Goal: Task Accomplishment & Management: Complete application form

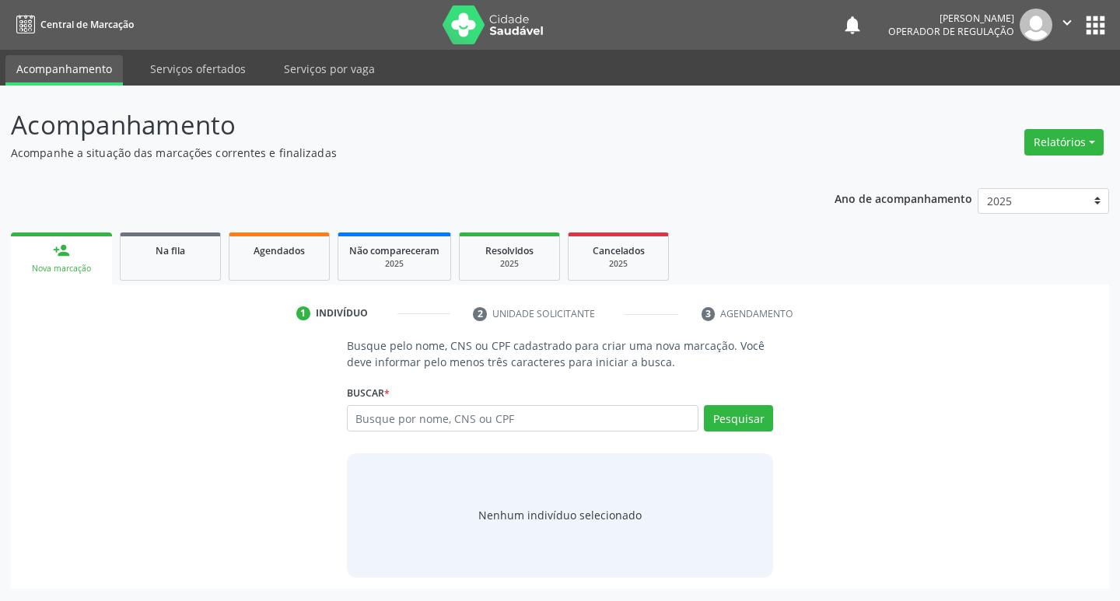
click at [536, 414] on input "text" at bounding box center [523, 418] width 352 height 26
type input "706203075459269"
click at [755, 430] on button "Pesquisar" at bounding box center [738, 418] width 69 height 26
click at [558, 416] on input "706203075459269" at bounding box center [523, 418] width 352 height 26
click at [603, 428] on input "706203075459269" at bounding box center [523, 418] width 352 height 26
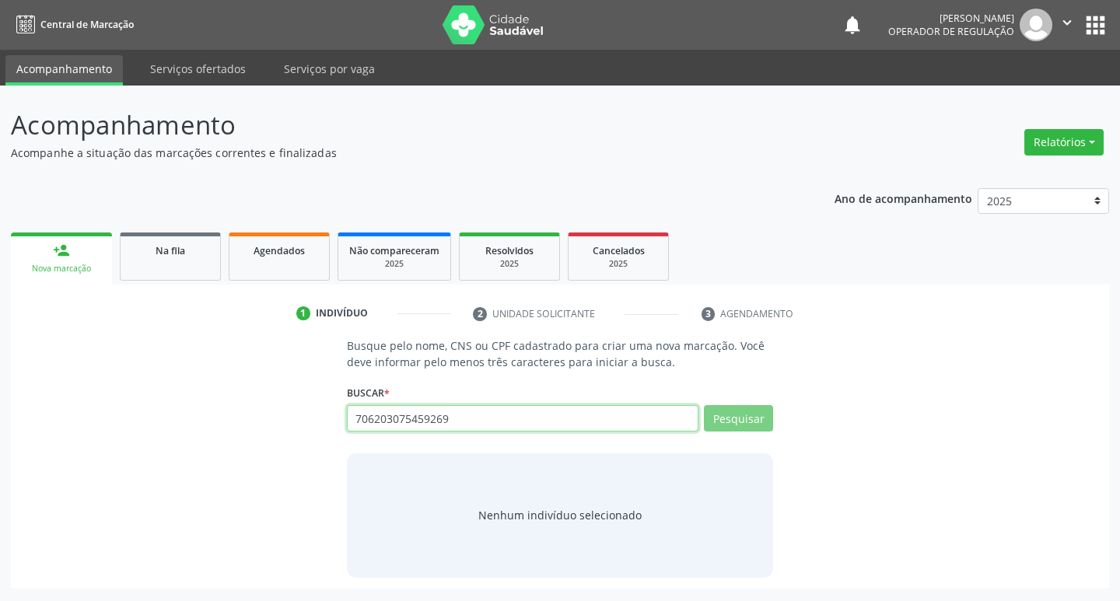
click at [603, 428] on input "706203075459269" at bounding box center [523, 418] width 352 height 26
click at [538, 391] on div "Buscar * 706203075459269 Busque por nome, CNS ou CPF Nenhum resultado encontrad…" at bounding box center [560, 411] width 427 height 61
click at [528, 409] on input "706203075459269" at bounding box center [523, 418] width 352 height 26
click at [526, 410] on input "706203075459269" at bounding box center [523, 418] width 352 height 26
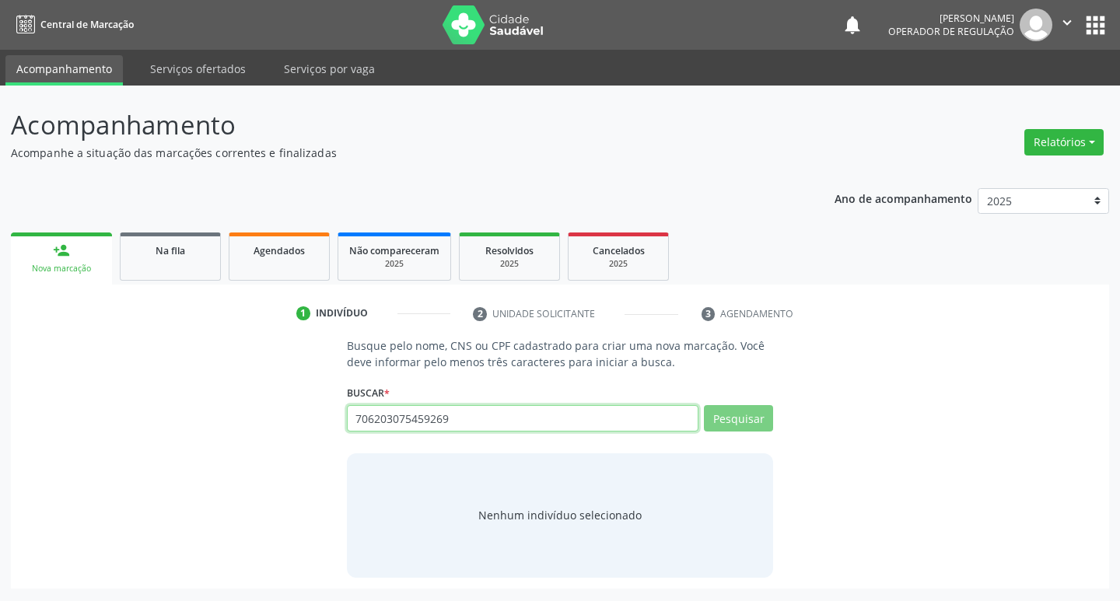
click at [526, 410] on input "706203075459269" at bounding box center [523, 418] width 352 height 26
click at [557, 411] on input "706203075459269" at bounding box center [523, 418] width 352 height 26
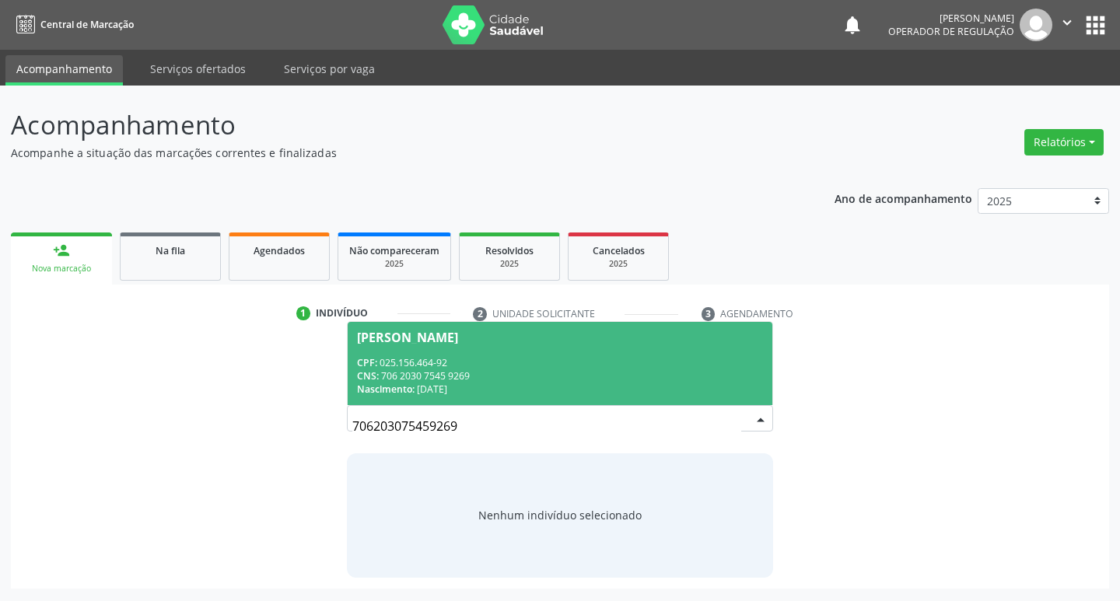
click at [557, 367] on div "CPF: 025.156.464-92" at bounding box center [560, 362] width 407 height 13
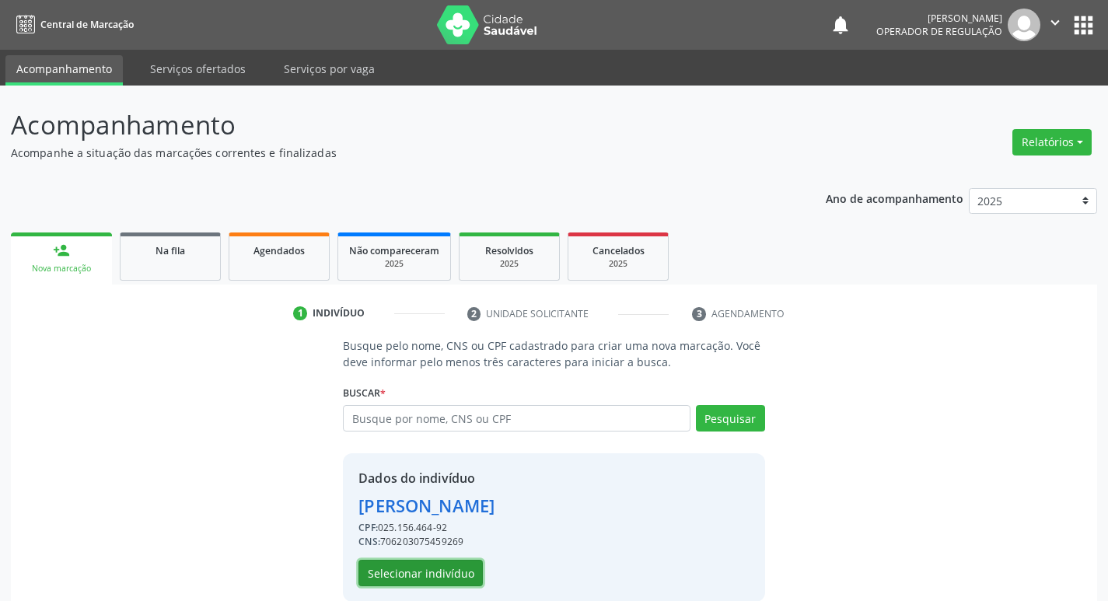
click at [465, 571] on button "Selecionar indivíduo" at bounding box center [420, 573] width 124 height 26
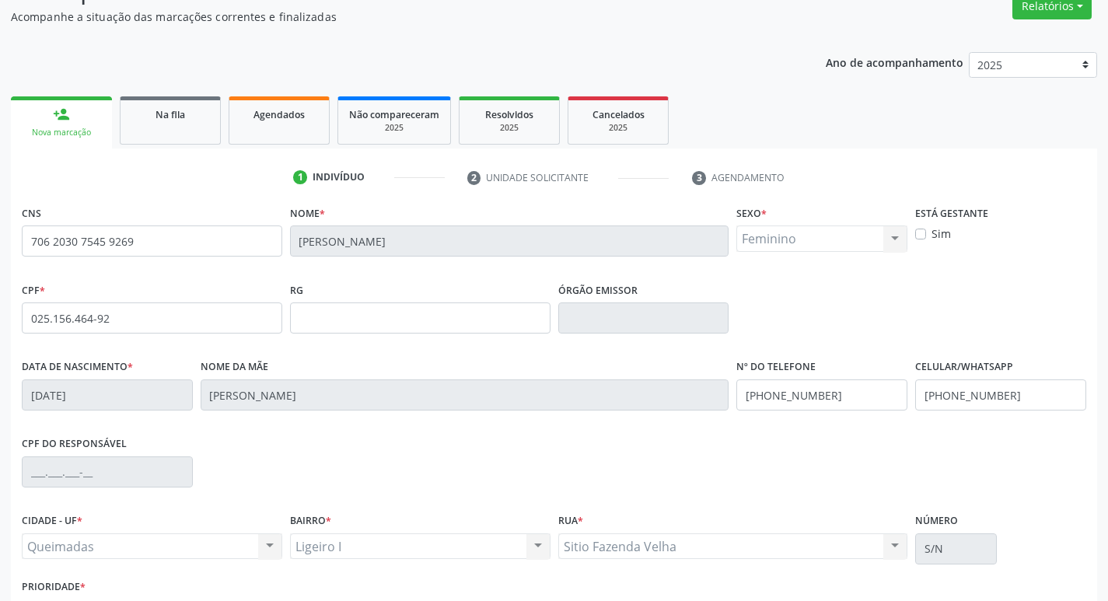
scroll to position [242, 0]
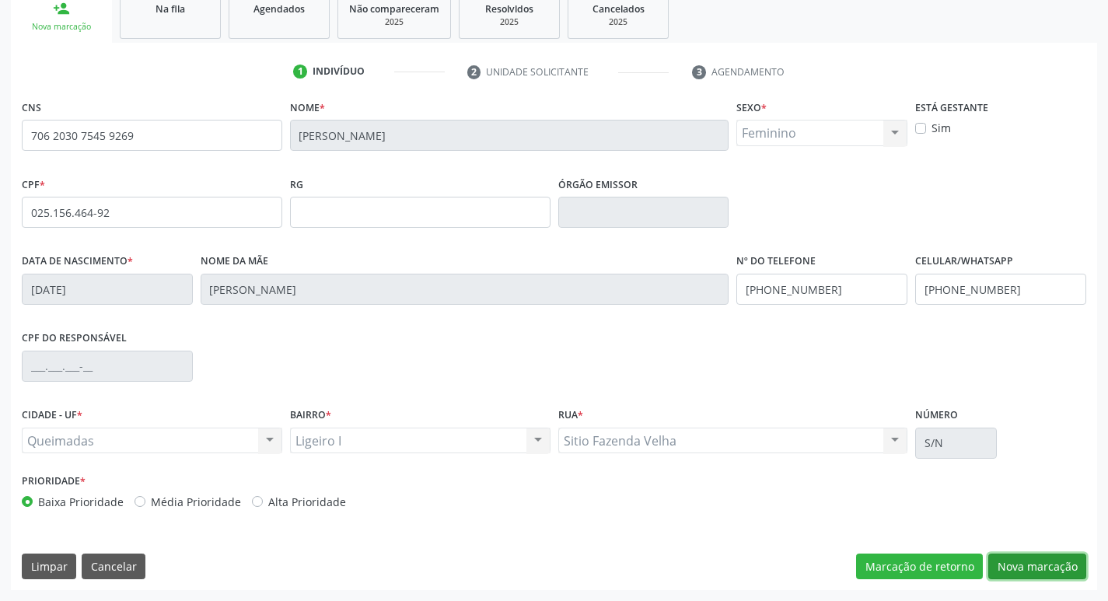
click at [1030, 563] on button "Nova marcação" at bounding box center [1037, 567] width 98 height 26
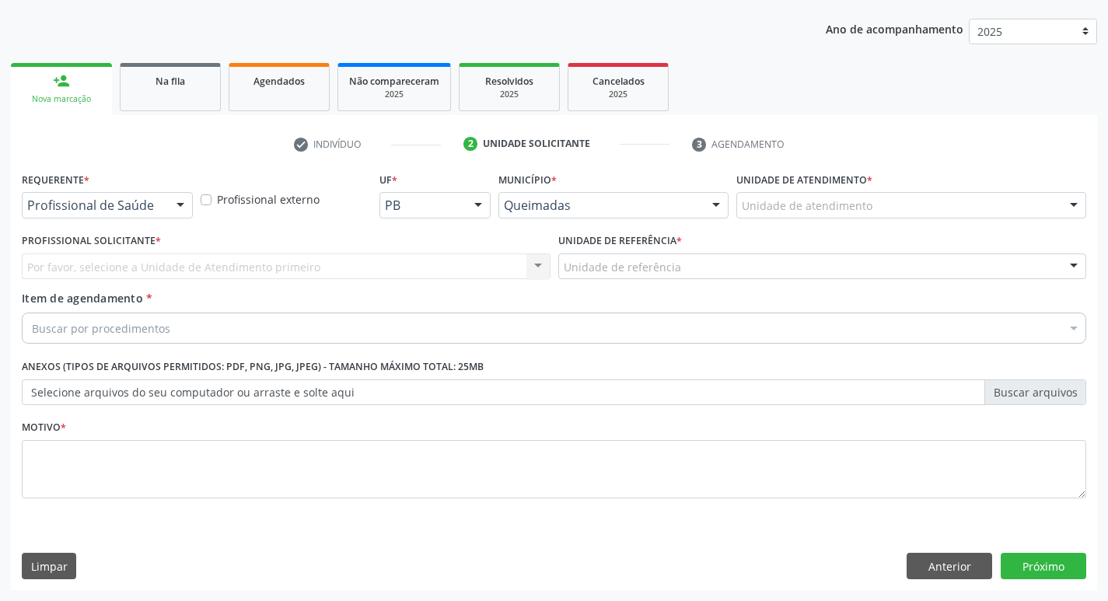
scroll to position [169, 0]
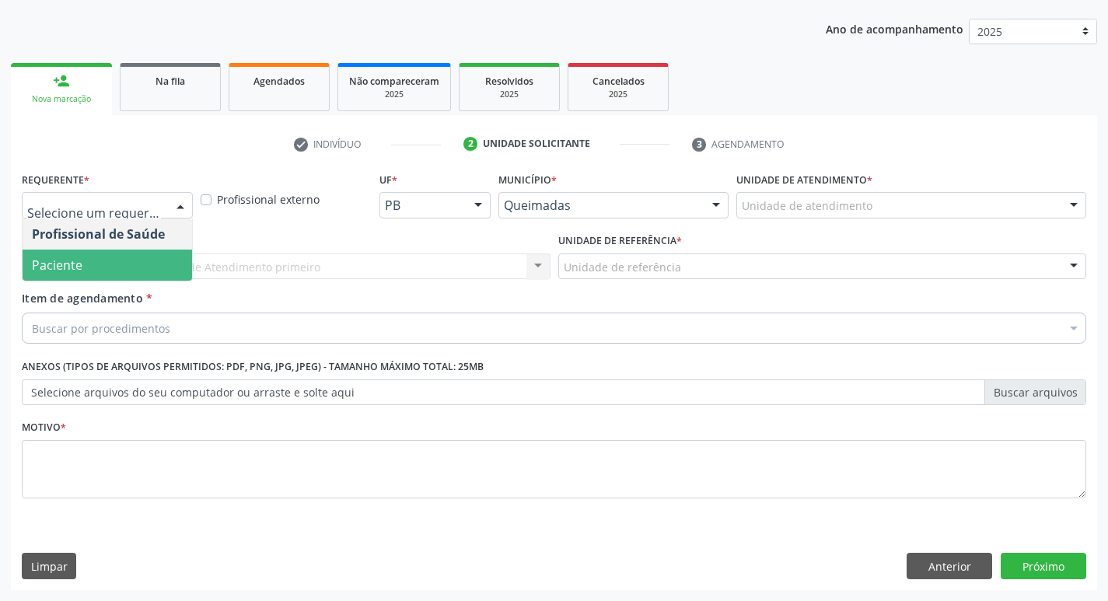
click at [132, 269] on span "Paciente" at bounding box center [107, 265] width 169 height 31
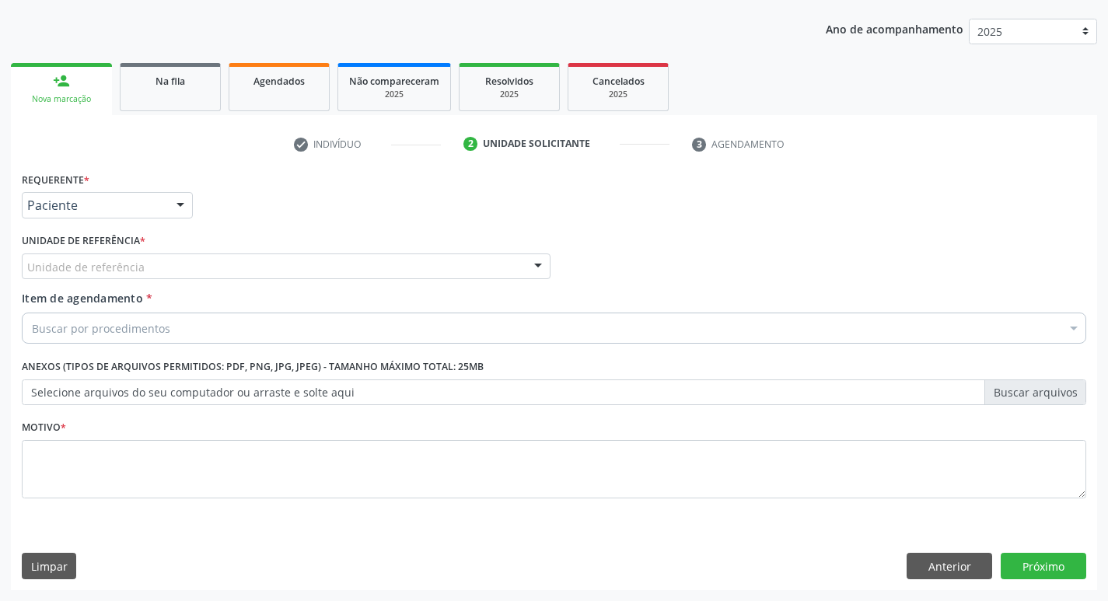
click at [141, 269] on div "Unidade de referência" at bounding box center [286, 266] width 529 height 26
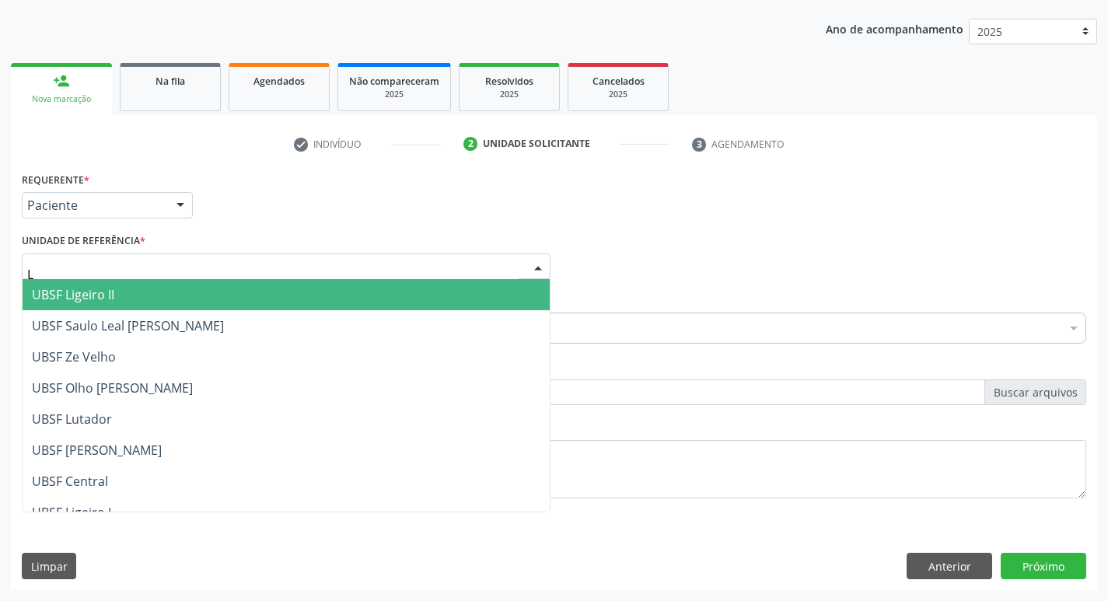
type input "LI"
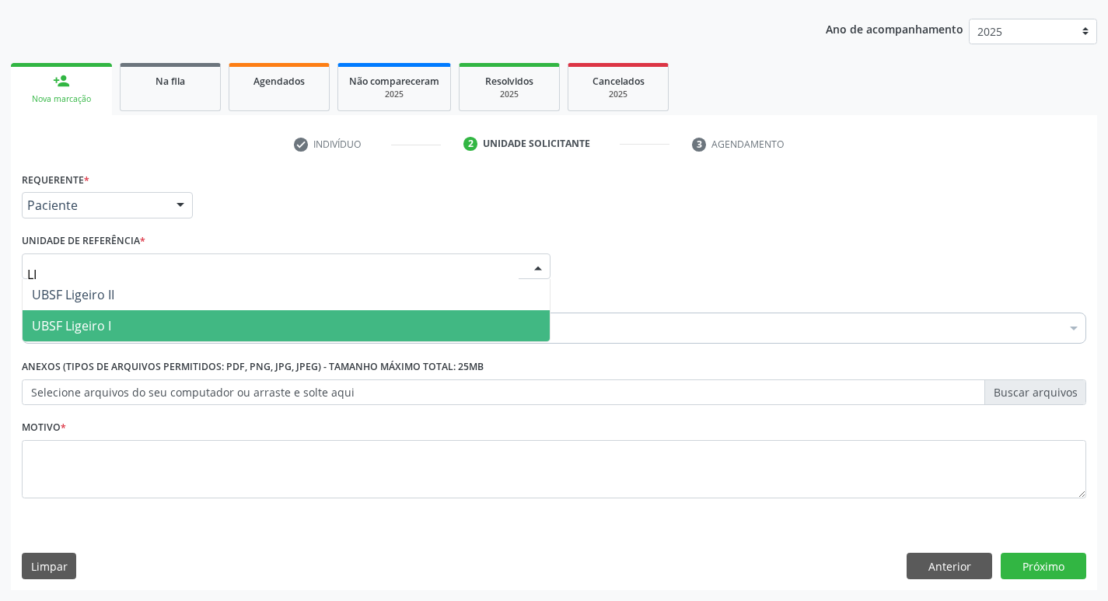
click at [118, 330] on span "UBSF Ligeiro I" at bounding box center [286, 325] width 527 height 31
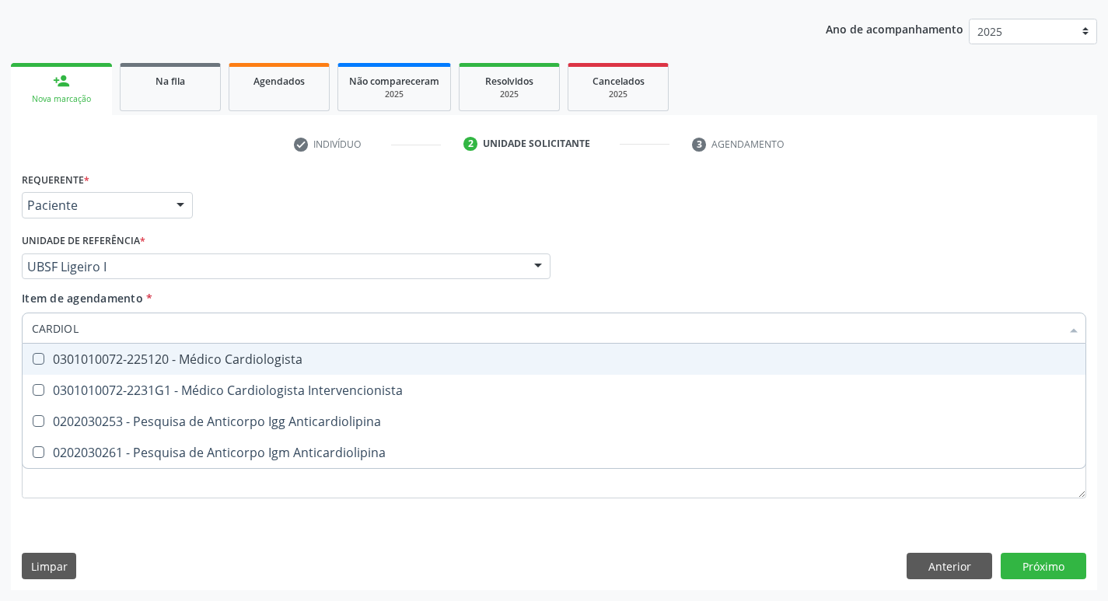
type input "CARDIOLO"
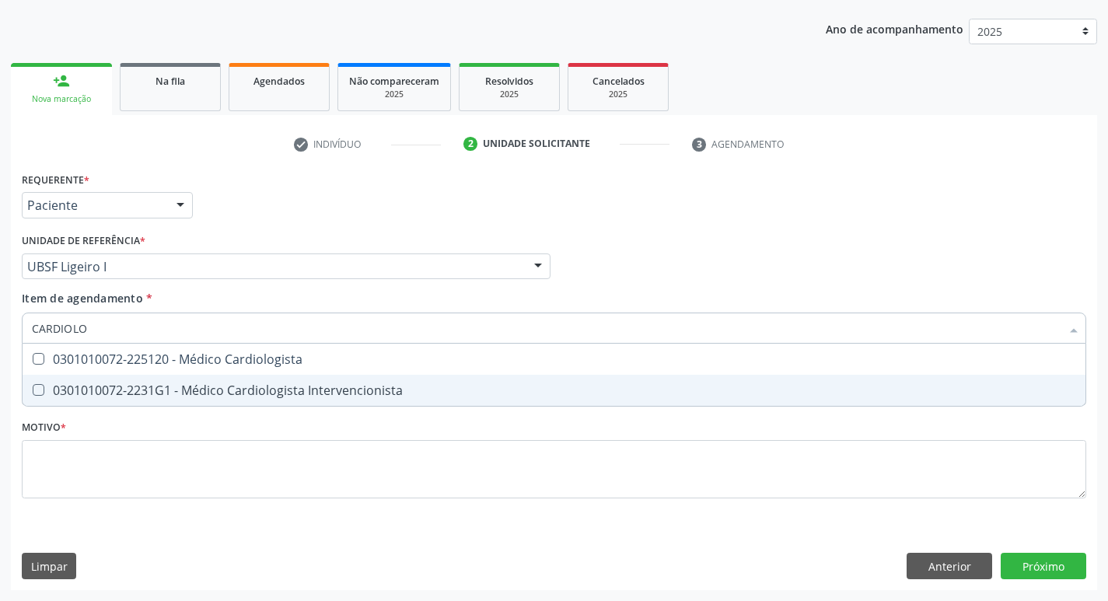
click at [149, 392] on div "0301010072-2231G1 - Médico Cardiologista Intervencionista" at bounding box center [554, 390] width 1044 height 12
checkbox Intervencionista "true"
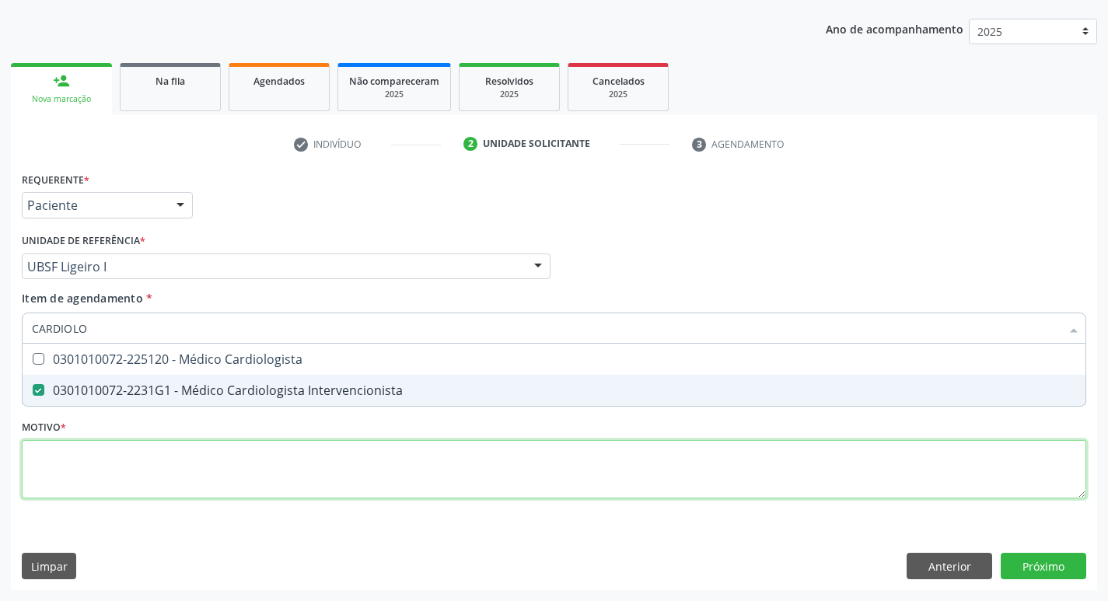
click at [147, 477] on div "Requerente * Paciente Profissional de Saúde Paciente Nenhum resultado encontrad…" at bounding box center [554, 344] width 1064 height 352
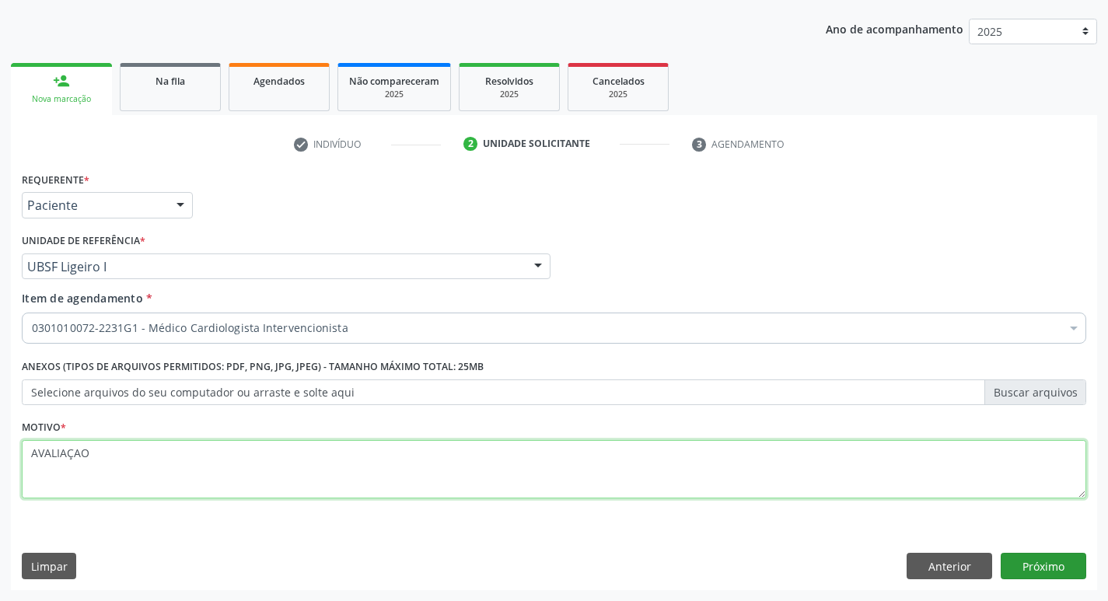
type textarea "AVALIAÇAO"
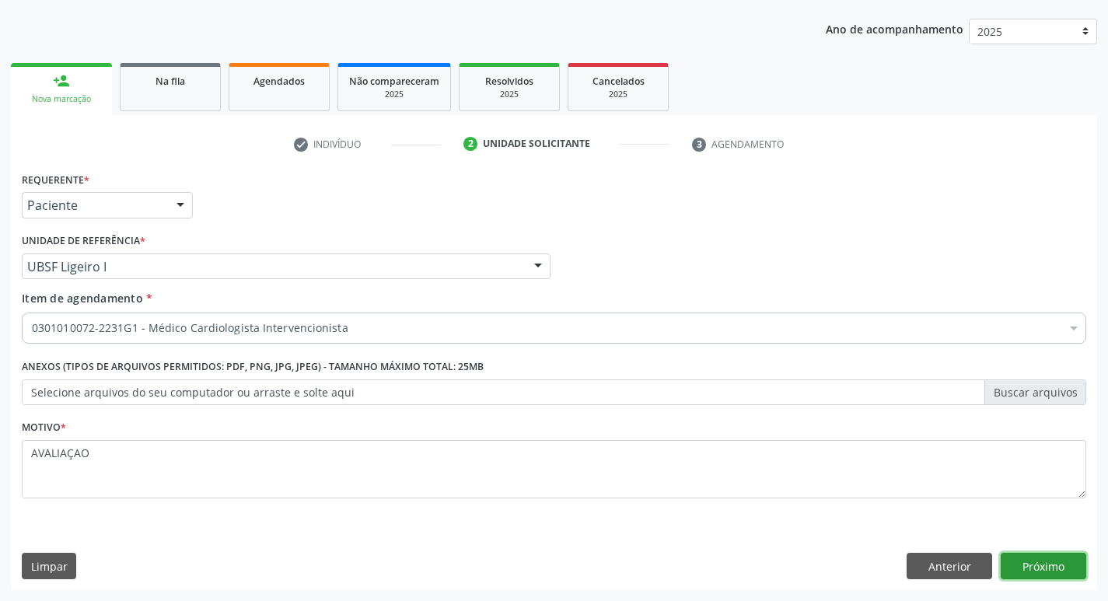
click at [1015, 557] on button "Próximo" at bounding box center [1044, 566] width 86 height 26
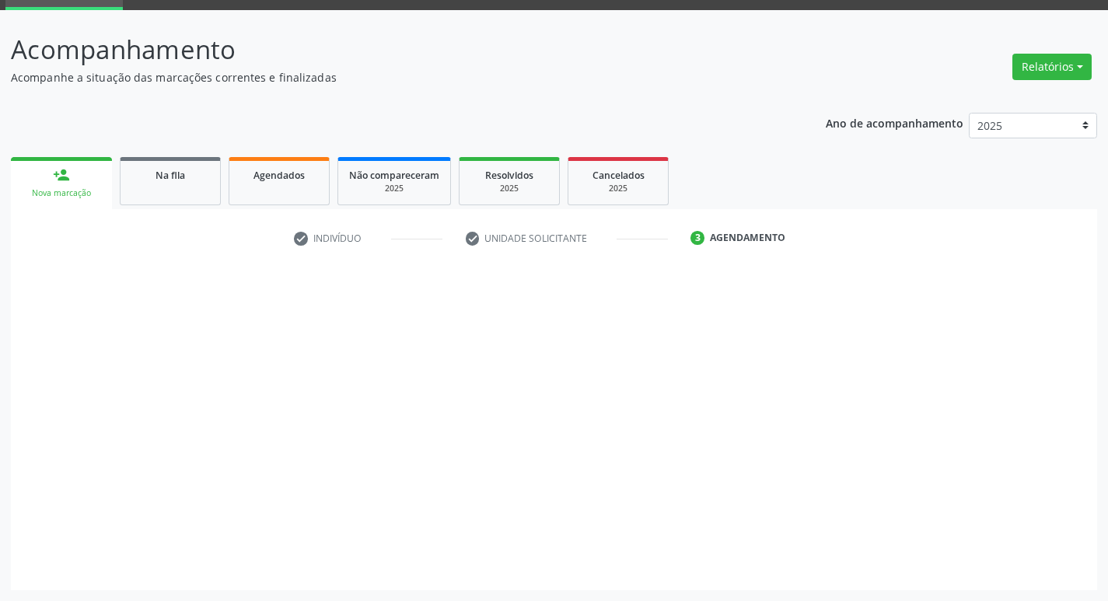
scroll to position [75, 0]
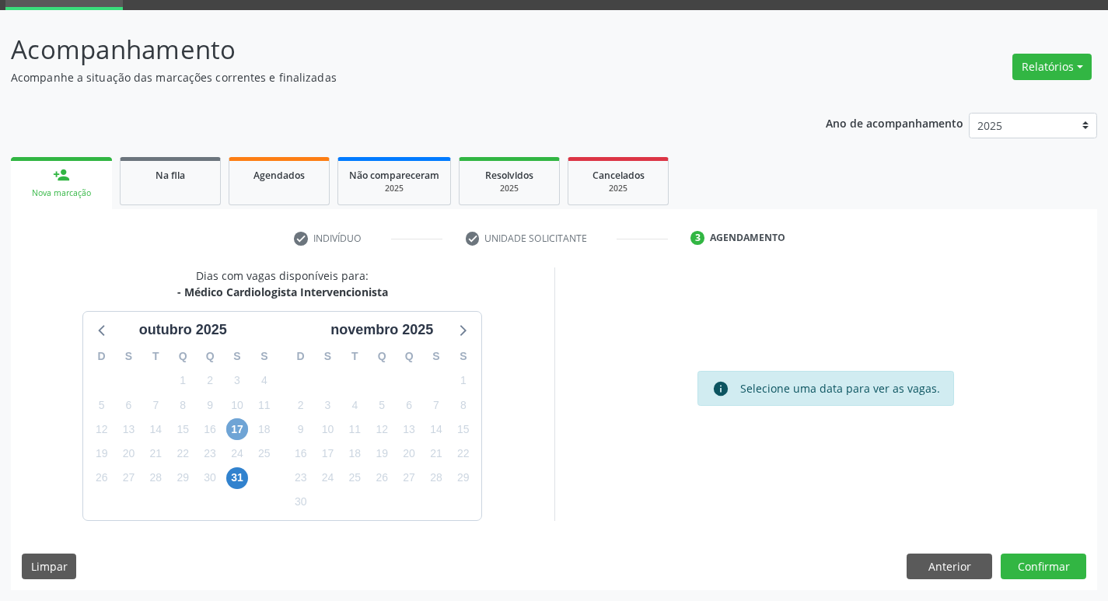
click at [239, 420] on span "17" at bounding box center [237, 429] width 22 height 22
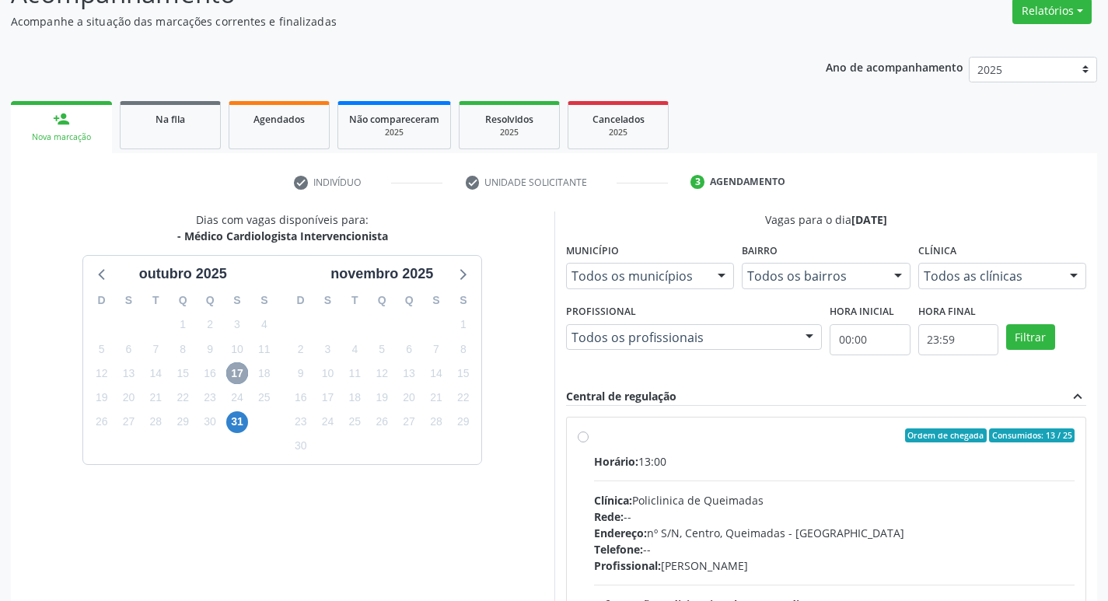
scroll to position [231, 0]
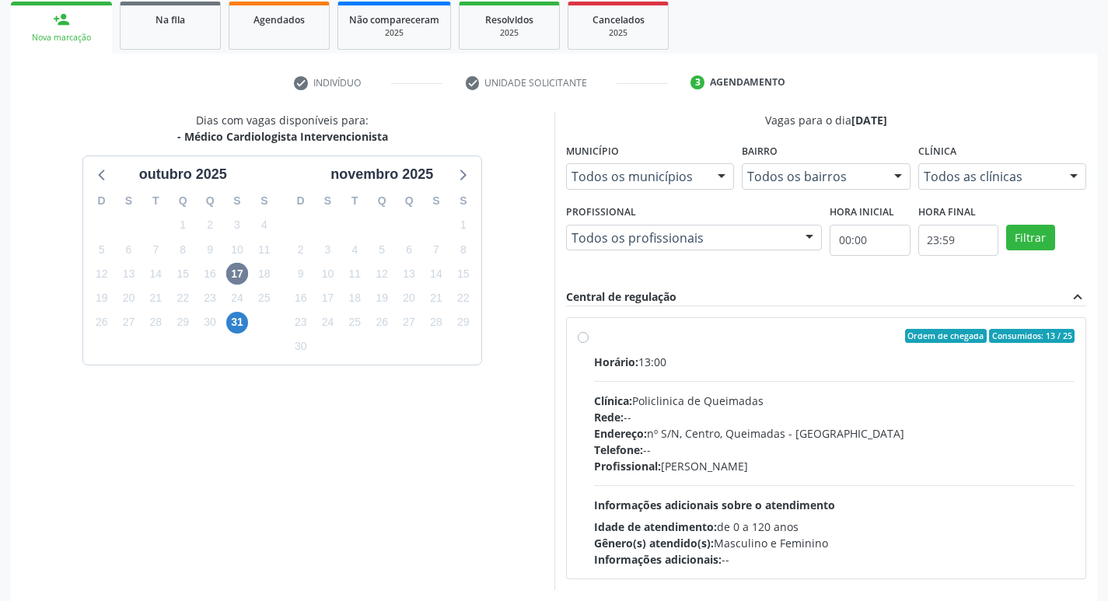
click at [667, 545] on span "Gênero(s) atendido(s):" at bounding box center [654, 543] width 120 height 15
click at [589, 343] on input "Ordem de chegada Consumidos: 13 / 25 Horário: 13:00 Clínica: Policlinica de Que…" at bounding box center [583, 336] width 11 height 14
radio input "true"
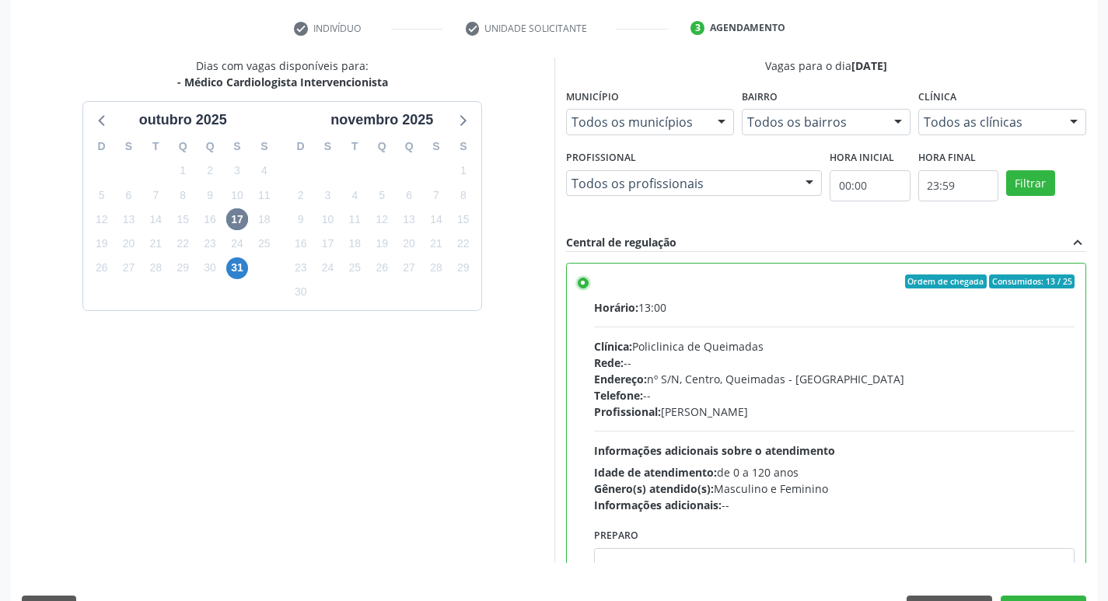
scroll to position [328, 0]
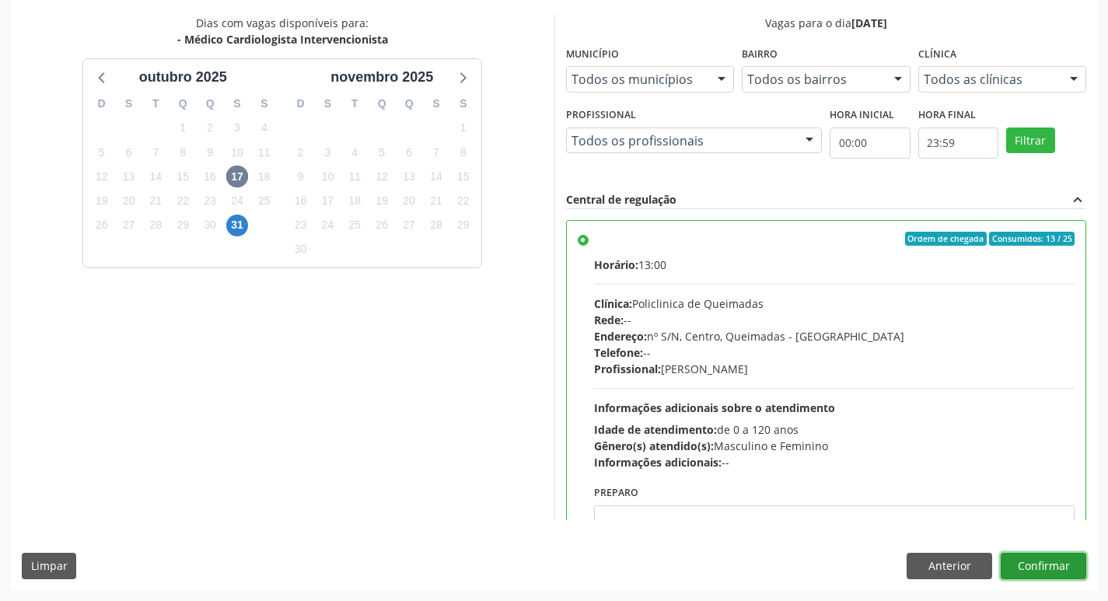
click at [1028, 574] on button "Confirmar" at bounding box center [1044, 566] width 86 height 26
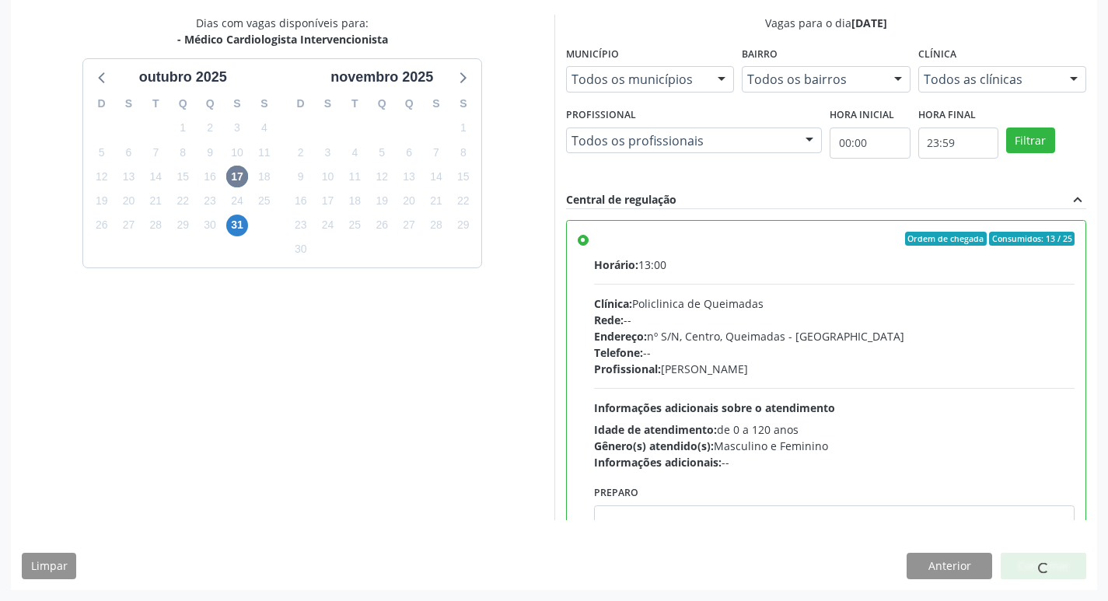
scroll to position [0, 0]
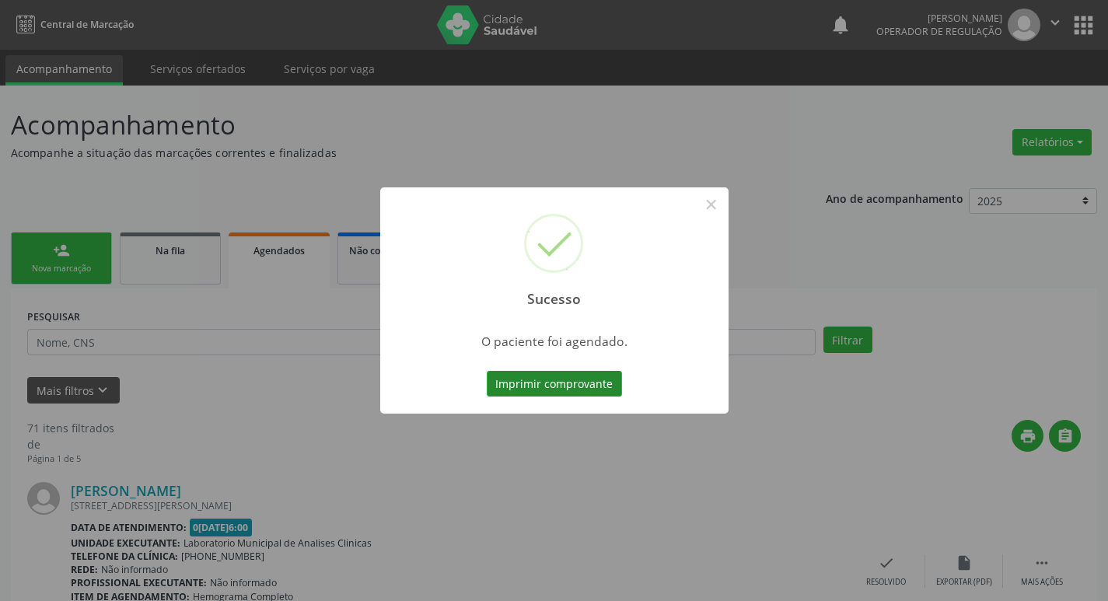
click at [605, 376] on button "Imprimir comprovante" at bounding box center [554, 384] width 135 height 26
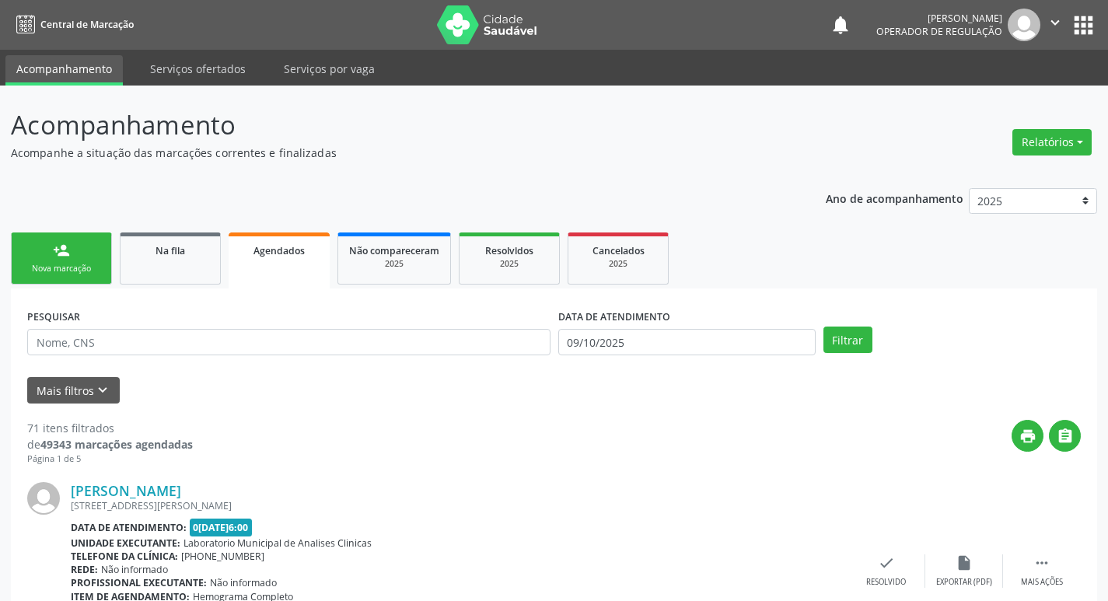
click at [75, 285] on link "person_add Nova marcação" at bounding box center [61, 258] width 101 height 52
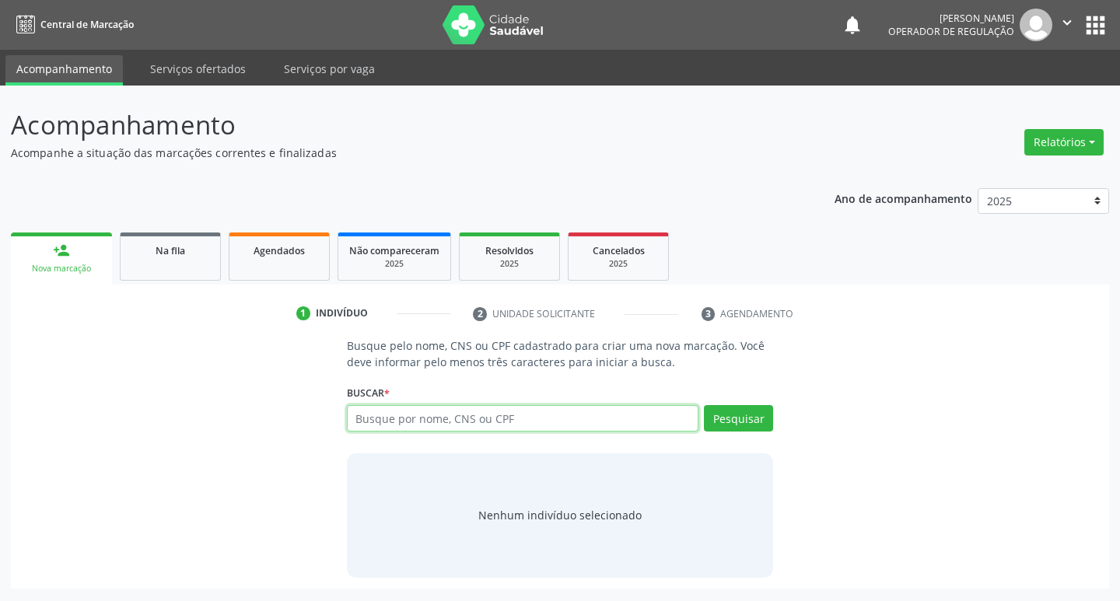
click at [414, 424] on input "text" at bounding box center [523, 418] width 352 height 26
type input "706203075459269"
click at [722, 426] on button "Pesquisar" at bounding box center [738, 418] width 69 height 26
click at [572, 417] on input "706203075459269" at bounding box center [523, 418] width 352 height 26
click at [592, 516] on div "Nenhum indivíduo selecionado" at bounding box center [559, 515] width 163 height 16
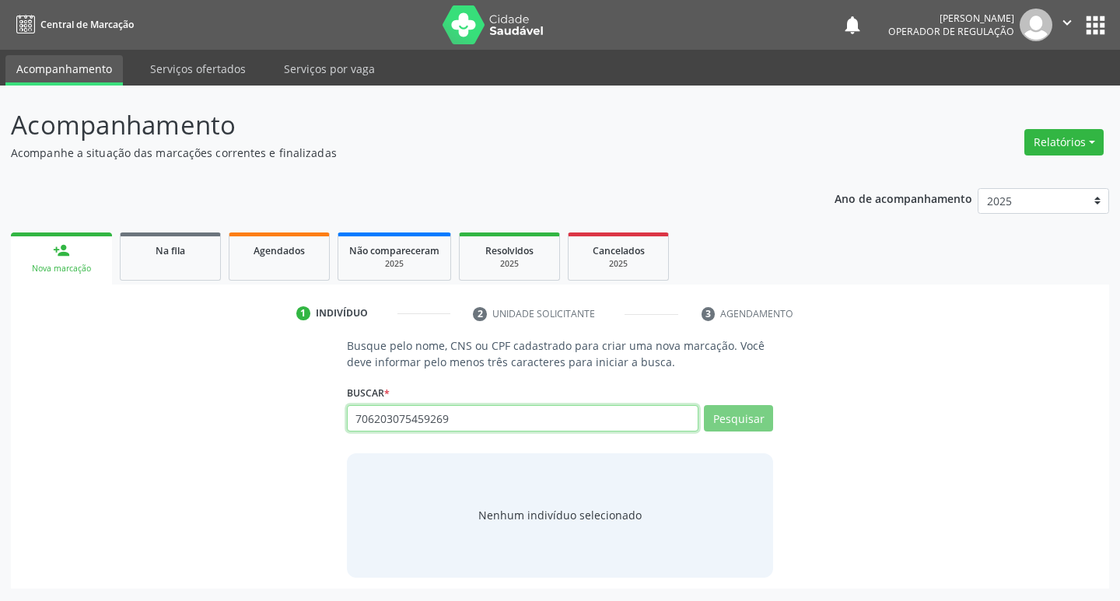
click at [512, 431] on input "706203075459269" at bounding box center [523, 418] width 352 height 26
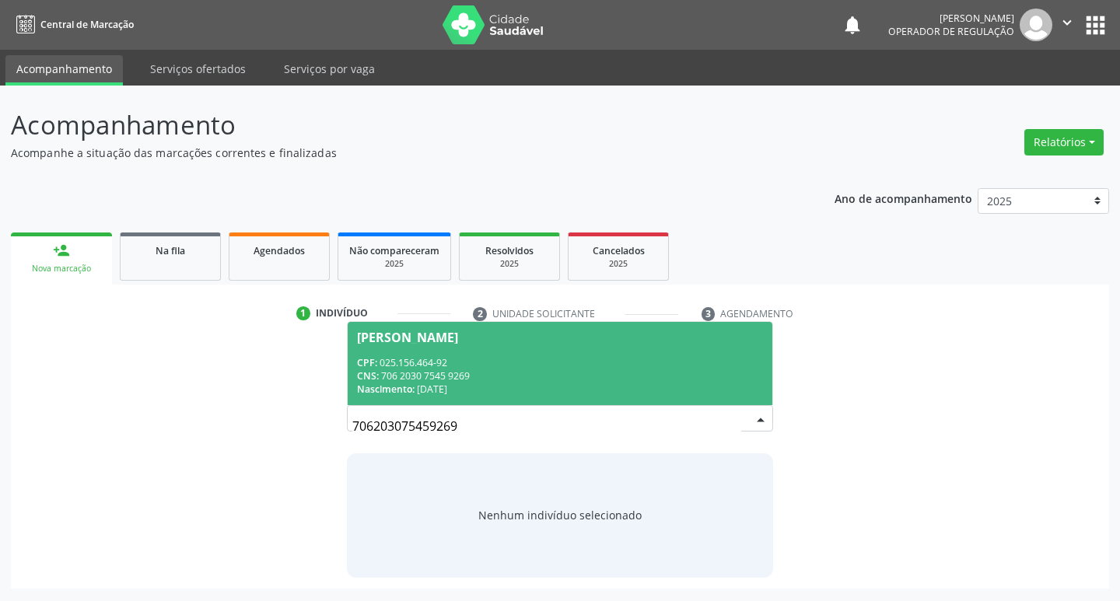
click at [501, 381] on div "CNS: 706 2030 7545 9269" at bounding box center [560, 375] width 407 height 13
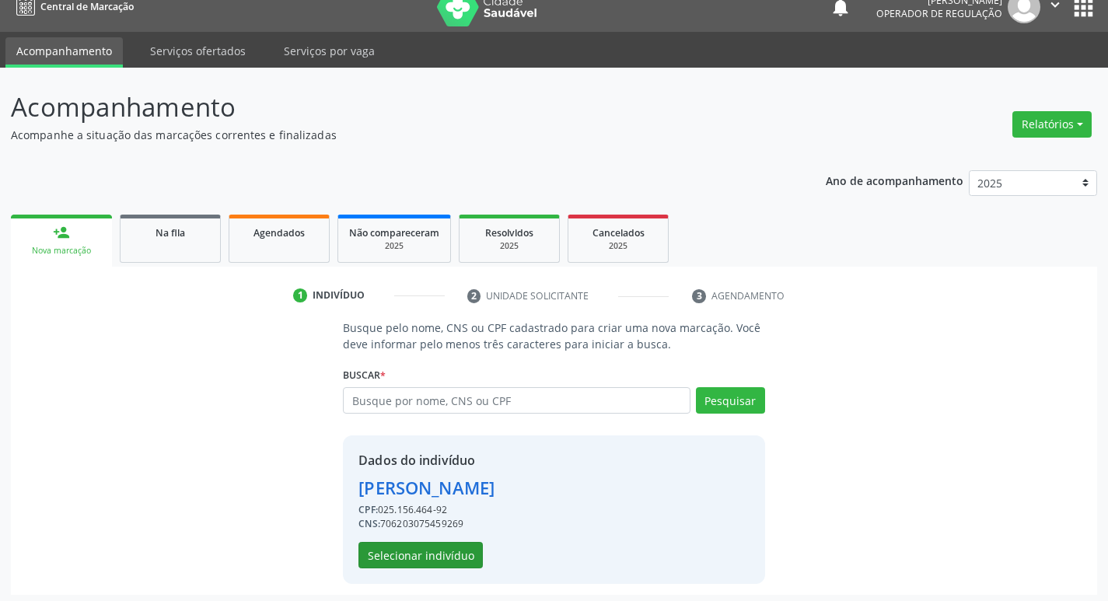
scroll to position [23, 0]
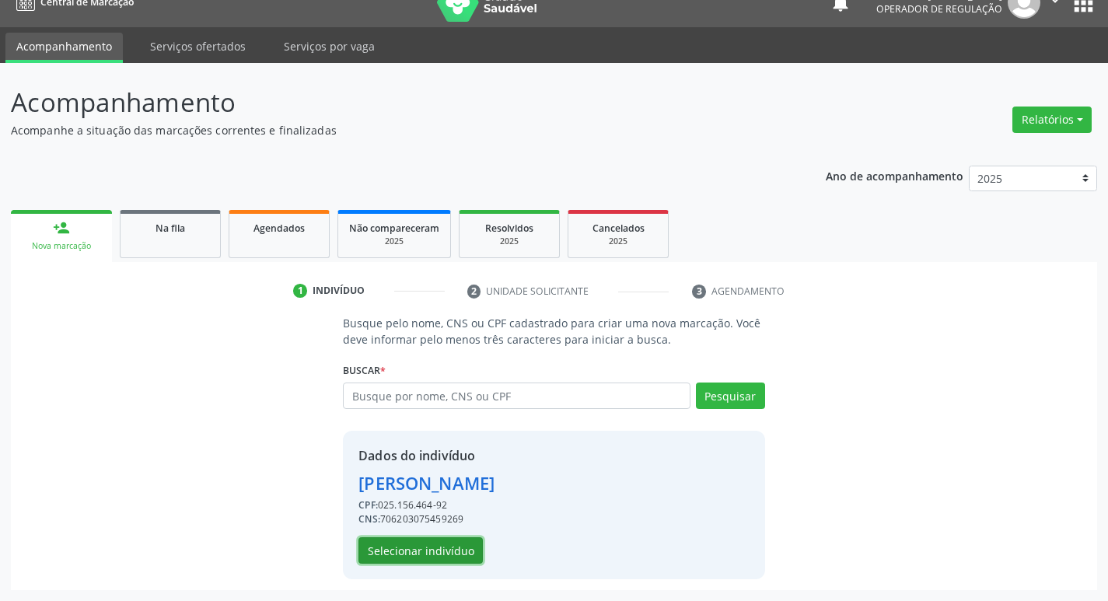
click at [443, 543] on button "Selecionar indivíduo" at bounding box center [420, 550] width 124 height 26
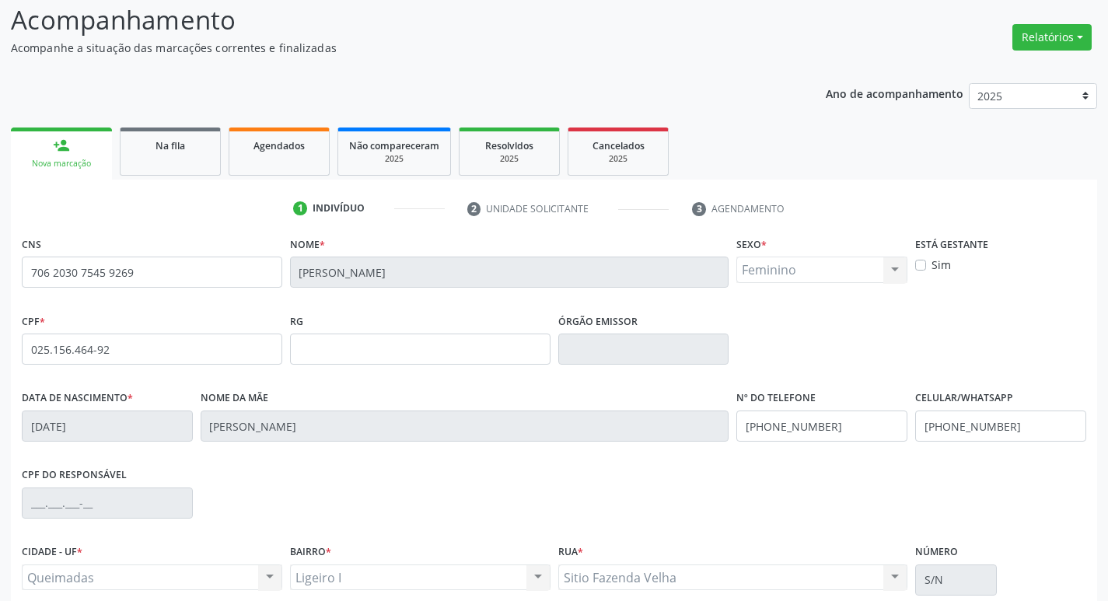
scroll to position [178, 0]
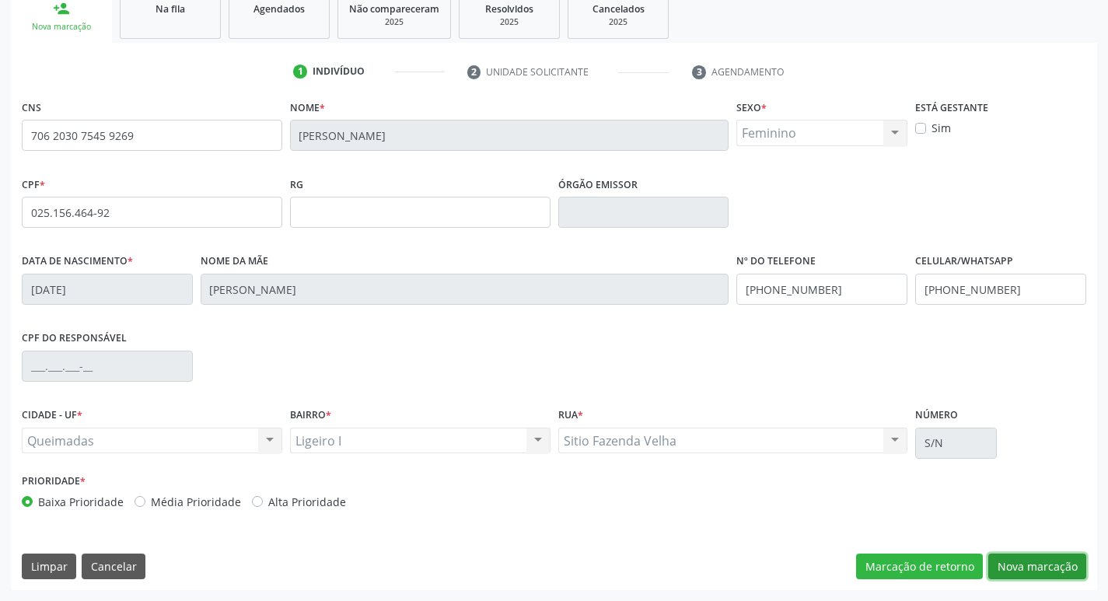
click at [1026, 575] on button "Nova marcação" at bounding box center [1037, 567] width 98 height 26
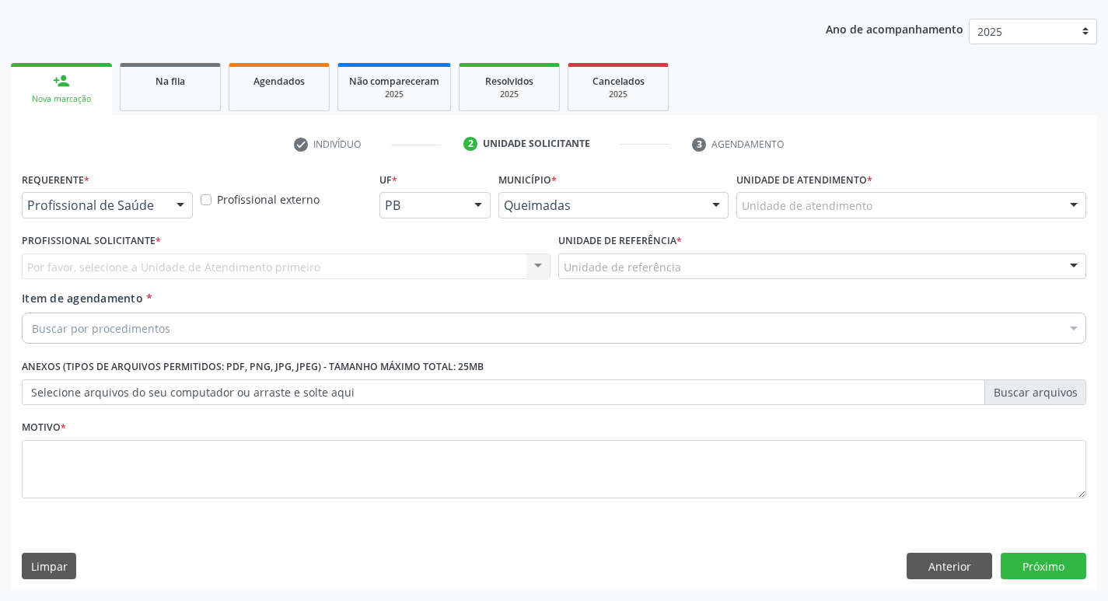
scroll to position [169, 0]
click at [165, 214] on div "Profissional de Saúde" at bounding box center [107, 205] width 171 height 26
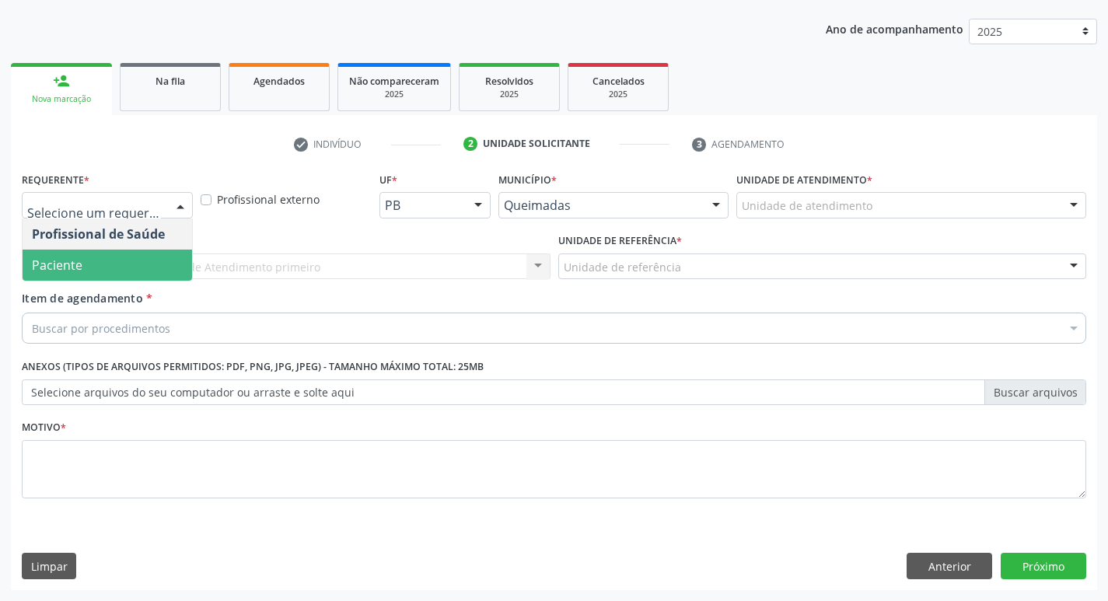
click at [169, 270] on span "Paciente" at bounding box center [107, 265] width 169 height 31
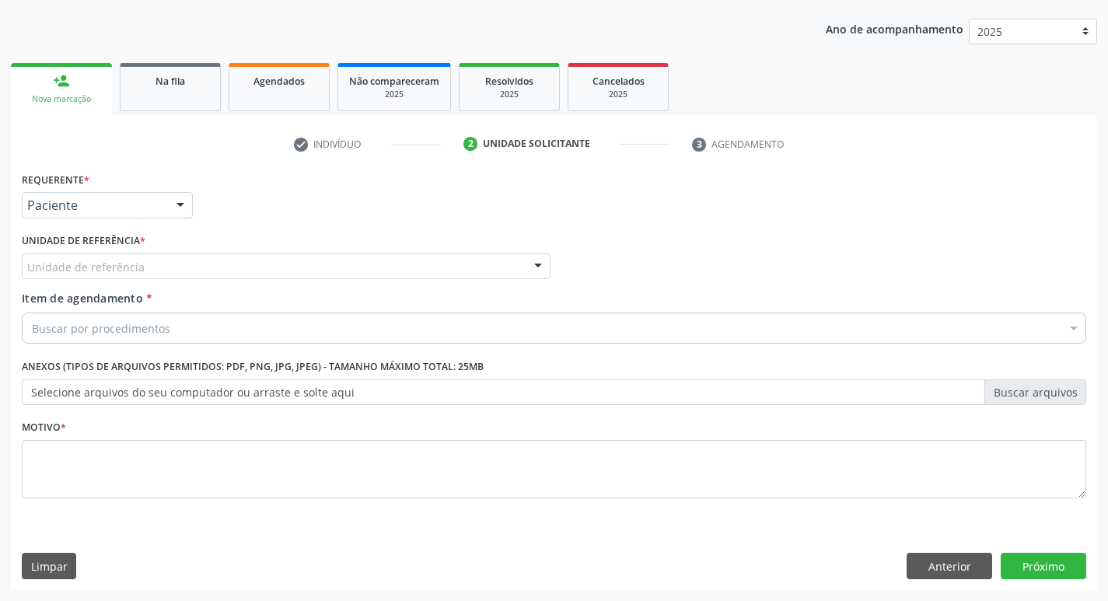
click at [200, 264] on div "Unidade de referência" at bounding box center [286, 266] width 529 height 26
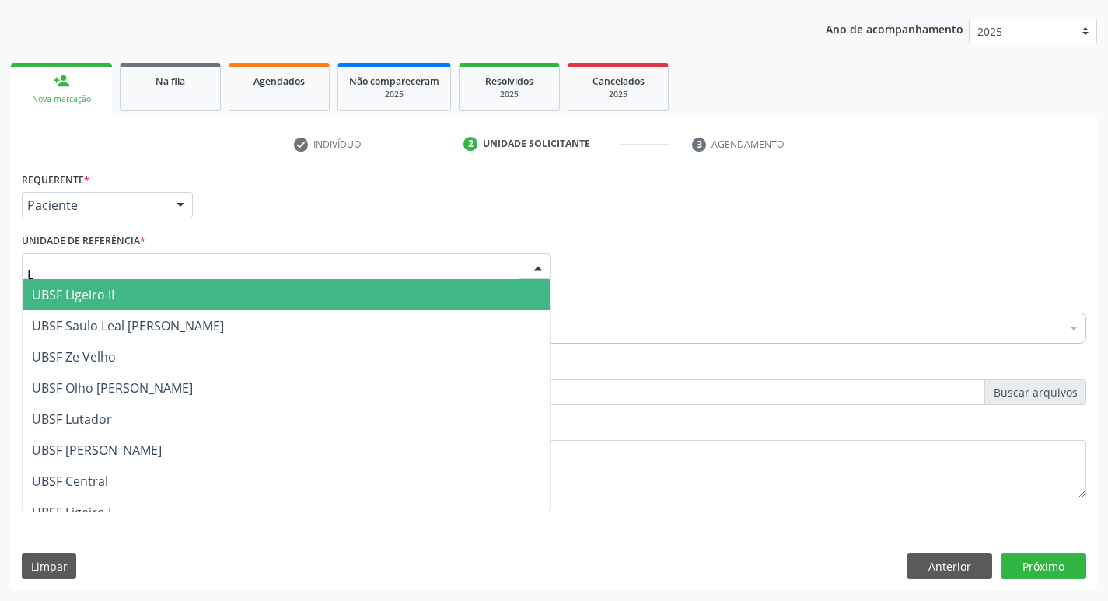
type input "LI"
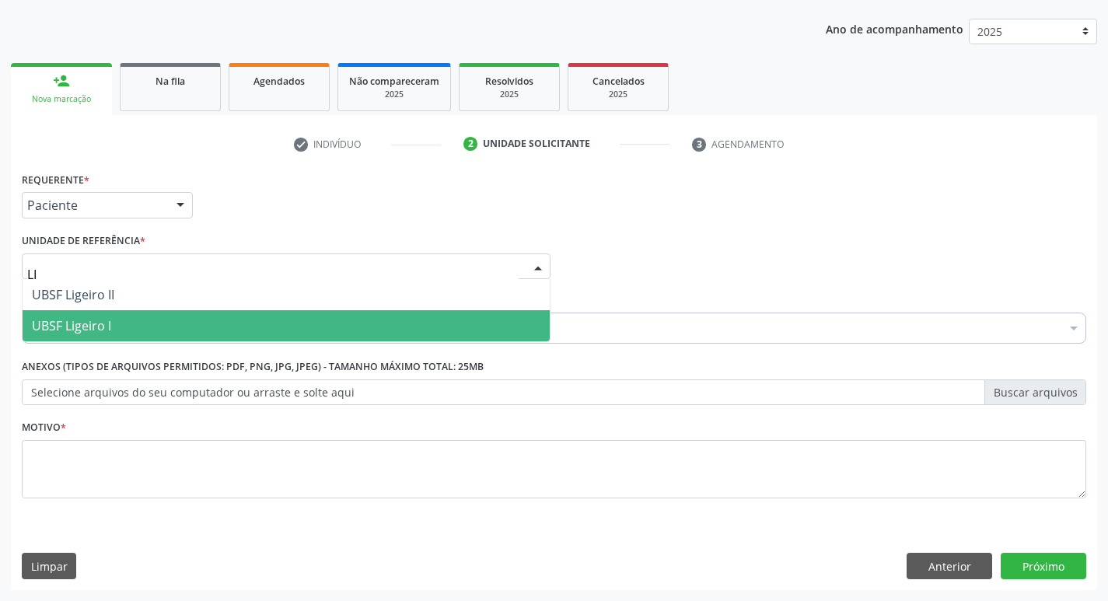
click at [211, 317] on span "UBSF Ligeiro I" at bounding box center [286, 325] width 527 height 31
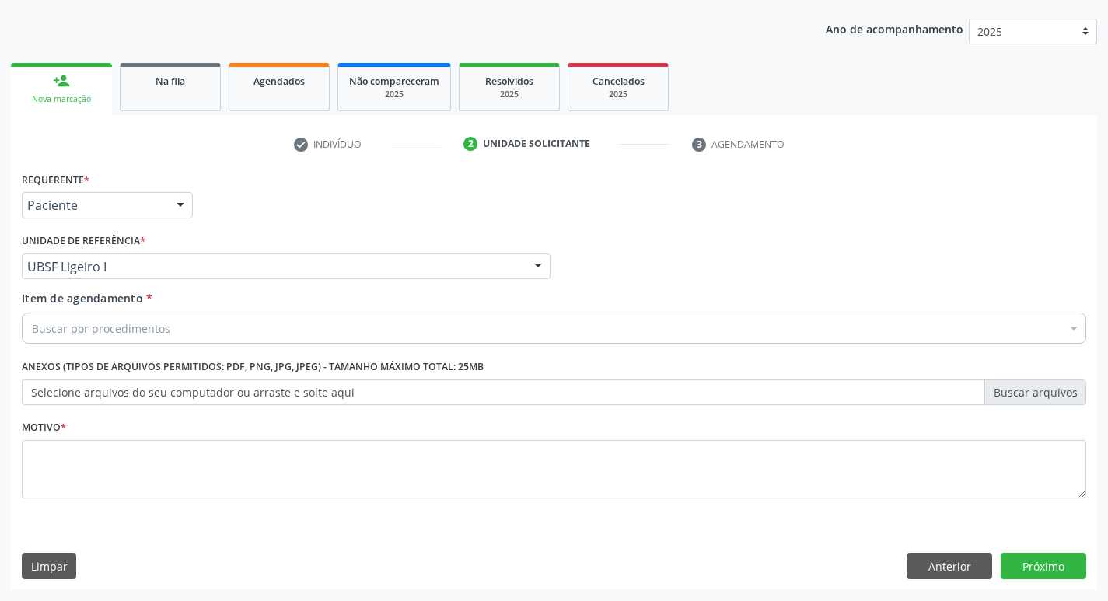
click at [213, 327] on div "Buscar por procedimentos" at bounding box center [554, 328] width 1064 height 31
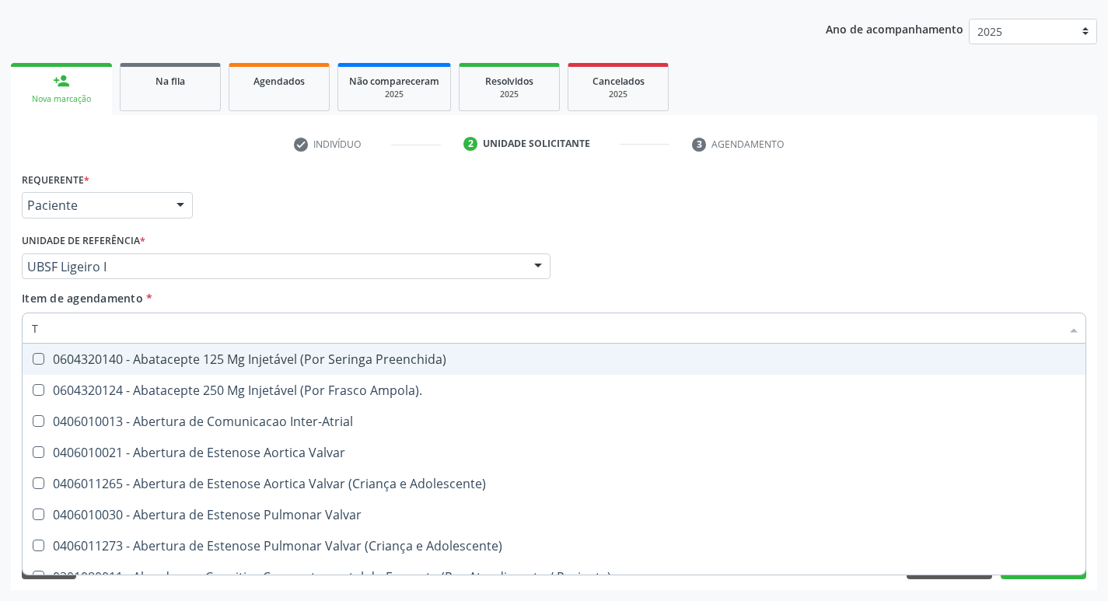
type input "T4"
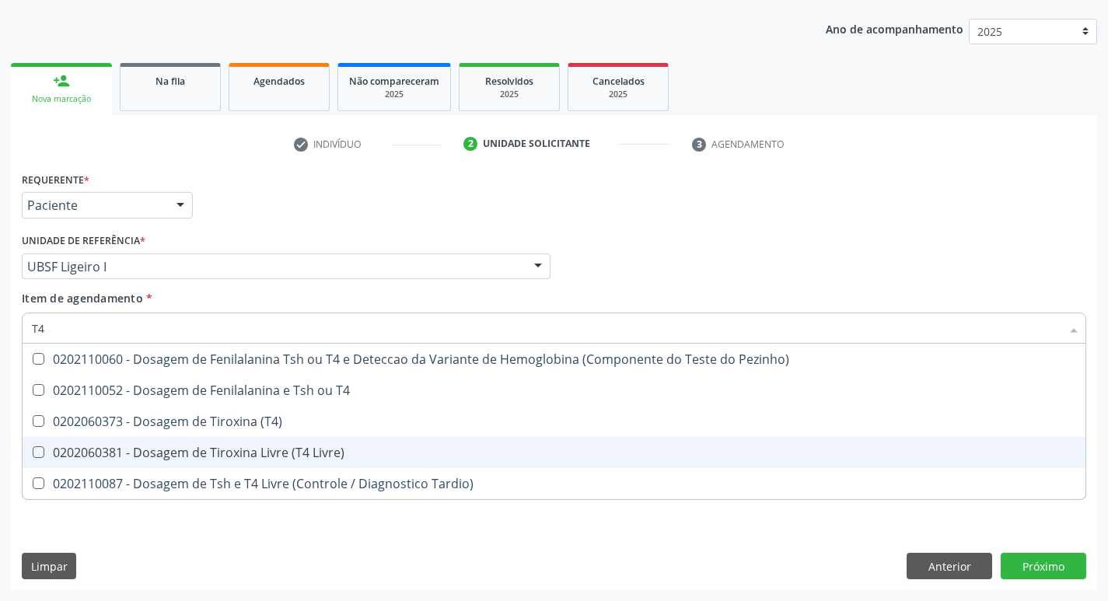
click at [292, 456] on div "0202060381 - Dosagem de Tiroxina Livre (T4 Livre)" at bounding box center [554, 452] width 1044 height 12
checkbox Livre\) "true"
type input "T"
checkbox Livre\) "false"
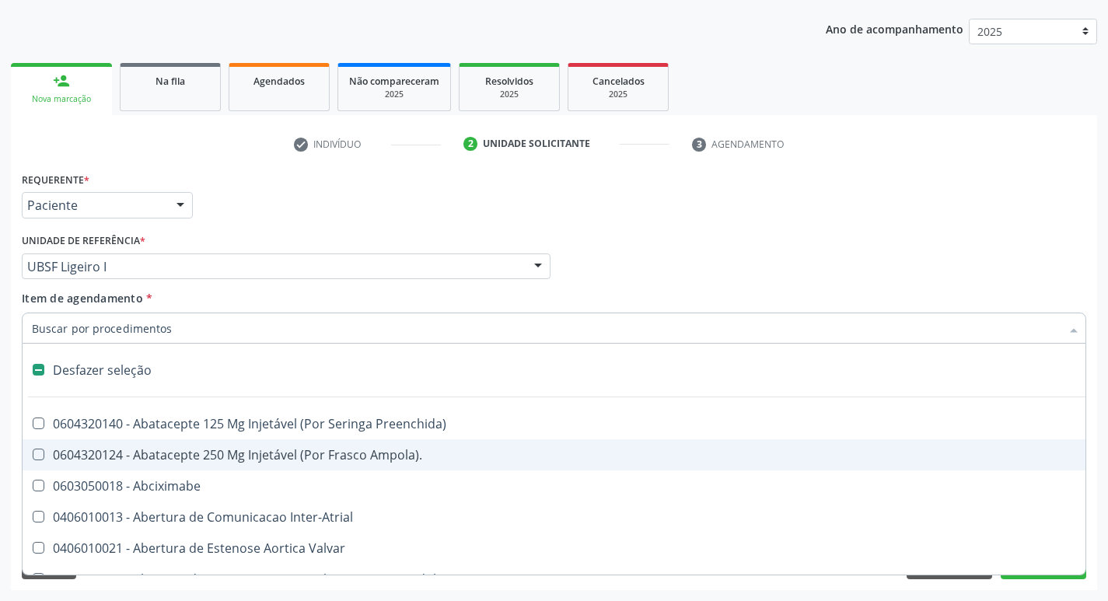
type input "V"
checkbox \(Unilateral\) "true"
type input "VI"
checkbox \(Unilateral\) "false"
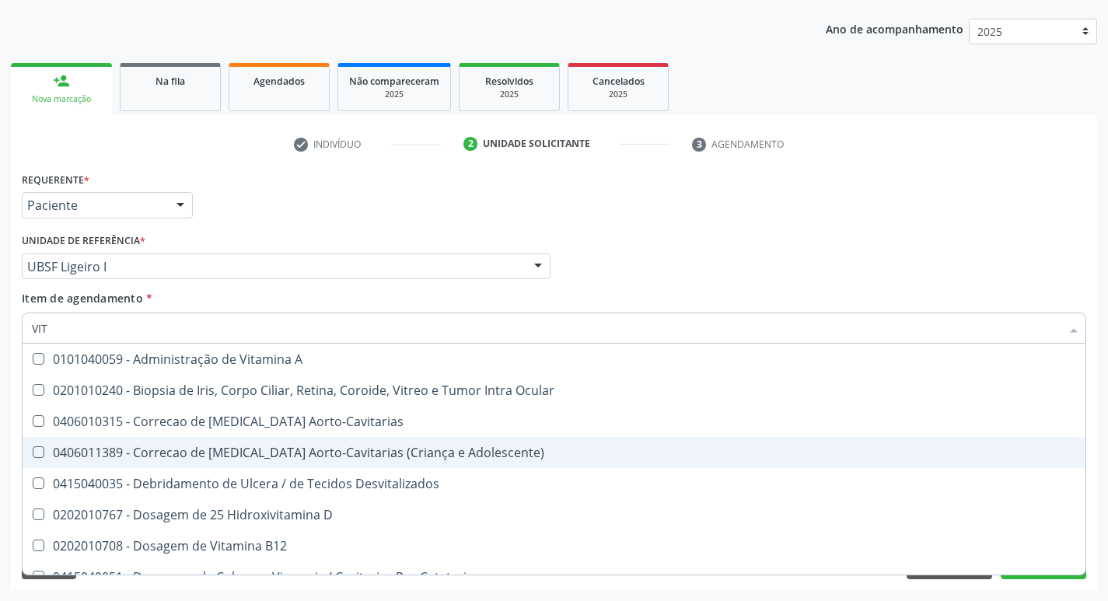
type input "VITA"
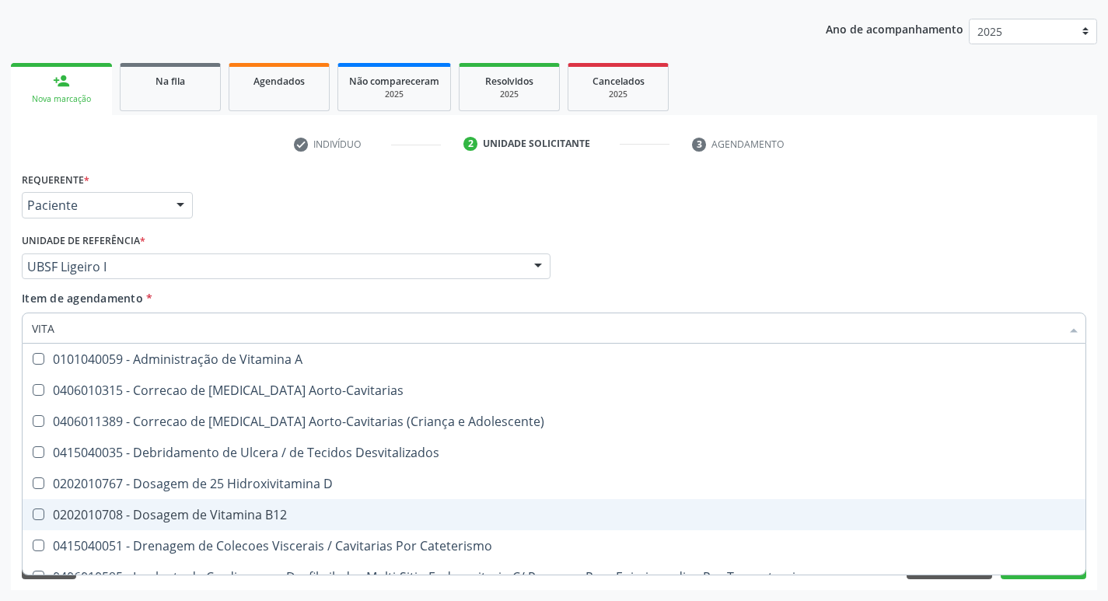
click at [302, 501] on span "0202010708 - Dosagem de Vitamina B12" at bounding box center [554, 514] width 1063 height 31
checkbox B12 "true"
click at [306, 498] on span "0202010767 - Dosagem de 25 Hidroxivitamina D" at bounding box center [554, 483] width 1063 height 31
checkbox D "true"
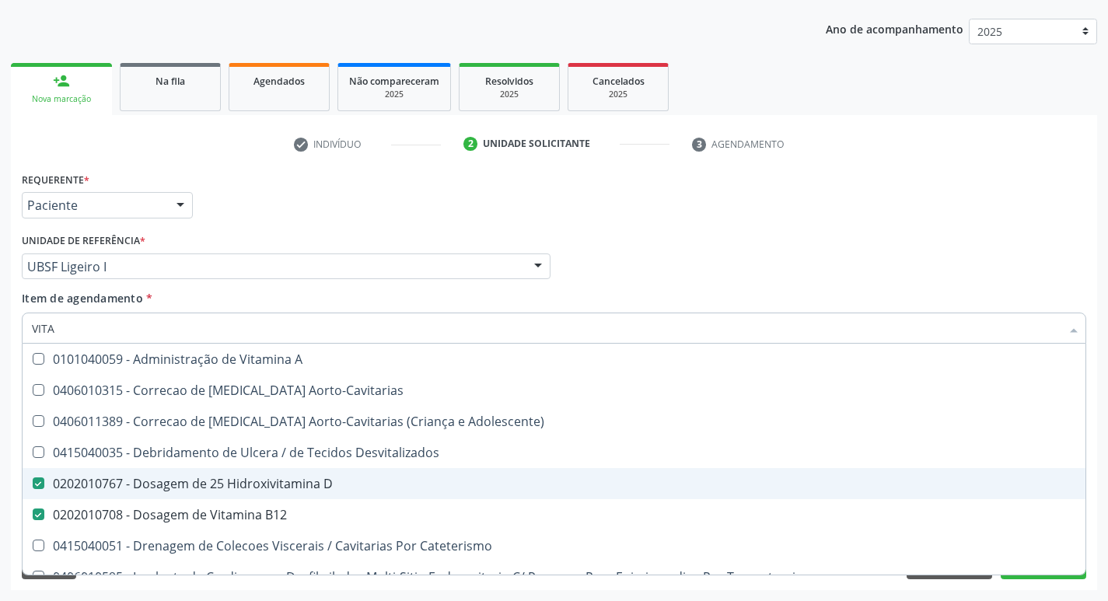
type input "VIT"
checkbox D "false"
checkbox Cateterismo "true"
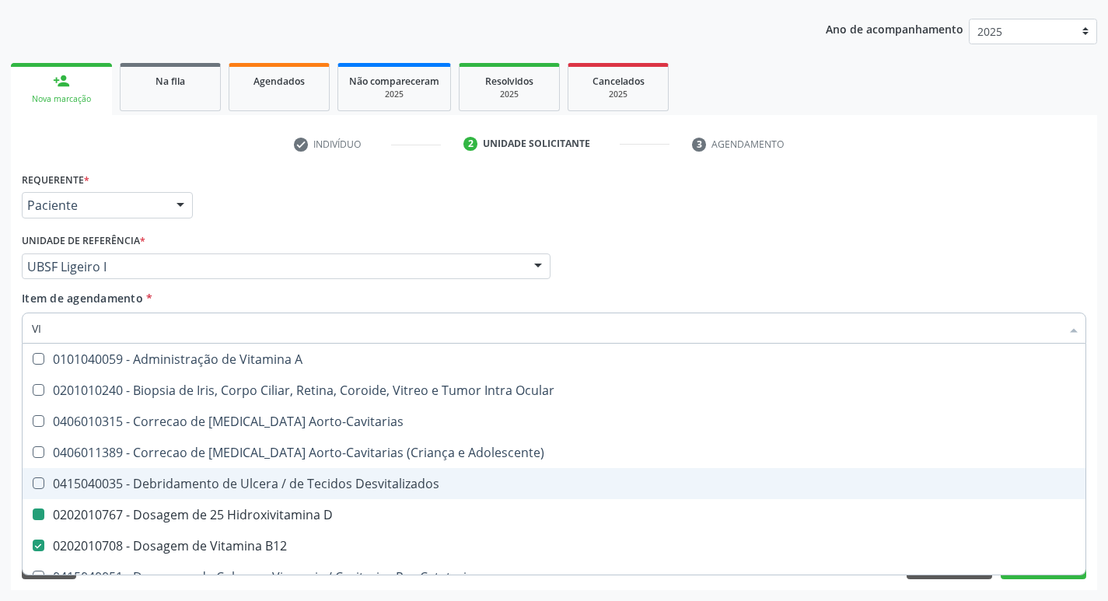
type input "V"
checkbox D "false"
checkbox B12 "false"
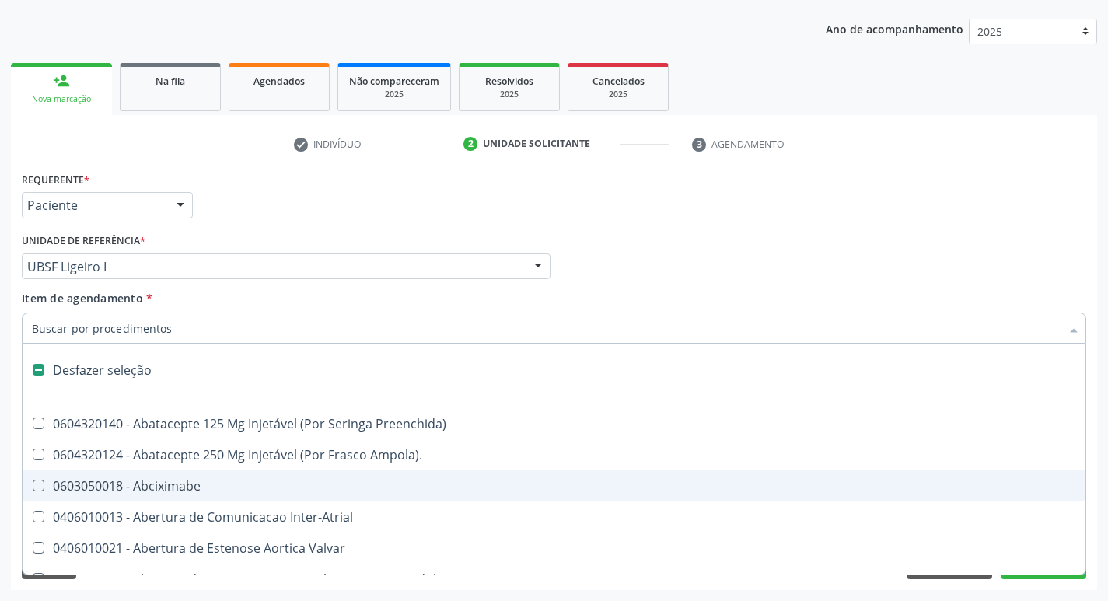
type input "S"
checkbox \(Total\) "true"
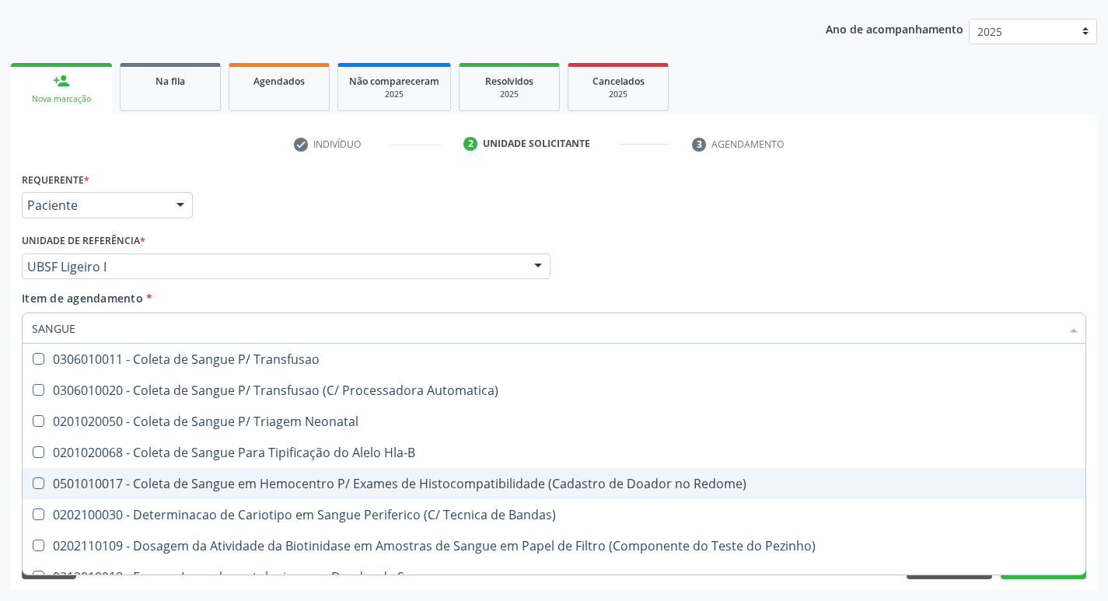
type input "SANGUE O"
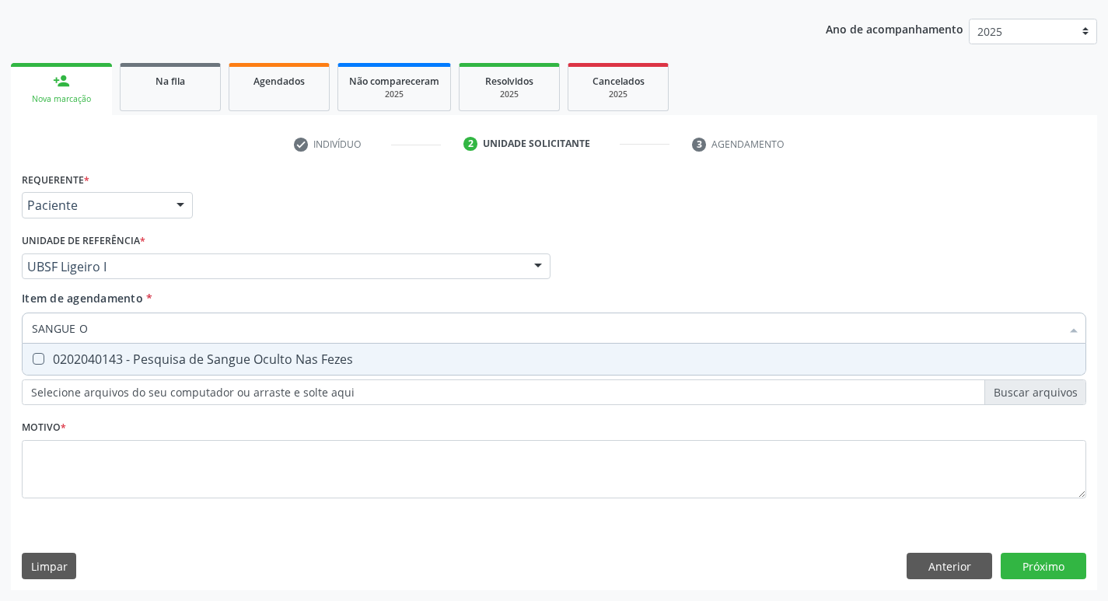
click at [423, 371] on span "0202040143 - Pesquisa de Sangue Oculto Nas Fezes" at bounding box center [554, 359] width 1063 height 31
checkbox Fezes "true"
type input "SANGUE"
checkbox Fezes "false"
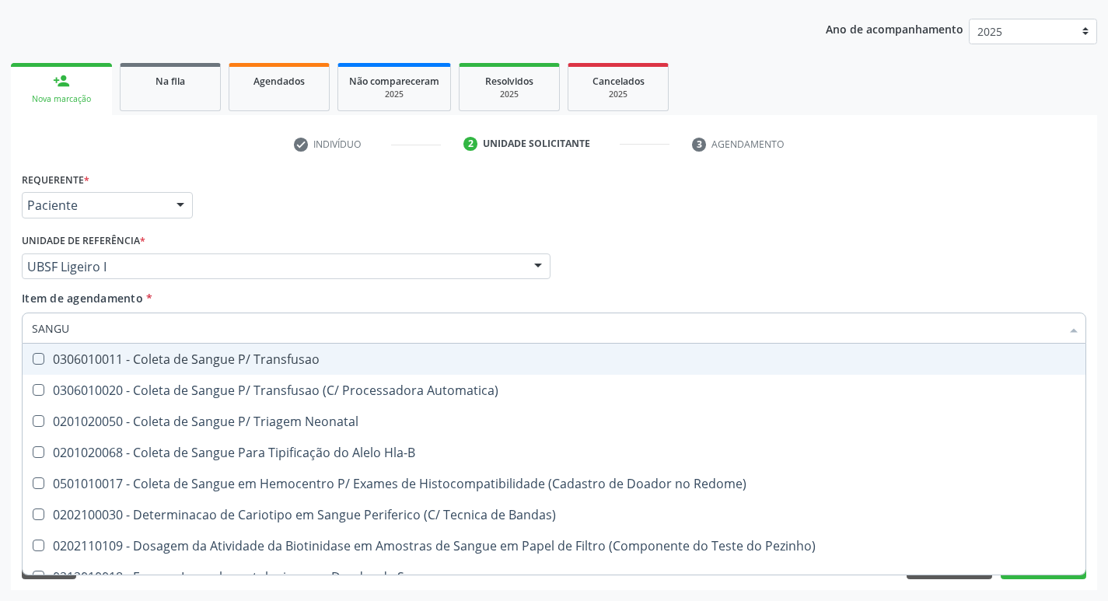
type input "SANG"
checkbox Fezes "false"
checkbox Sangue\ "false"
checkbox Irradiados "true"
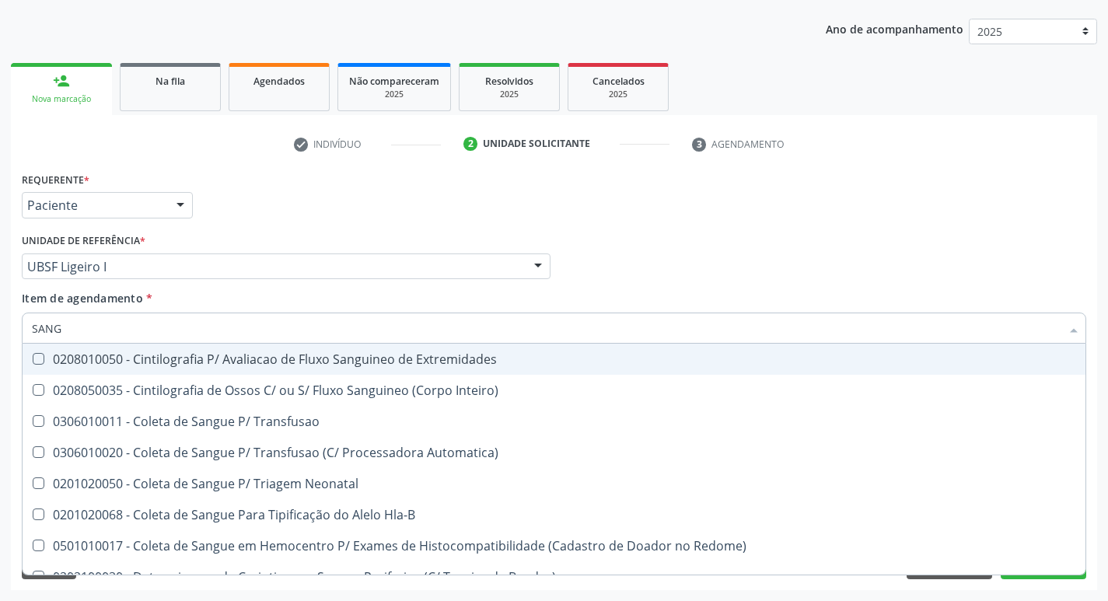
type input "SAN"
checkbox Fezes "false"
type input "S"
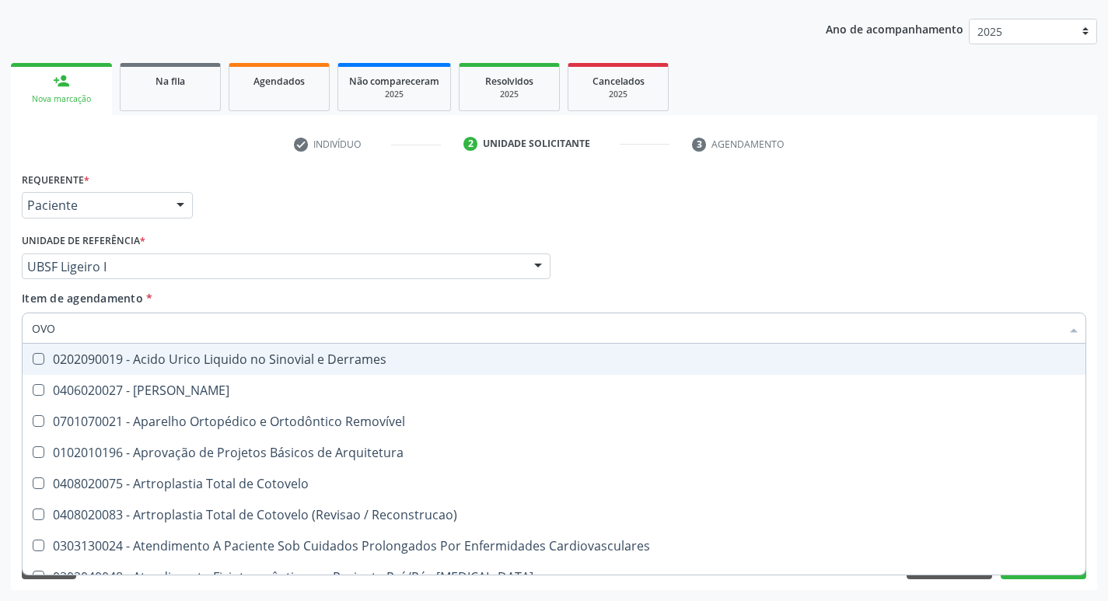
type input "OVOS"
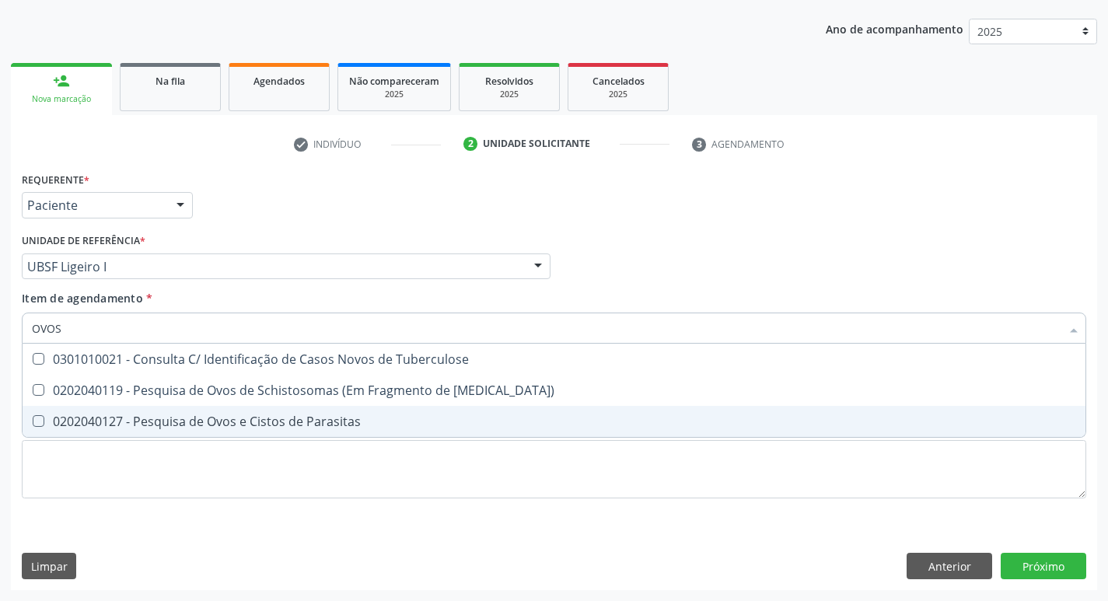
click at [400, 419] on div "0202040127 - Pesquisa de Ovos e Cistos de Parasitas" at bounding box center [554, 421] width 1044 height 12
checkbox Parasitas "true"
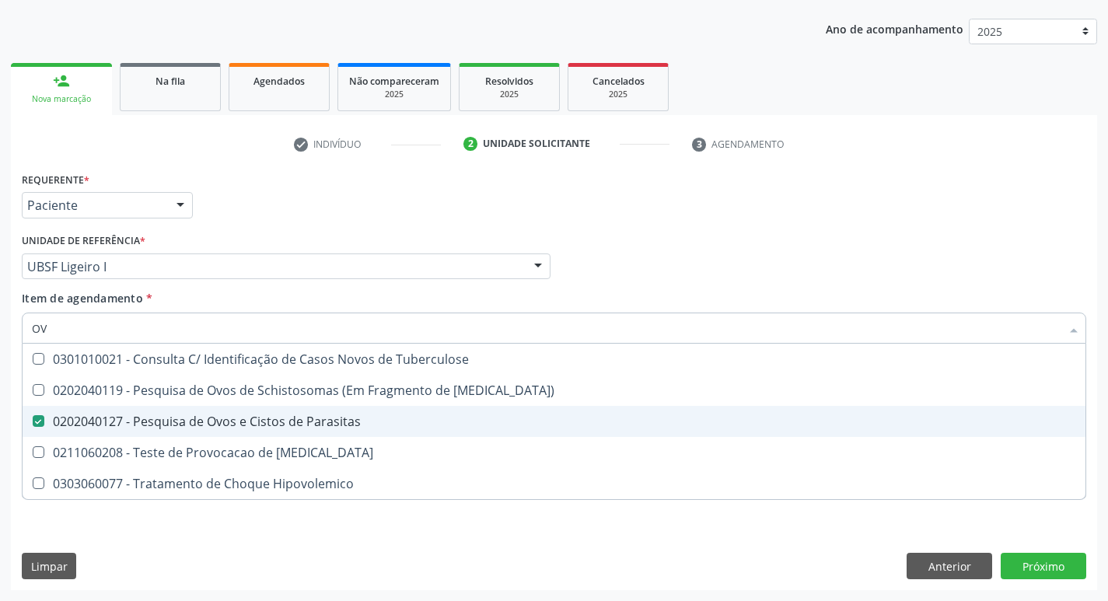
type input "O"
checkbox Parasitas "false"
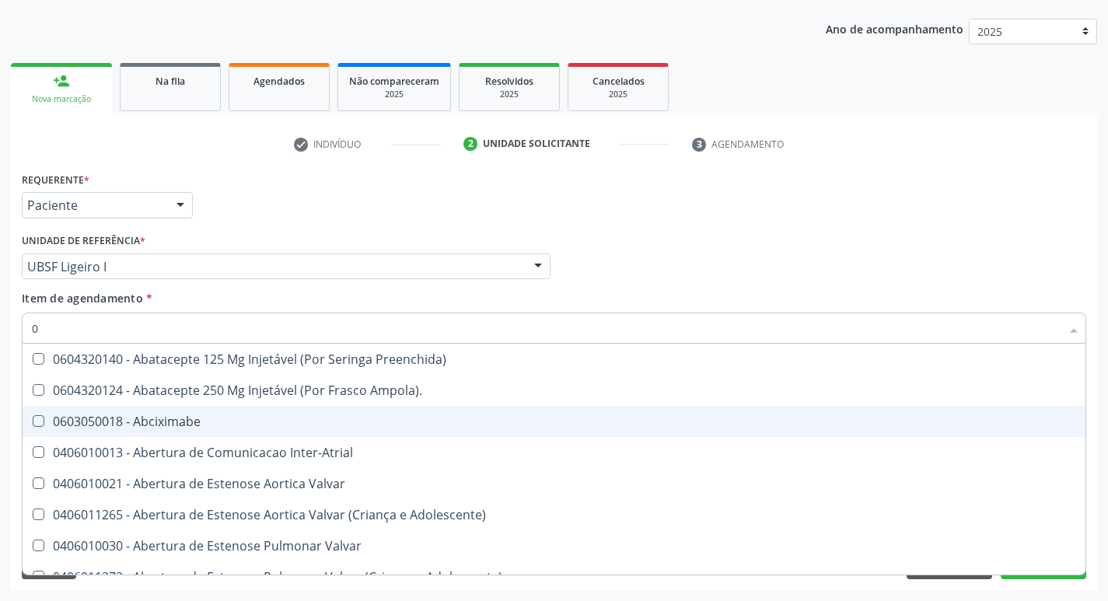
type input "02"
checkbox \(Frasco\) "true"
checkbox Posterior "true"
checkbox Revisao "true"
type input "020"
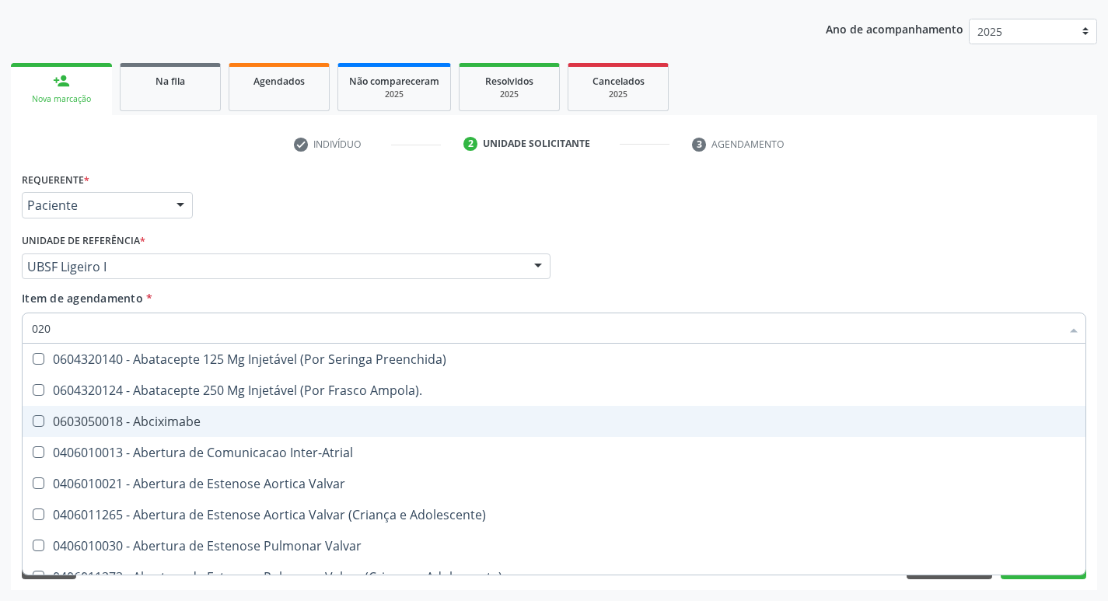
checkbox Olho "true"
checkbox Utero "true"
checkbox \(Frasco\) "false"
checkbox Capsula\) "true"
checkbox Posterior "false"
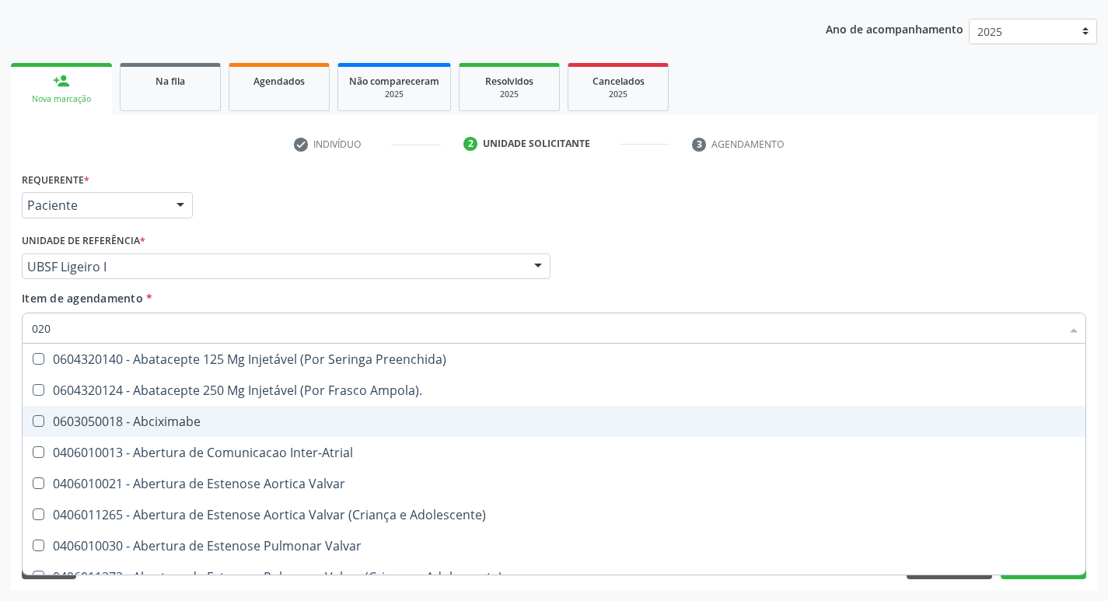
checkbox Revisao "false"
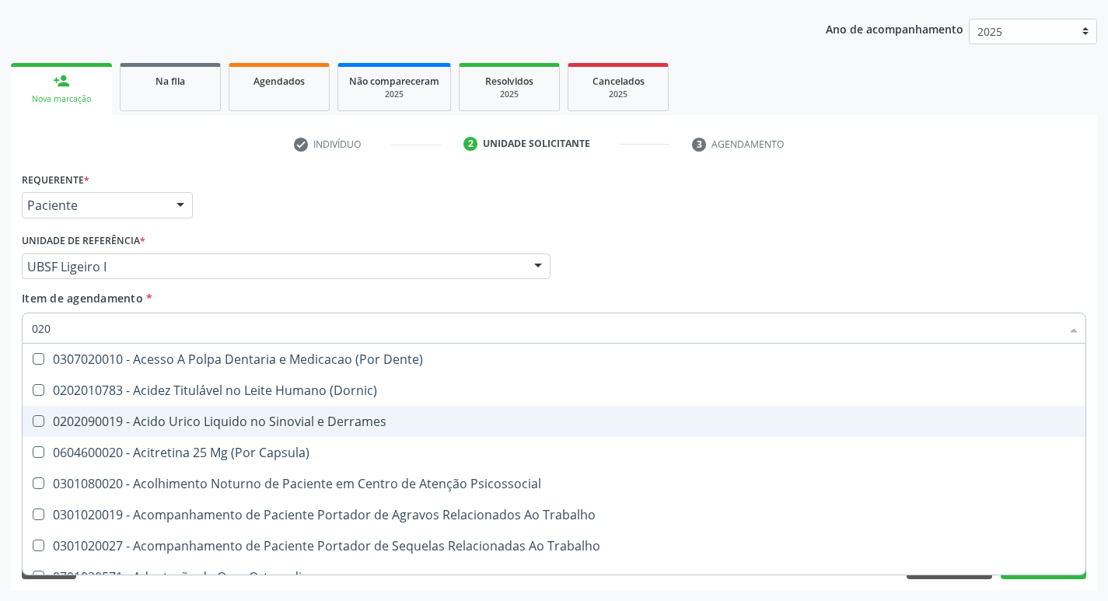
type input "0202"
checkbox Esqueléticas "true"
checkbox \(Spcto\) "true"
checkbox \(Cantoplastia\) "true"
checkbox Soro "true"
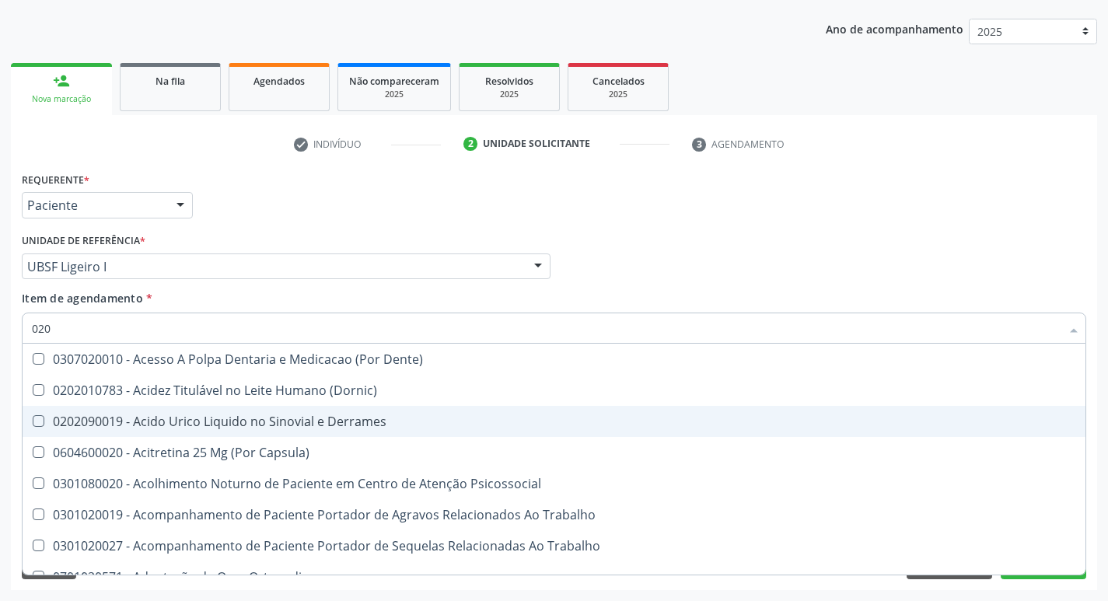
checkbox Pezinho\) "true"
checkbox D "false"
type input "02020"
checkbox Queimado "true"
checkbox Esqueléticas "false"
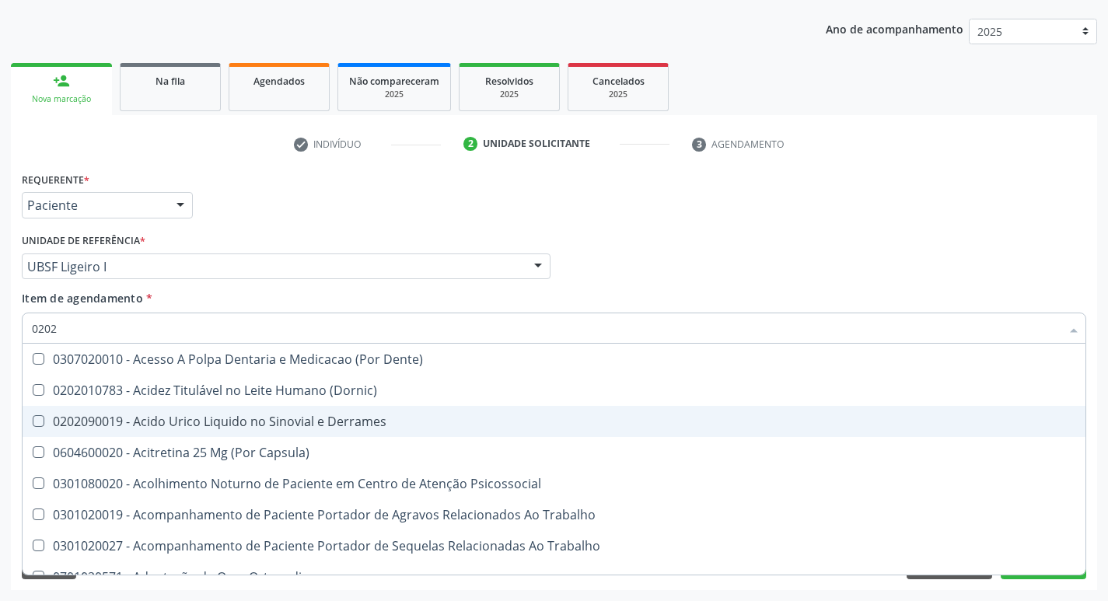
checkbox Gastro-Esofagico "true"
checkbox Neoplasias "true"
checkbox \(Spcto\) "false"
checkbox \(Cantoplastia\) "false"
checkbox Ferro "true"
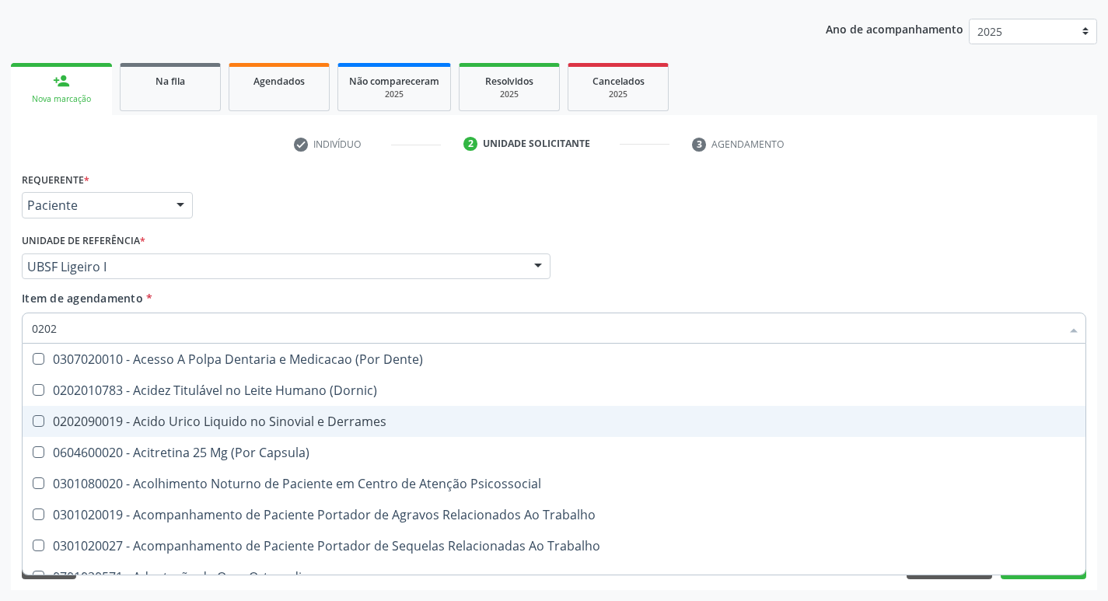
checkbox Dosagens\) "true"
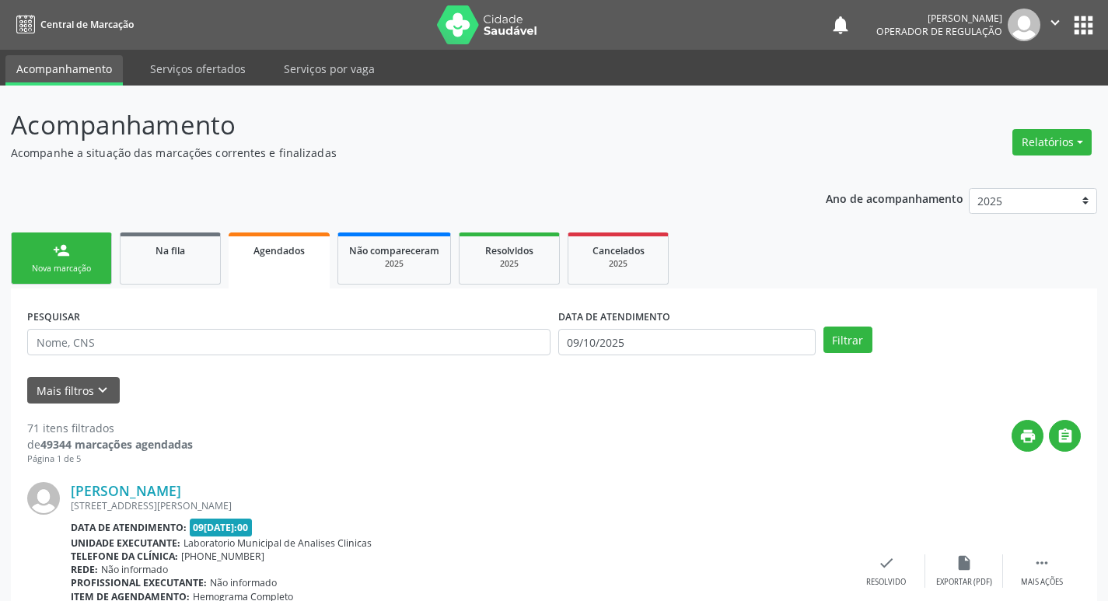
click at [100, 263] on link "person_add Nova marcação" at bounding box center [61, 258] width 101 height 52
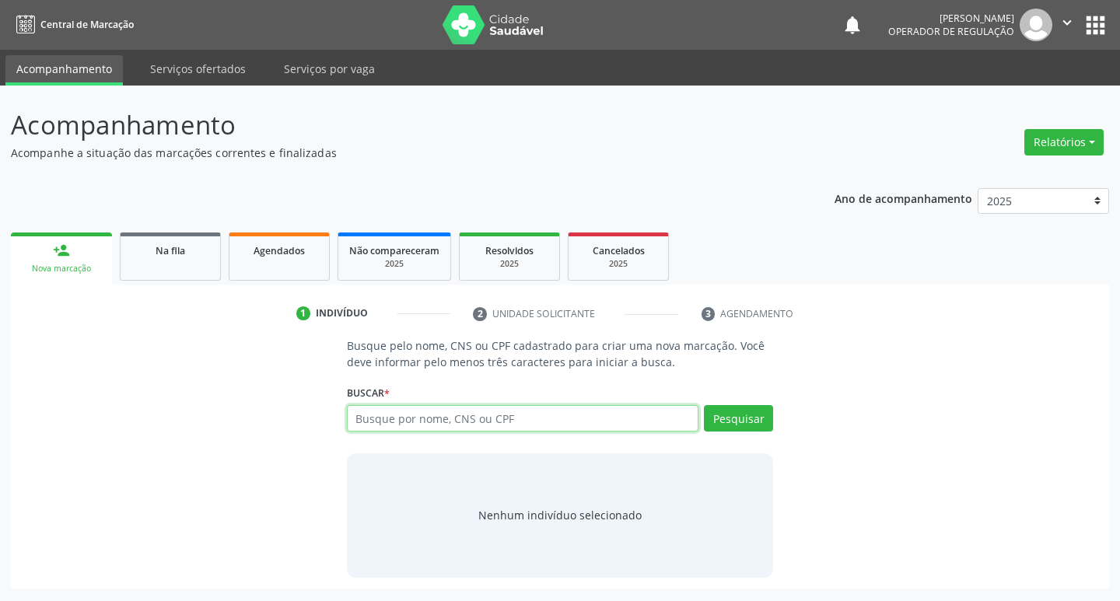
click at [407, 418] on input "text" at bounding box center [523, 418] width 352 height 26
type input "700004815148907"
click at [723, 422] on button "Pesquisar" at bounding box center [738, 418] width 69 height 26
click at [442, 426] on input "700004815148907" at bounding box center [523, 418] width 352 height 26
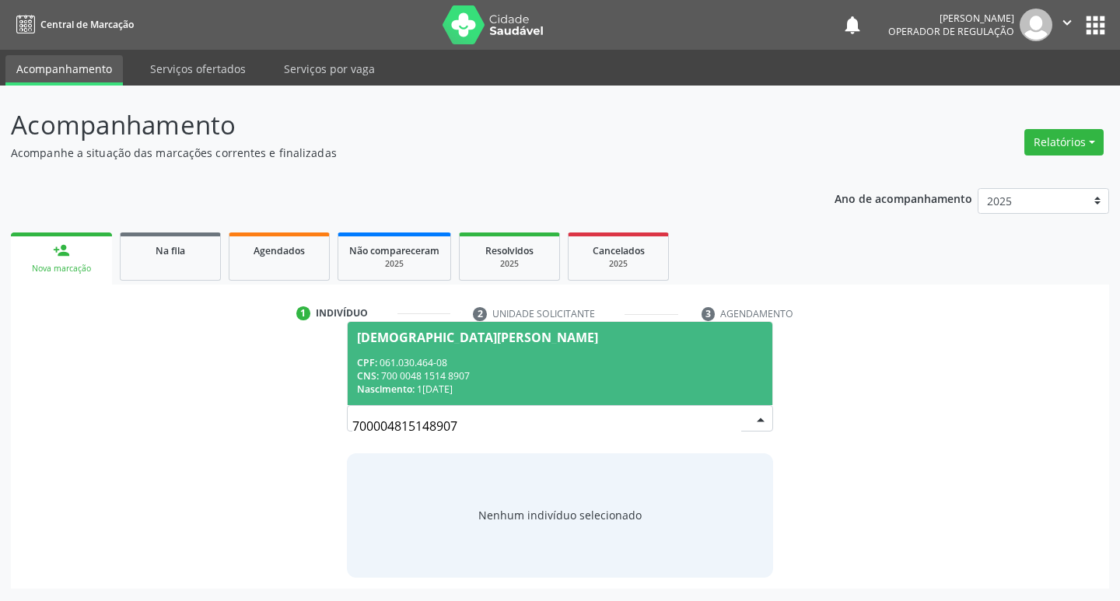
click at [550, 374] on div "CNS: 700 0048 1514 8907" at bounding box center [560, 375] width 407 height 13
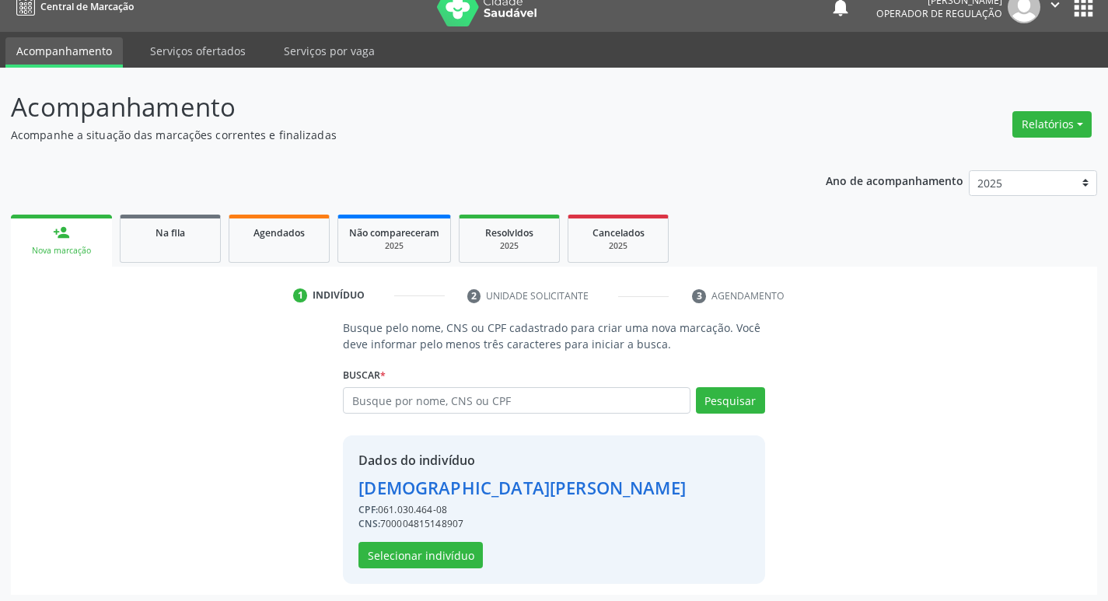
scroll to position [23, 0]
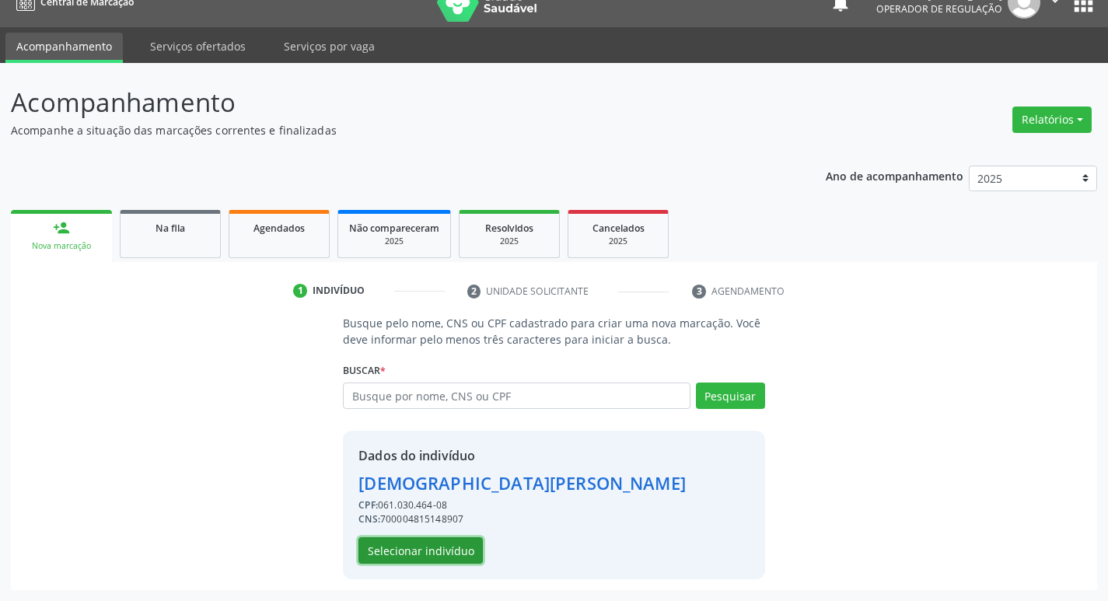
click at [460, 556] on button "Selecionar indivíduo" at bounding box center [420, 550] width 124 height 26
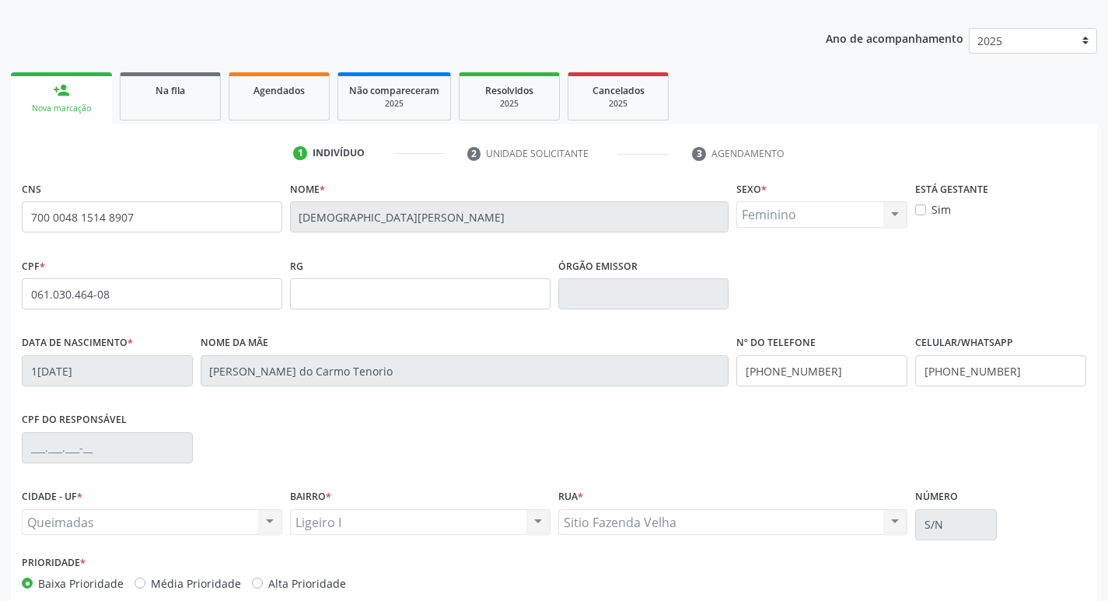
scroll to position [242, 0]
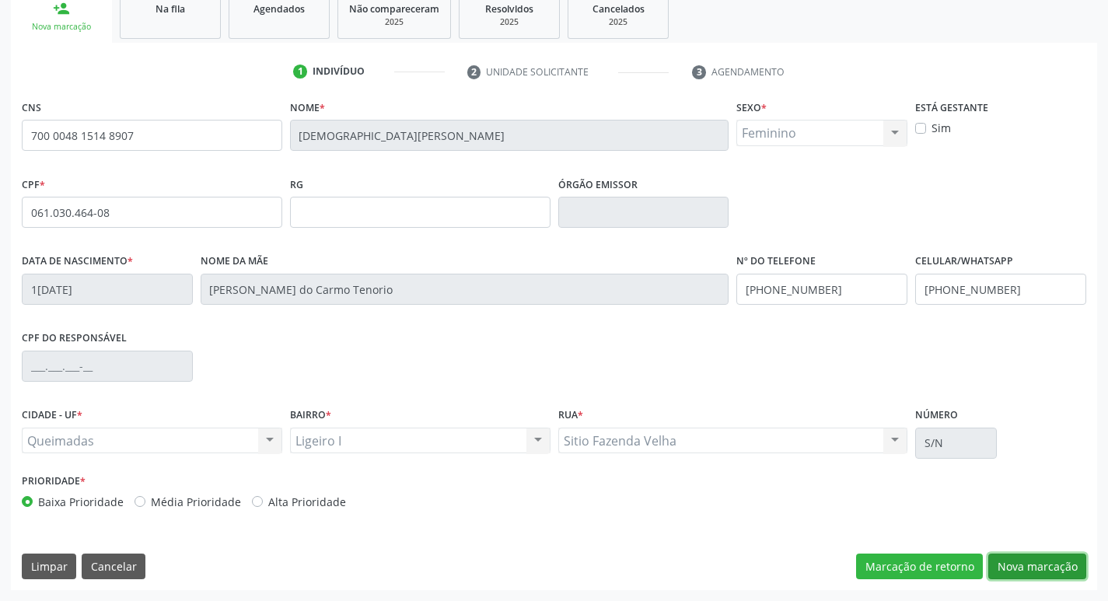
click at [1014, 569] on button "Nova marcação" at bounding box center [1037, 567] width 98 height 26
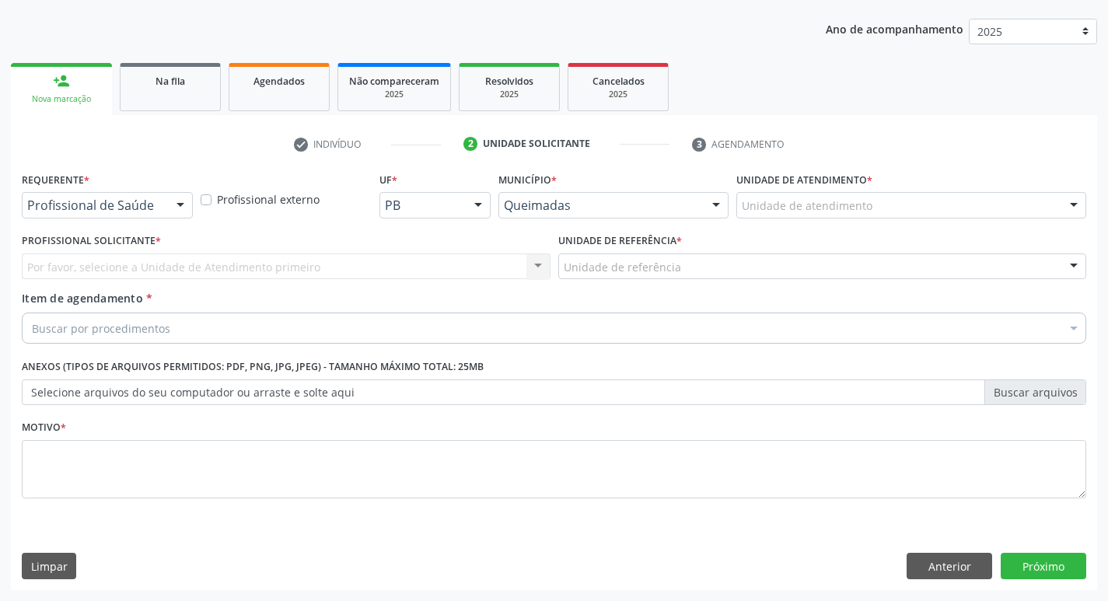
scroll to position [169, 0]
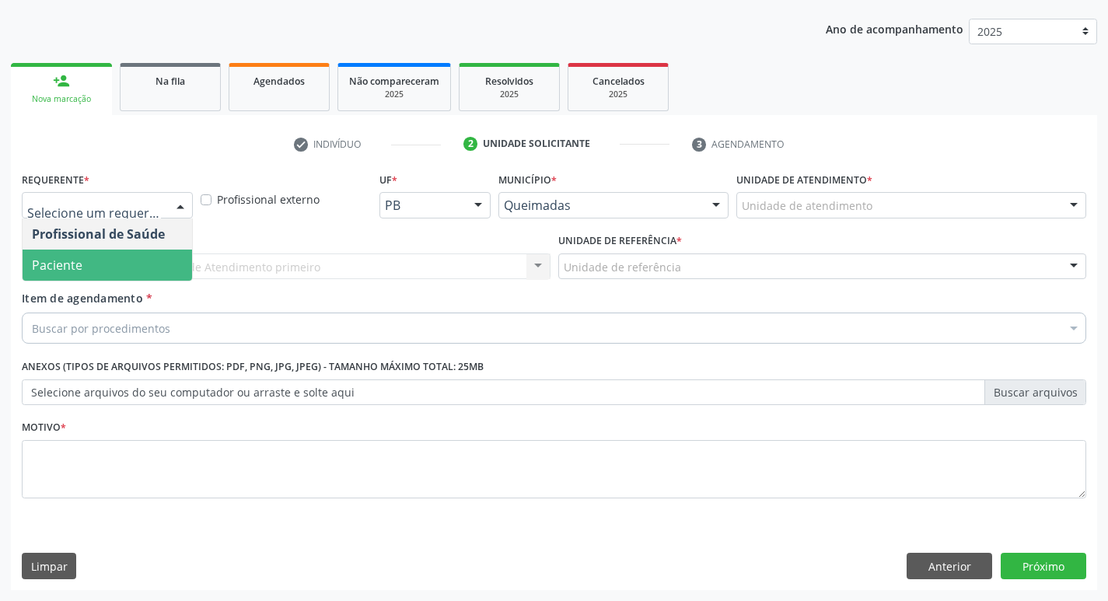
click at [110, 279] on span "Paciente" at bounding box center [107, 265] width 169 height 31
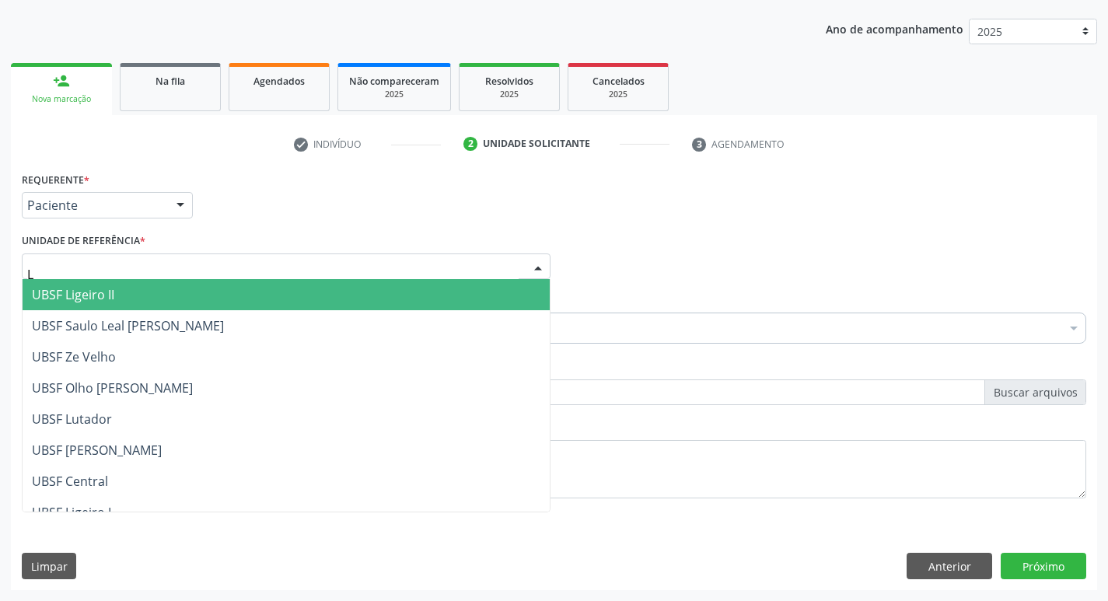
type input "LI"
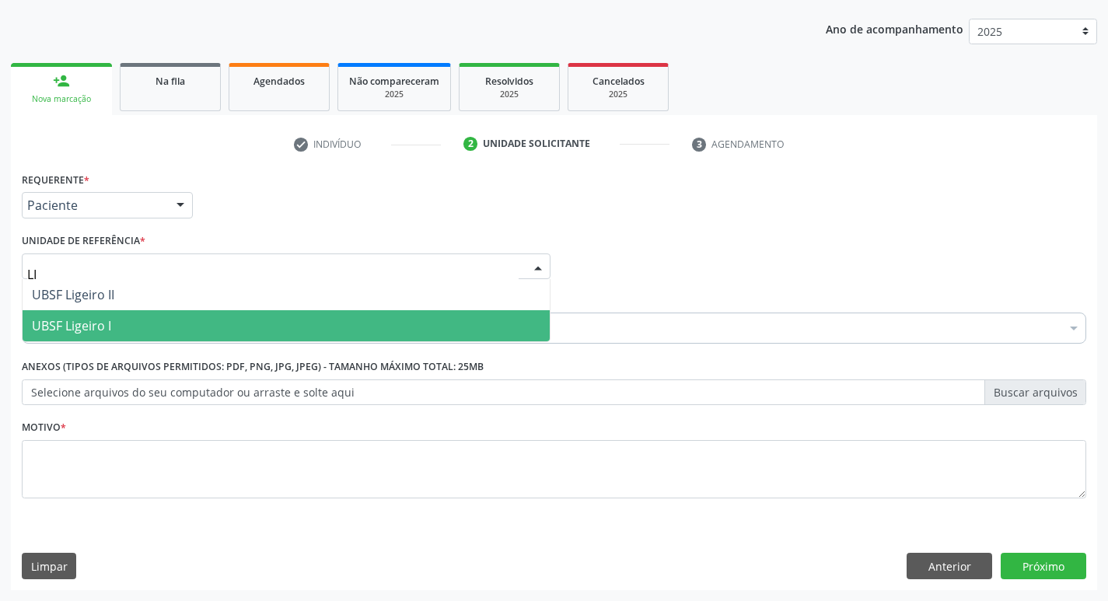
click at [138, 322] on span "UBSF Ligeiro I" at bounding box center [286, 325] width 527 height 31
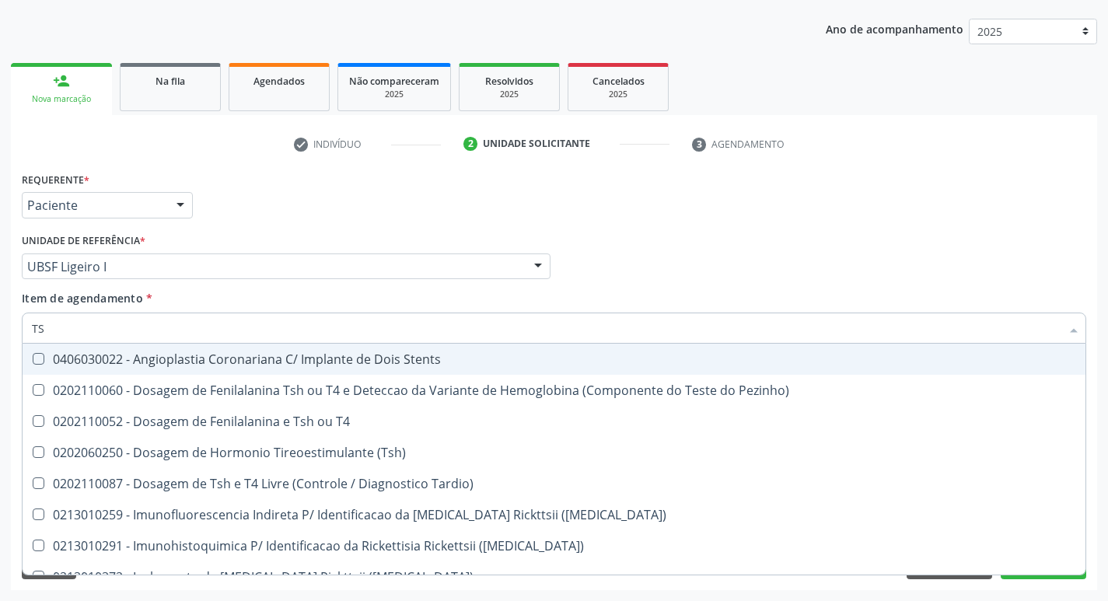
type input "TSH"
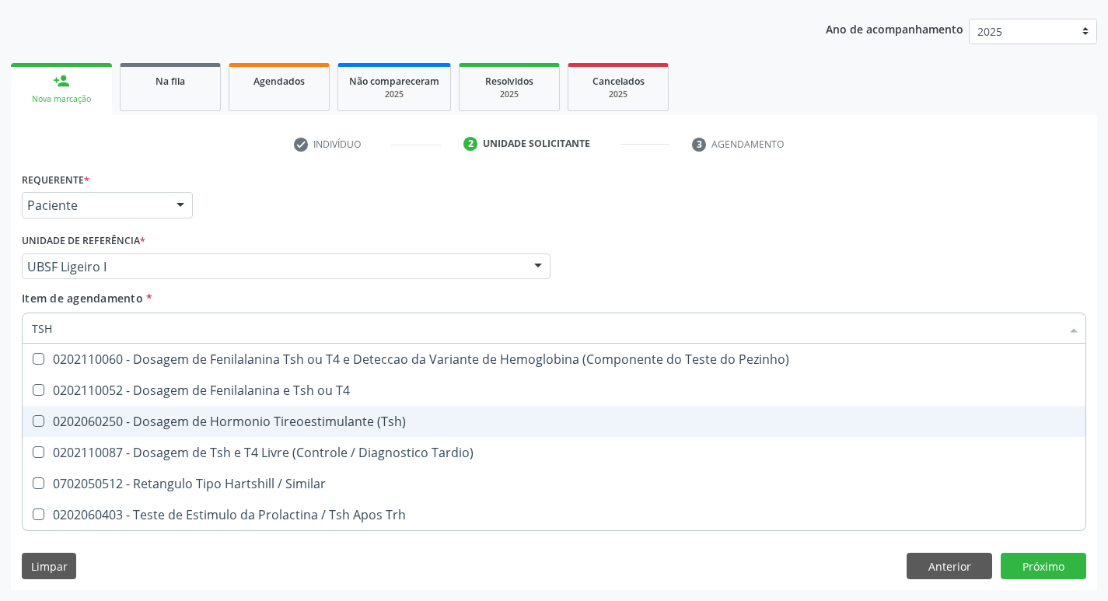
click at [225, 424] on div "0202060250 - Dosagem de Hormonio Tireoestimulante (Tsh)" at bounding box center [554, 421] width 1044 height 12
checkbox \(Tsh\) "true"
type input "TS"
checkbox \(Tsh\) "false"
checkbox Tardio\) "true"
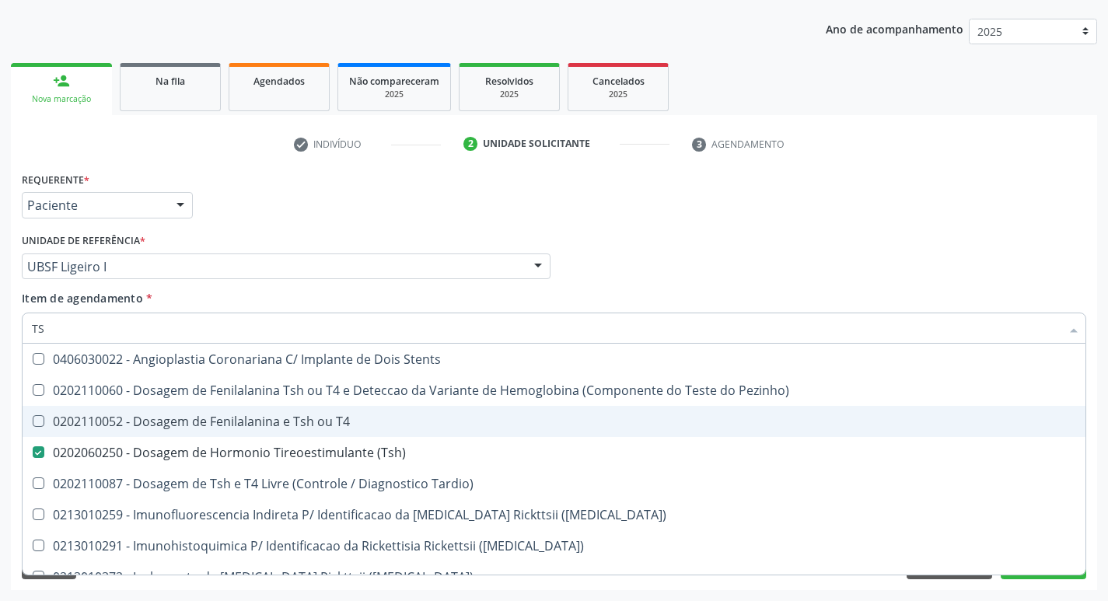
type input "T"
checkbox \(Tsh\) "false"
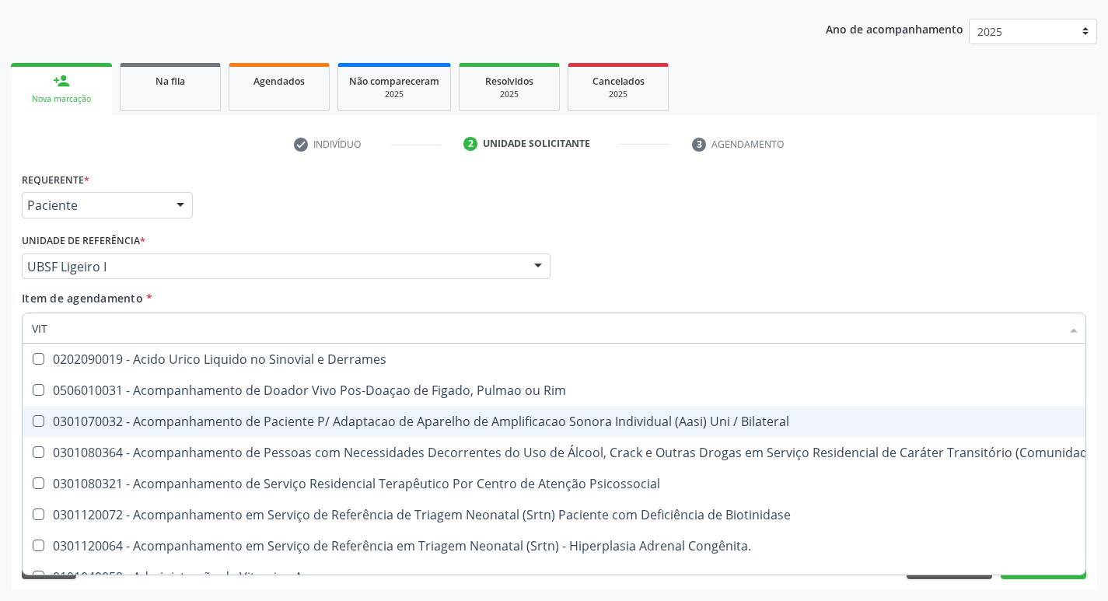
type input "VITA"
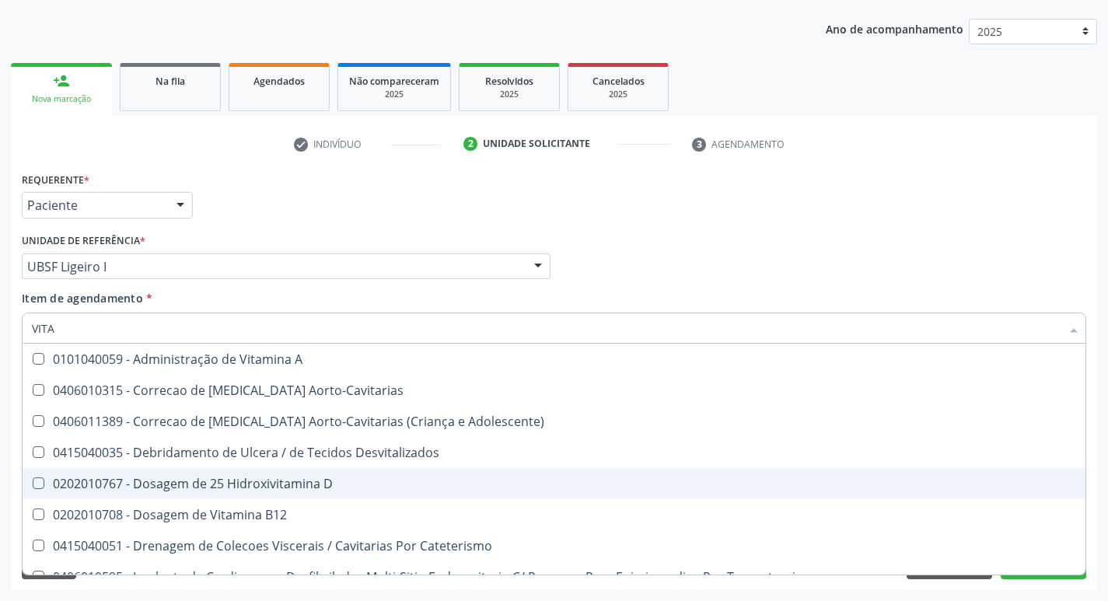
drag, startPoint x: 233, startPoint y: 472, endPoint x: 240, endPoint y: 504, distance: 32.6
click at [233, 473] on span "0202010767 - Dosagem de 25 Hidroxivitamina D" at bounding box center [554, 483] width 1063 height 31
checkbox D "true"
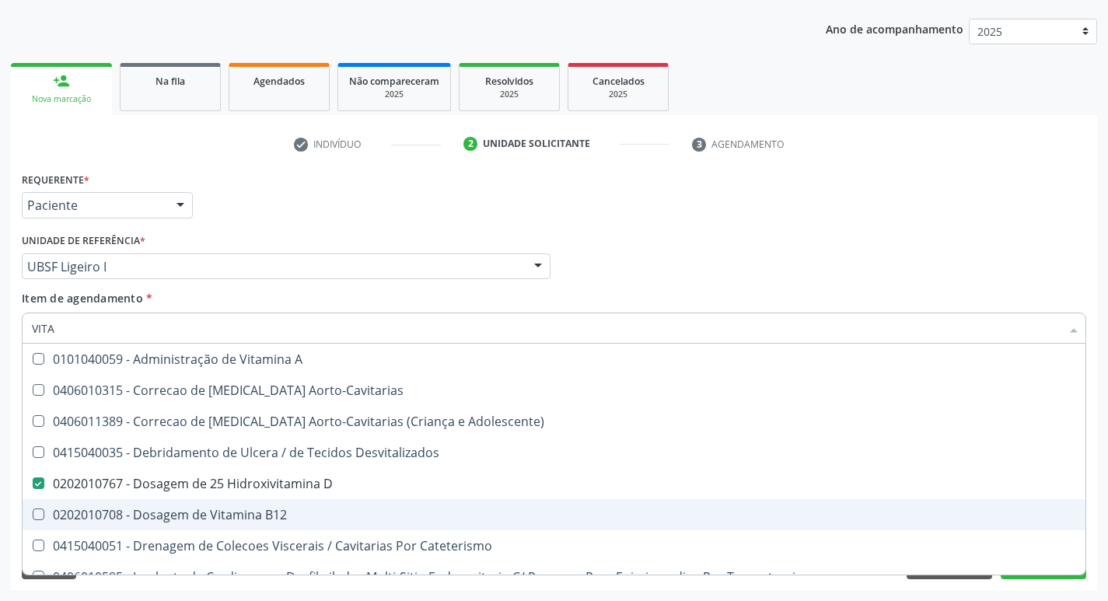
click at [241, 505] on span "0202010708 - Dosagem de Vitamina B12" at bounding box center [554, 514] width 1063 height 31
checkbox B12 "true"
type input "VIT"
checkbox D "false"
checkbox Cateterismo "true"
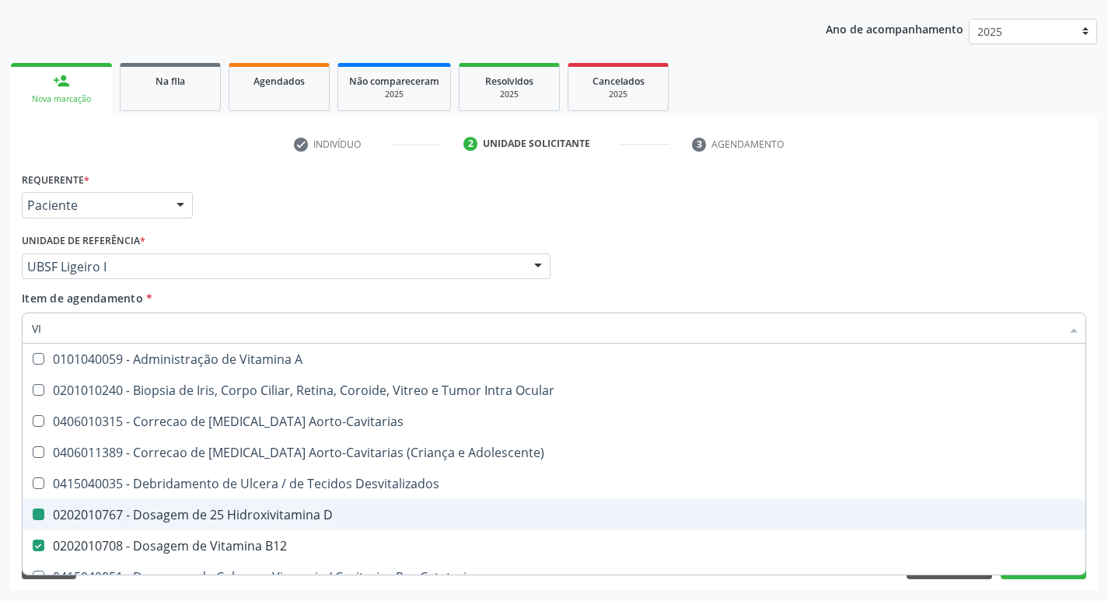
type input "V"
checkbox D "false"
checkbox B12 "false"
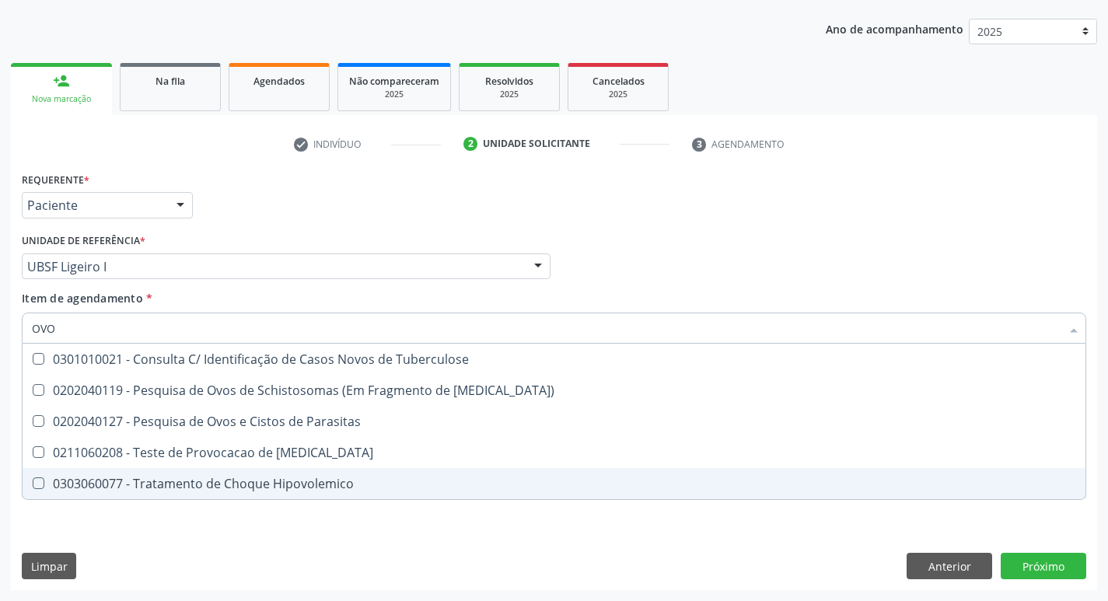
type input "OVOS"
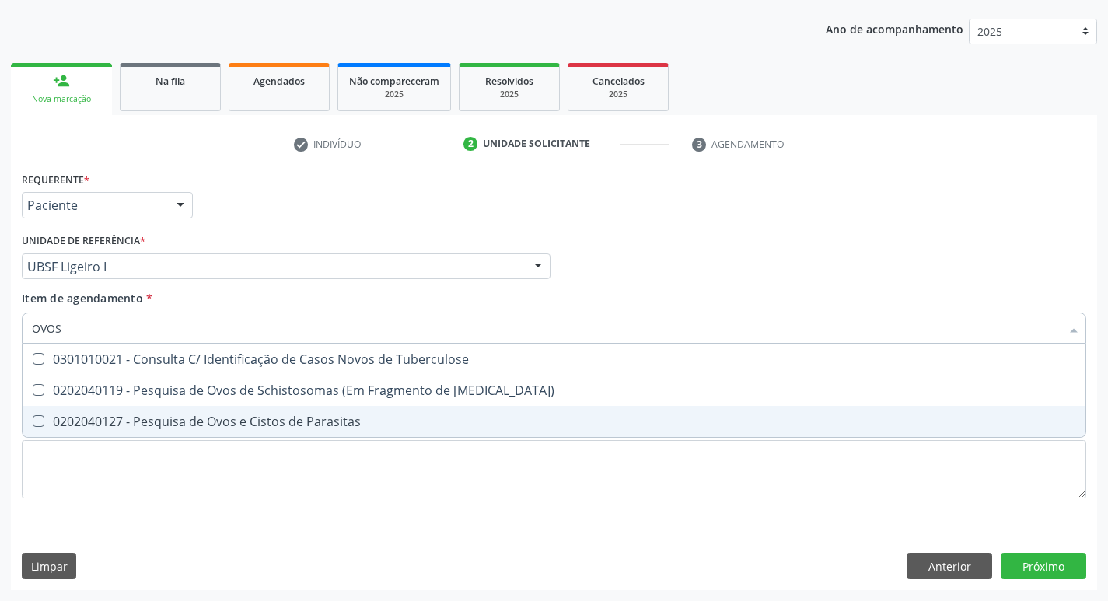
click at [281, 421] on div "0202040127 - Pesquisa de Ovos e Cistos de Parasitas" at bounding box center [554, 421] width 1044 height 12
checkbox Parasitas "true"
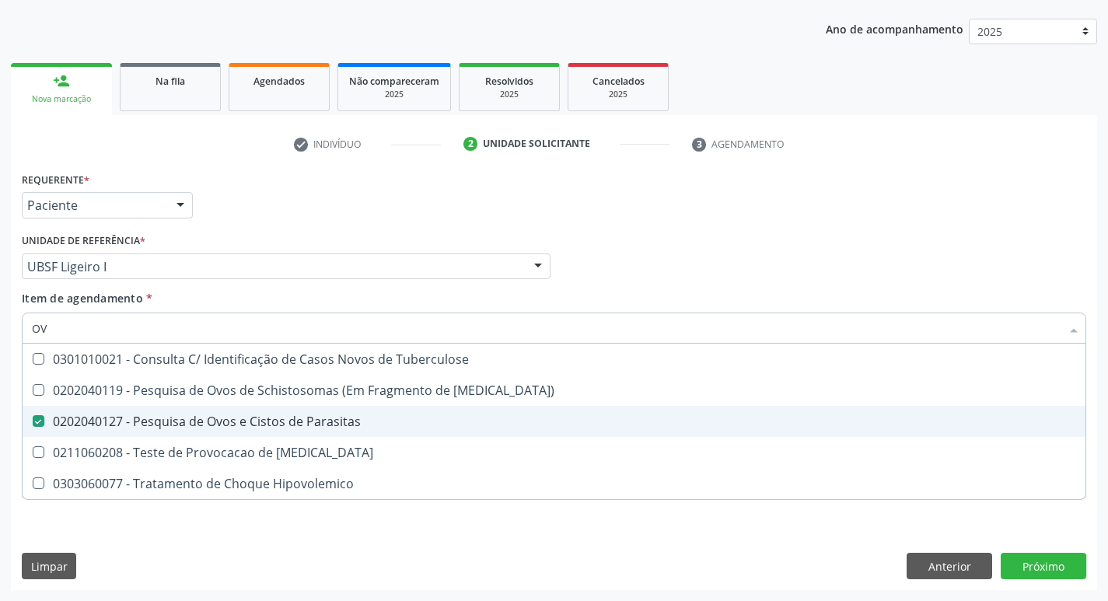
type input "O"
checkbox Parasitas "false"
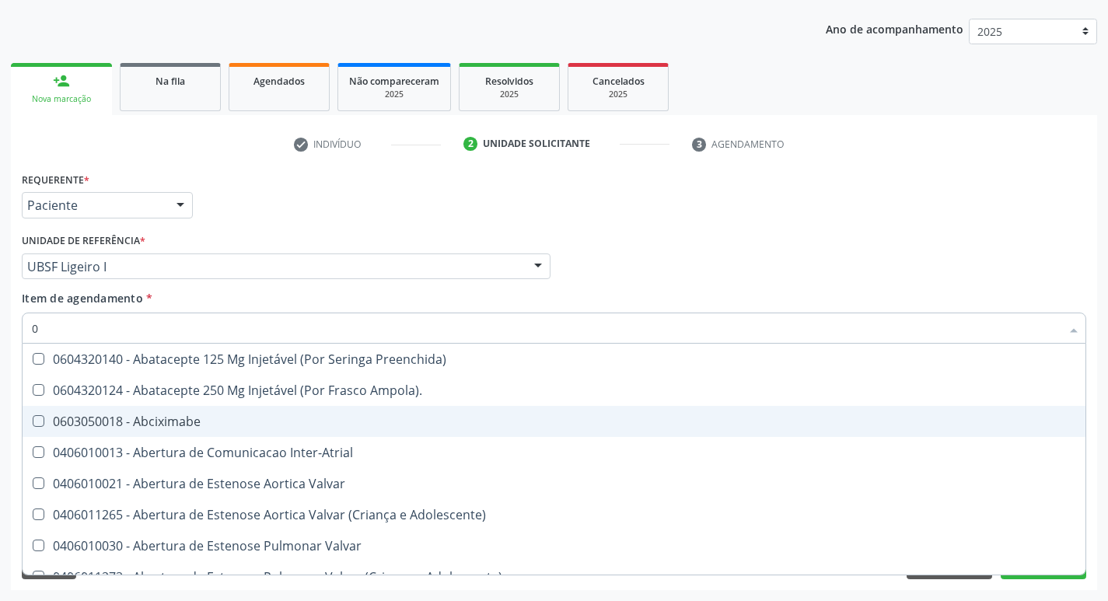
type input "02"
checkbox \(Frasco\) "true"
checkbox Per-Operatoria "true"
checkbox Revisao "true"
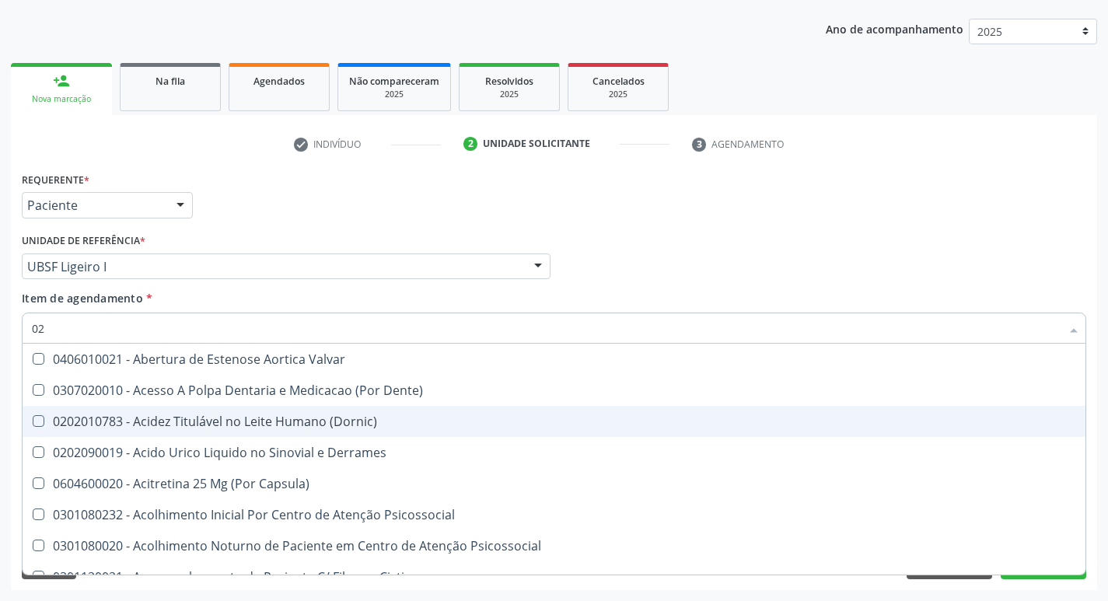
type input "020"
checkbox Cerebral "true"
checkbox \(Vhs\) "true"
checkbox D "false"
checkbox Urico "true"
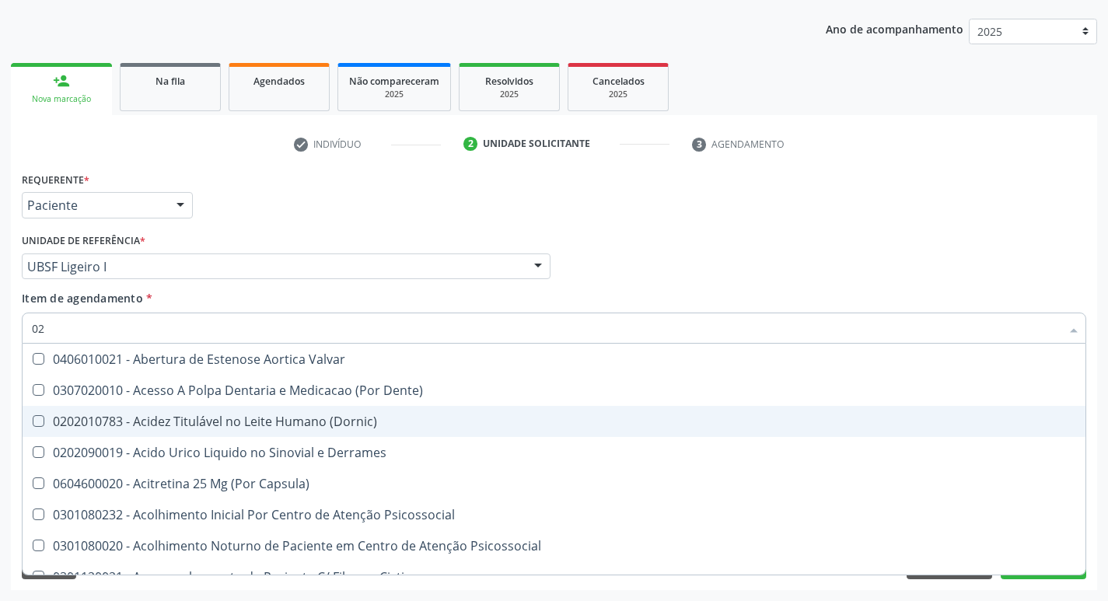
checkbox \(Tsh\) "false"
checkbox B12 "false"
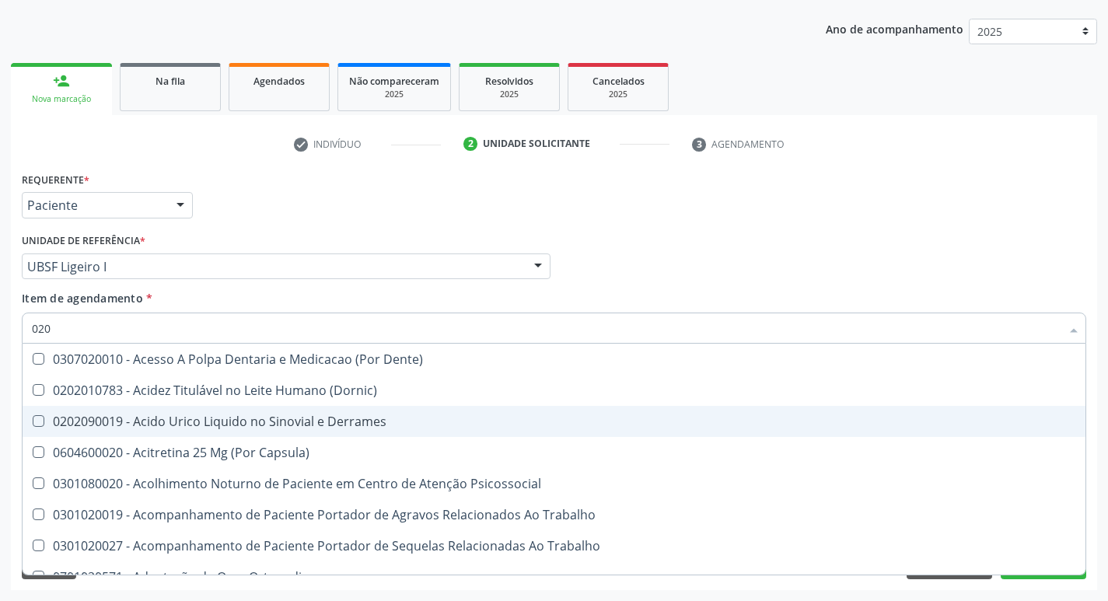
type input "0202"
checkbox Esqueléticas "true"
checkbox Reservatorio "true"
checkbox \(Cantoplastia\) "true"
checkbox Soro "true"
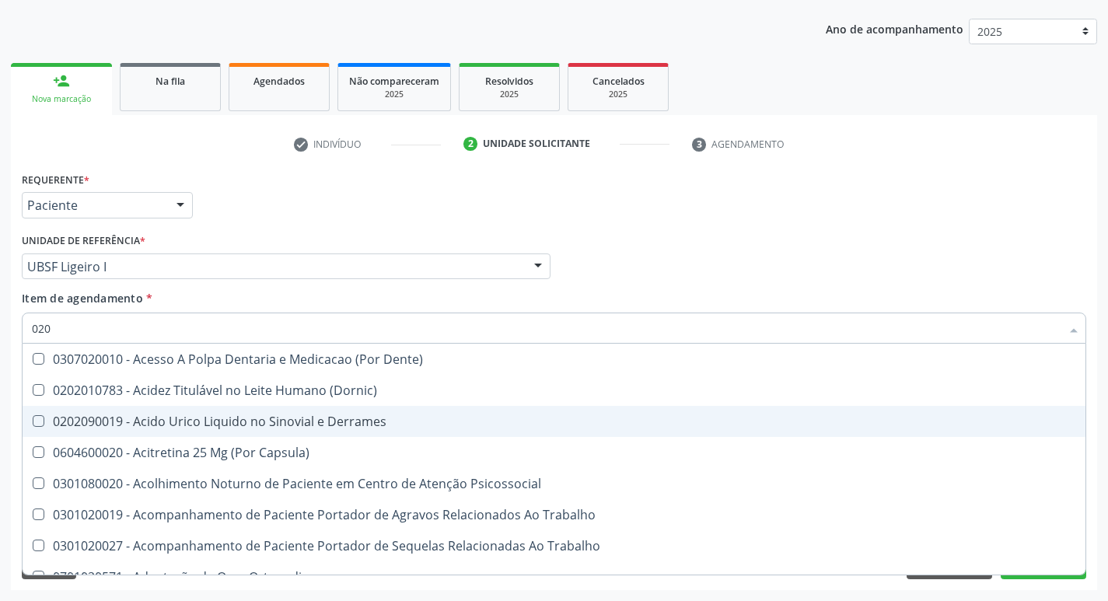
checkbox D "false"
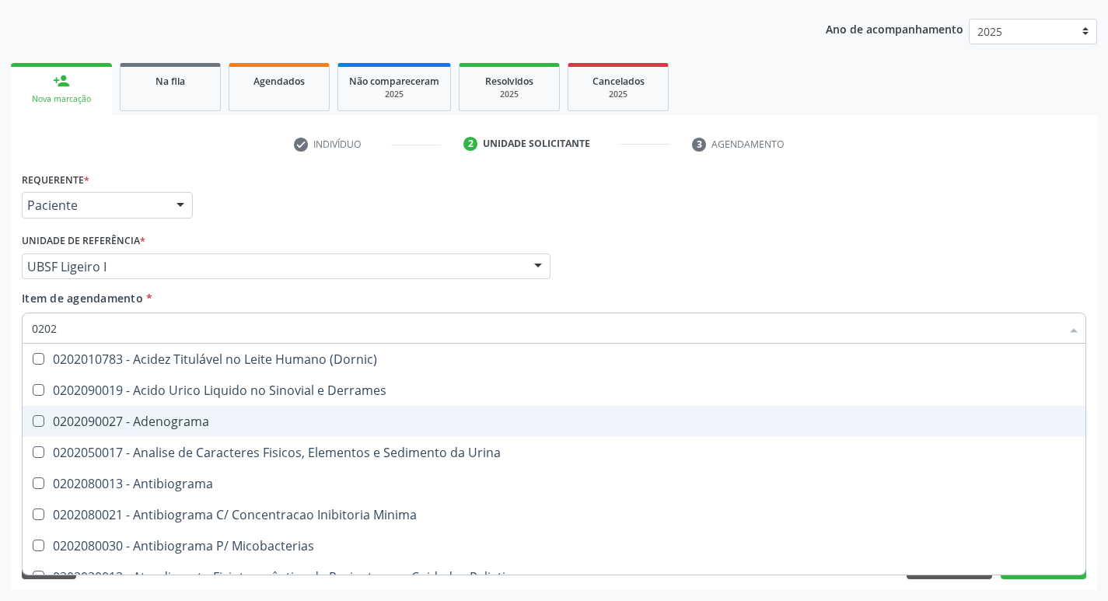
type input "02020"
checkbox D "true"
checkbox Acida "false"
checkbox \(Tsh\) "true"
checkbox C "false"
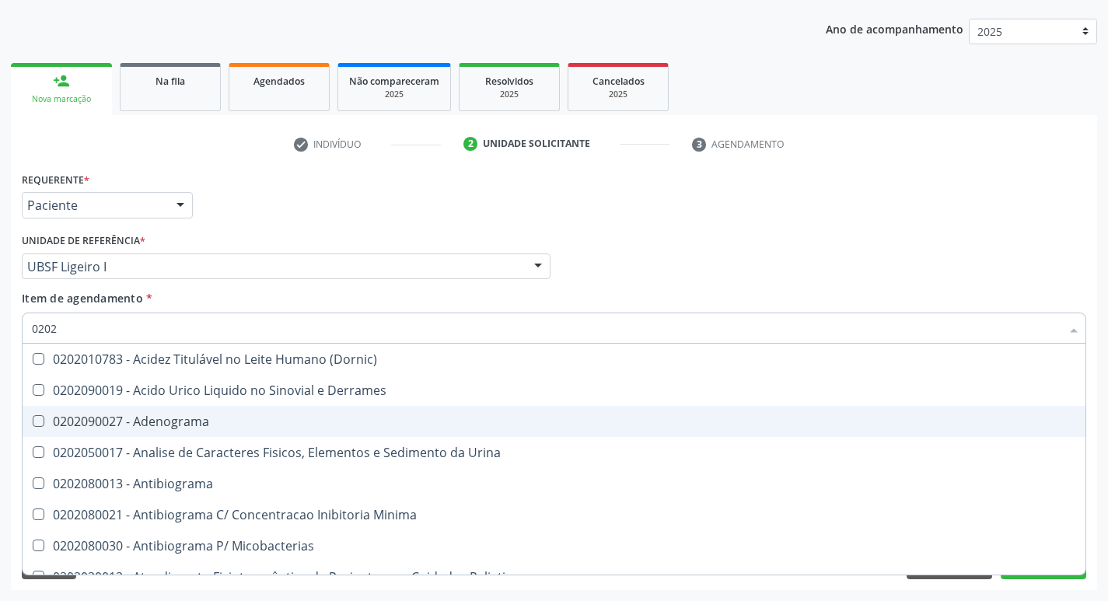
checkbox B12 "true"
checkbox Hemocultura "false"
checkbox Parasitas "true"
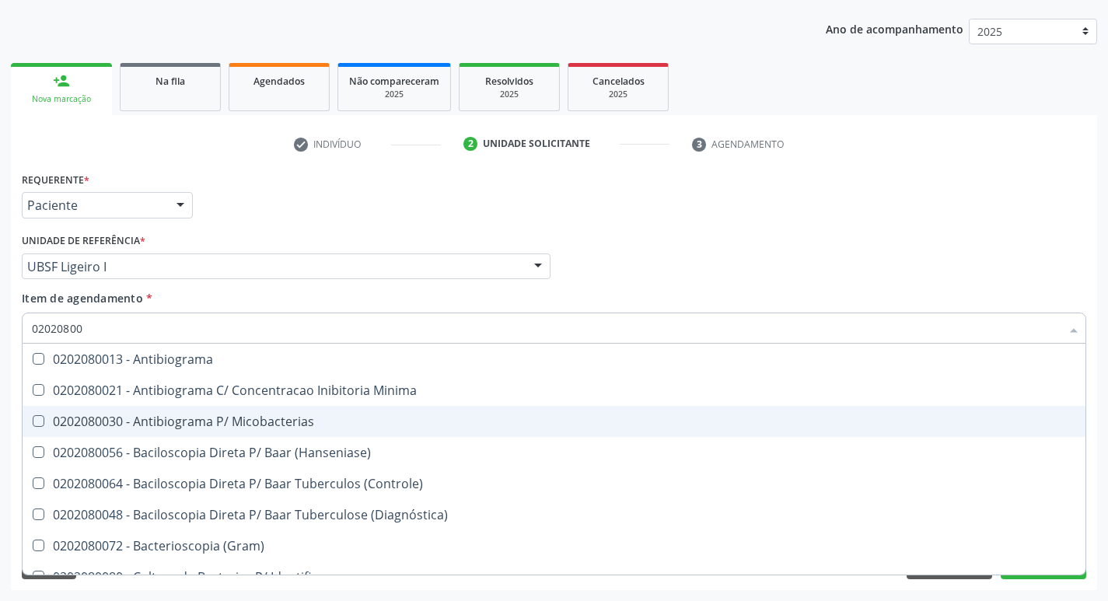
type input "020208008"
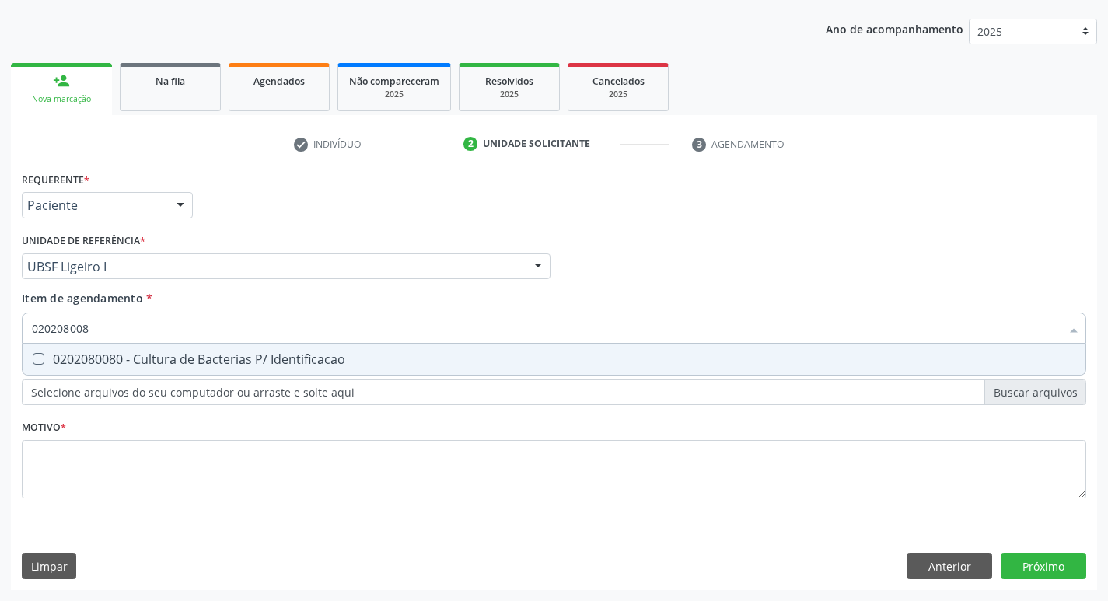
click at [311, 353] on div "0202080080 - Cultura de Bacterias P/ Identificacao" at bounding box center [554, 359] width 1044 height 12
checkbox Identificacao "true"
type input "02020800"
checkbox Identificacao "false"
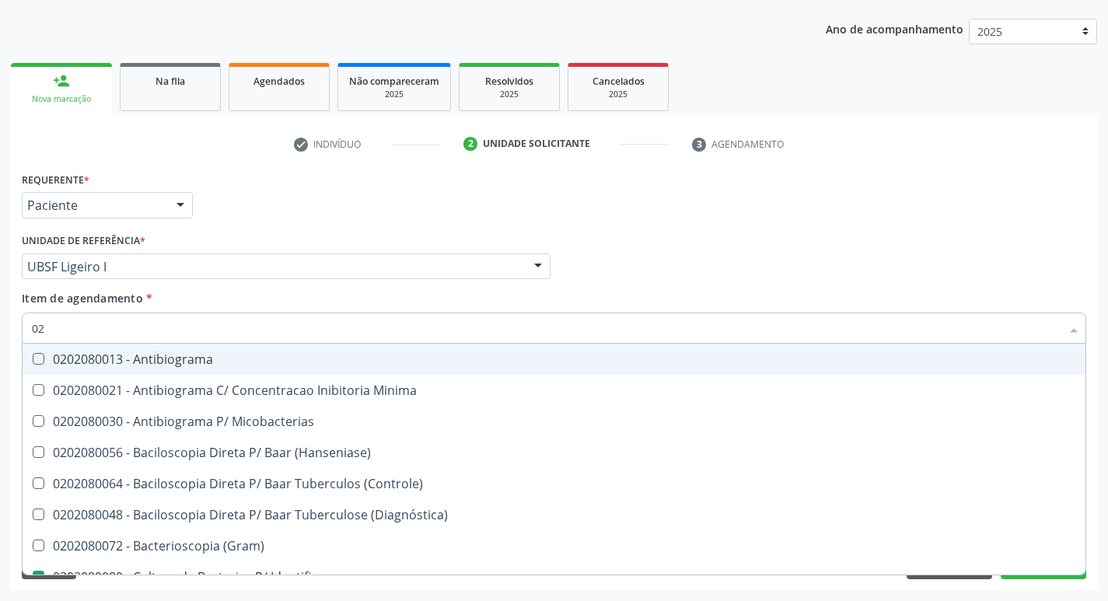
type input "0"
checkbox Identificacao "false"
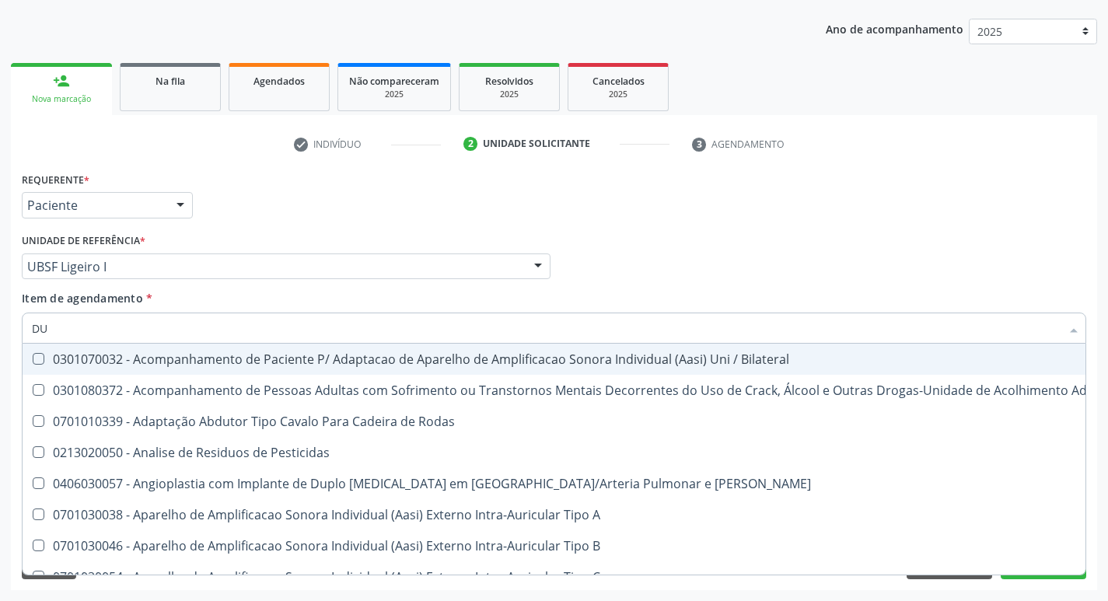
type input "DUK"
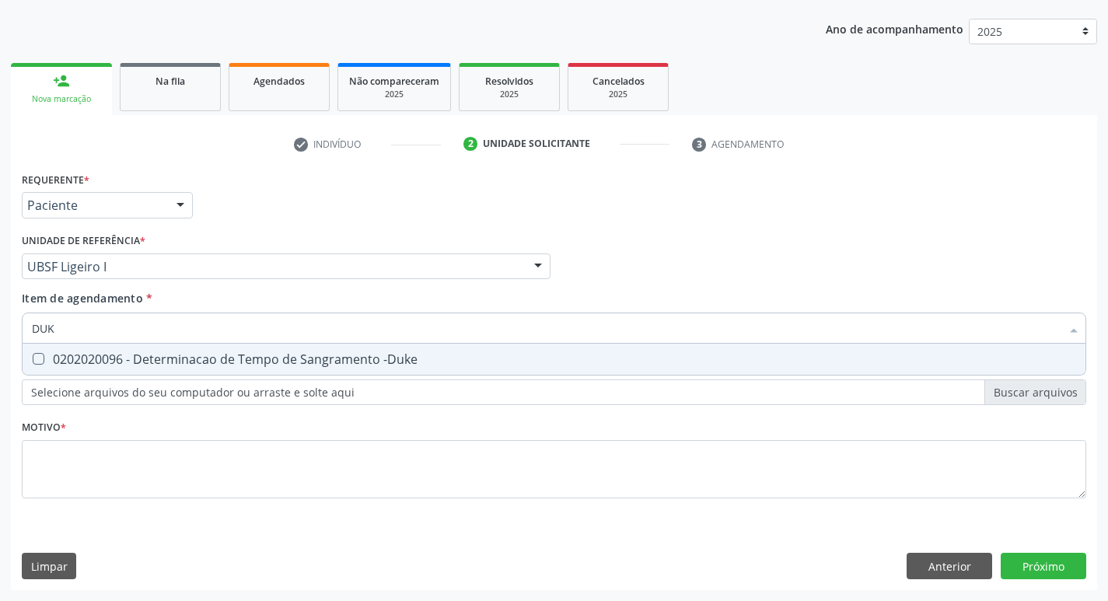
click at [311, 353] on div "0202020096 - Determinacao de Tempo de Sangramento -Duke" at bounding box center [554, 359] width 1044 height 12
checkbox -Duke "true"
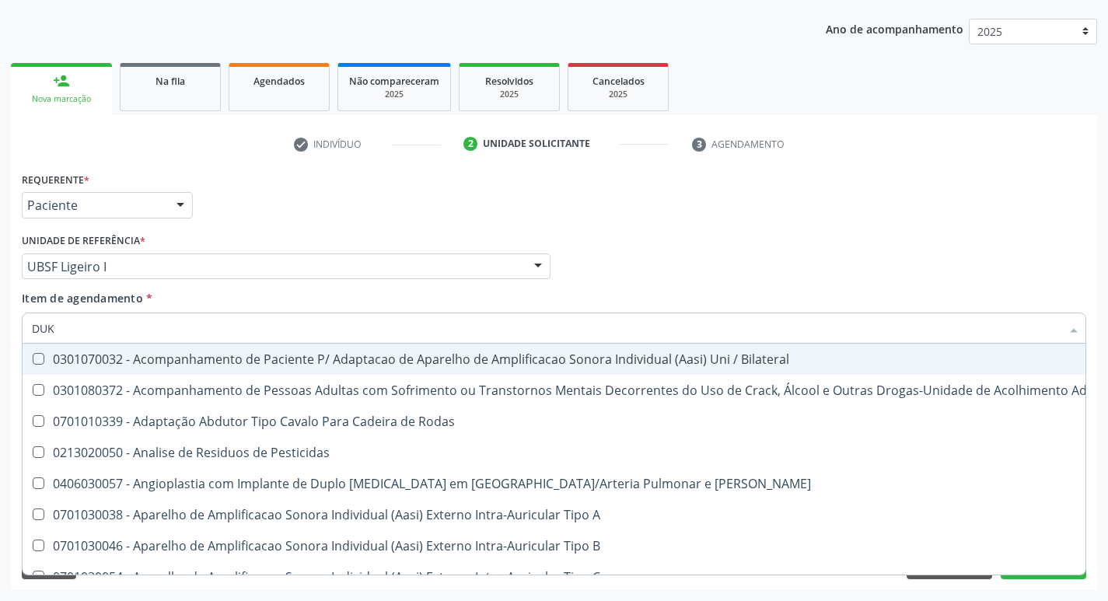
type input "DU"
checkbox Bilateral "false"
type input "D"
checkbox -Duke "false"
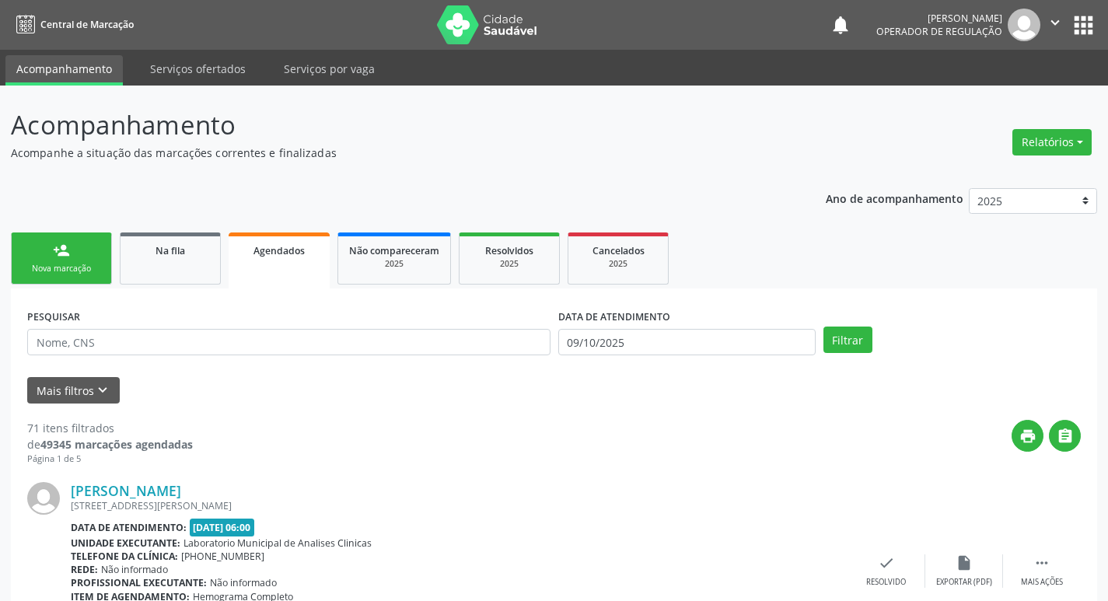
click at [69, 270] on div "Nova marcação" at bounding box center [62, 269] width 78 height 12
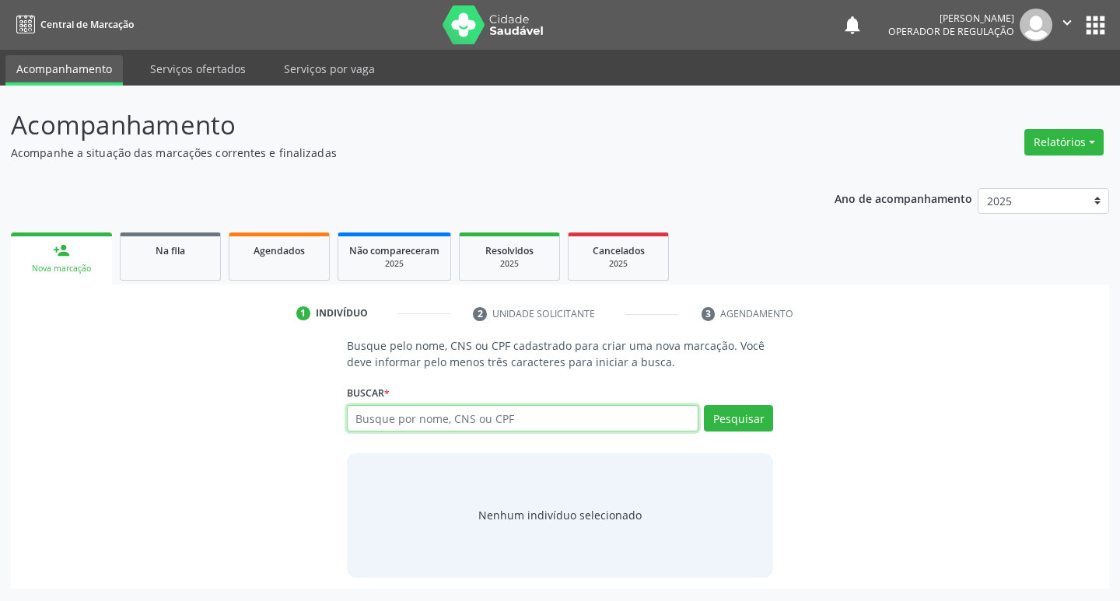
click at [490, 416] on input "text" at bounding box center [523, 418] width 352 height 26
paste input "700004815148907"
type input "700004815148907"
click at [724, 428] on button "Pesquisar" at bounding box center [738, 418] width 69 height 26
click at [548, 426] on input "700004815148907" at bounding box center [523, 418] width 352 height 26
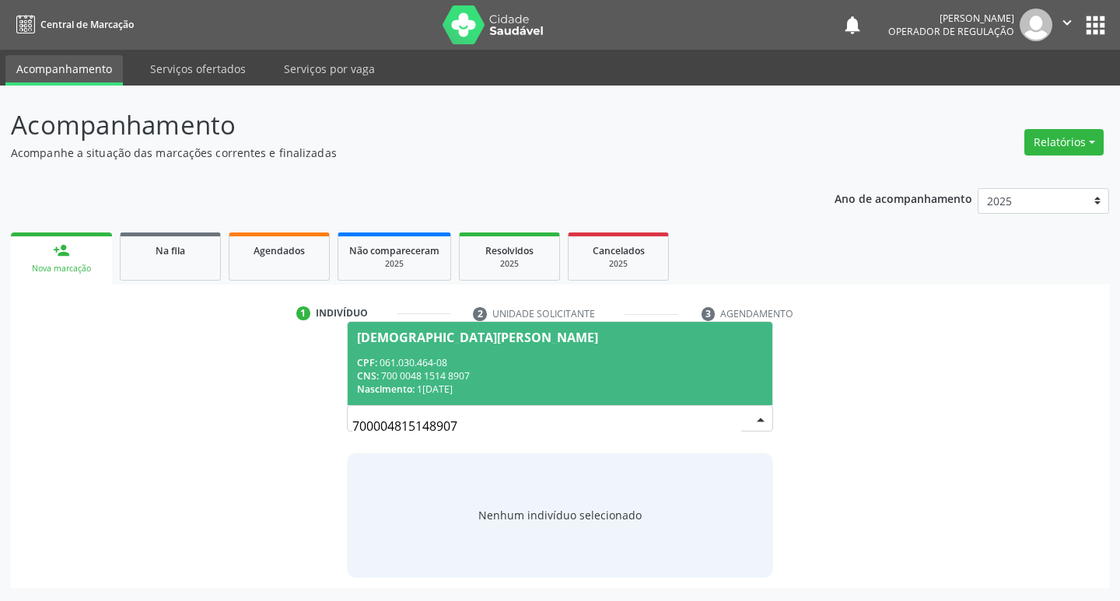
click at [598, 376] on div "CNS: 700 0048 1514 8907" at bounding box center [560, 375] width 407 height 13
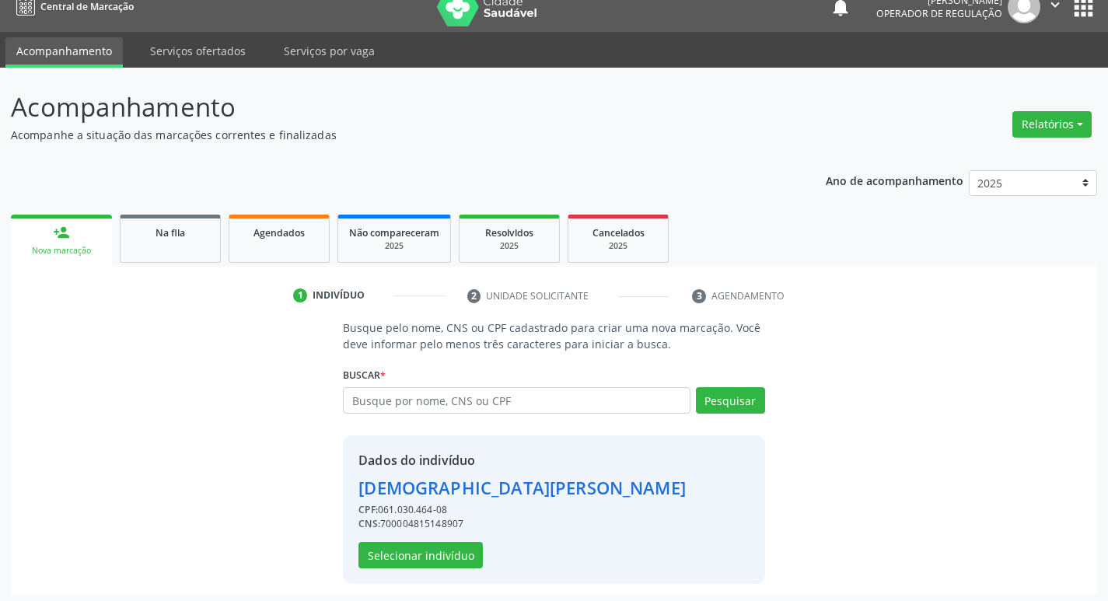
scroll to position [23, 0]
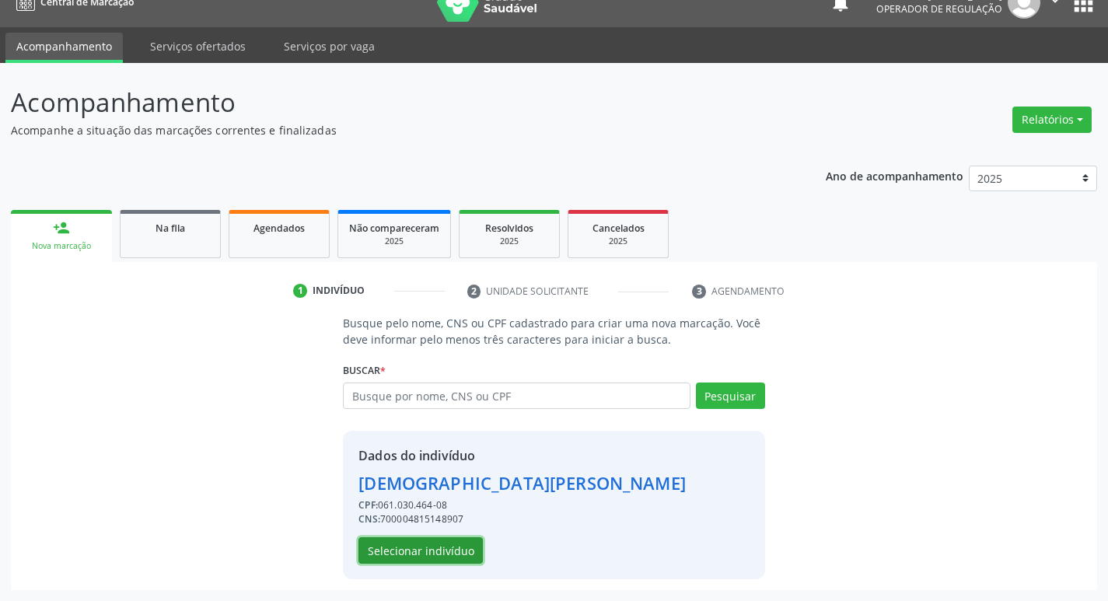
click at [413, 550] on button "Selecionar indivíduo" at bounding box center [420, 550] width 124 height 26
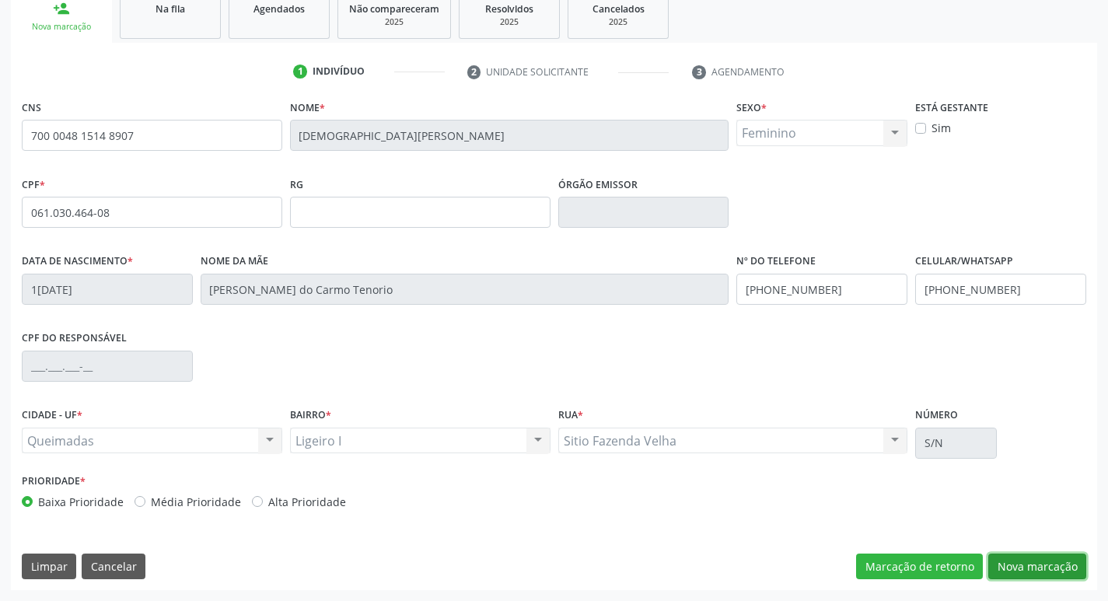
click at [1001, 567] on button "Nova marcação" at bounding box center [1037, 567] width 98 height 26
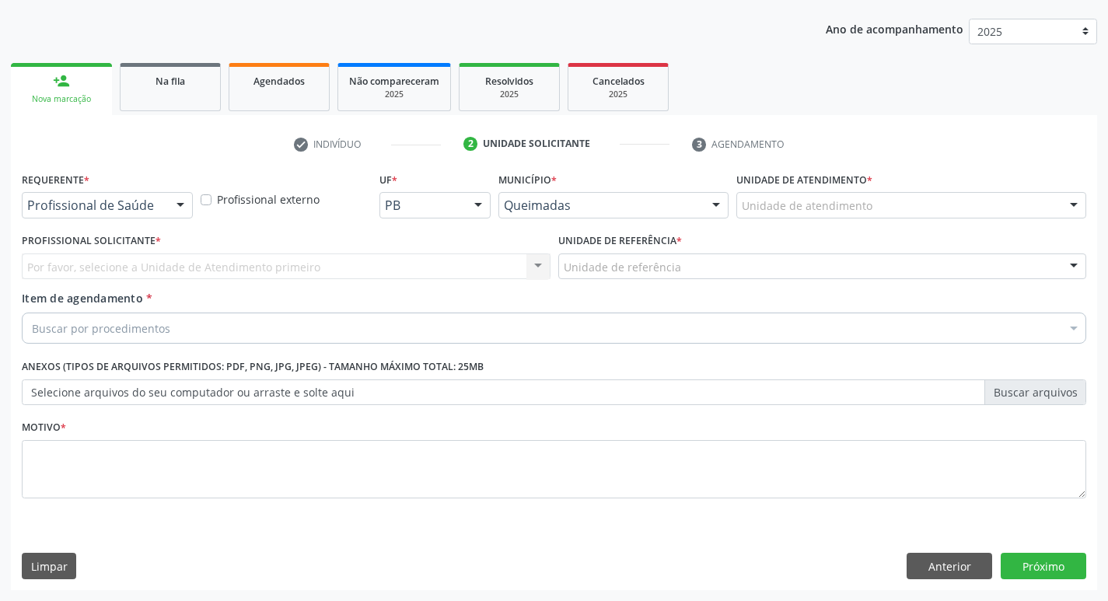
scroll to position [169, 0]
click at [124, 214] on div "Profissional de Saúde" at bounding box center [107, 205] width 171 height 26
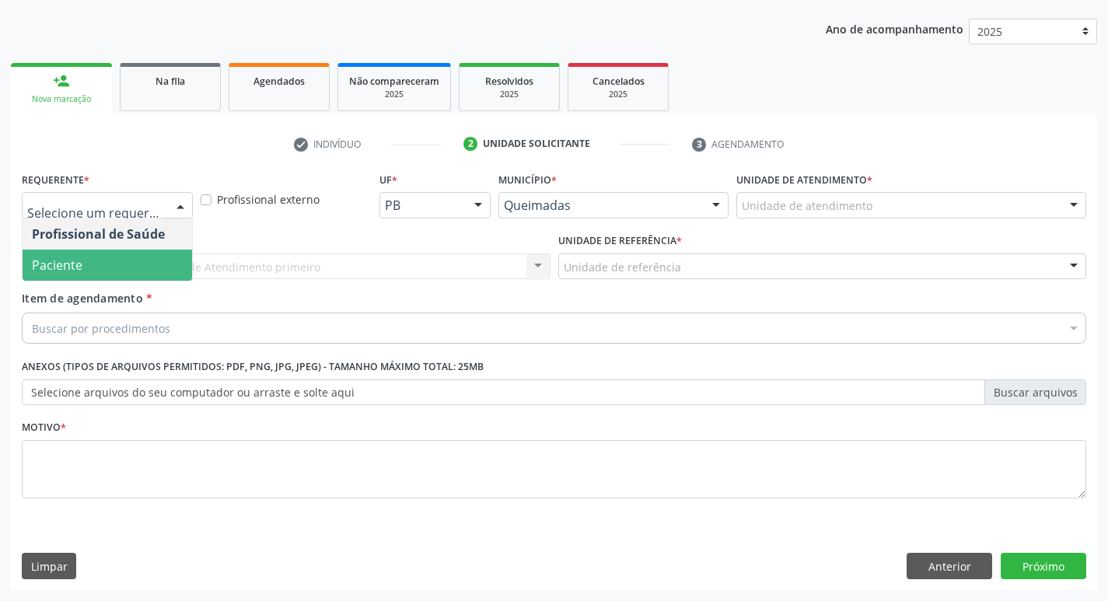
click at [117, 274] on span "Paciente" at bounding box center [107, 265] width 169 height 31
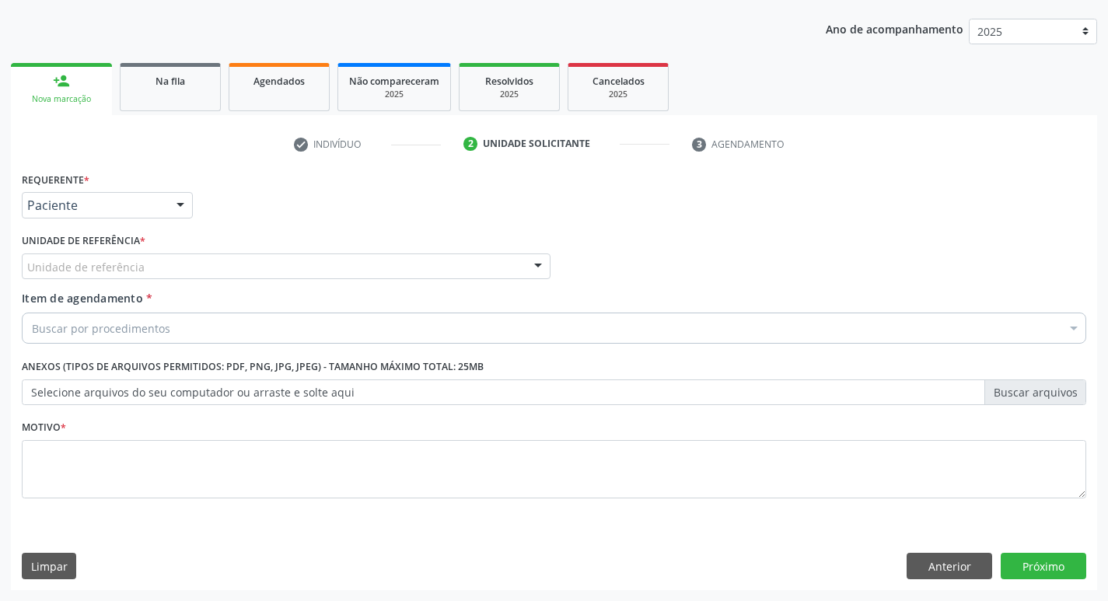
click at [143, 274] on div "Unidade de referência" at bounding box center [286, 266] width 529 height 26
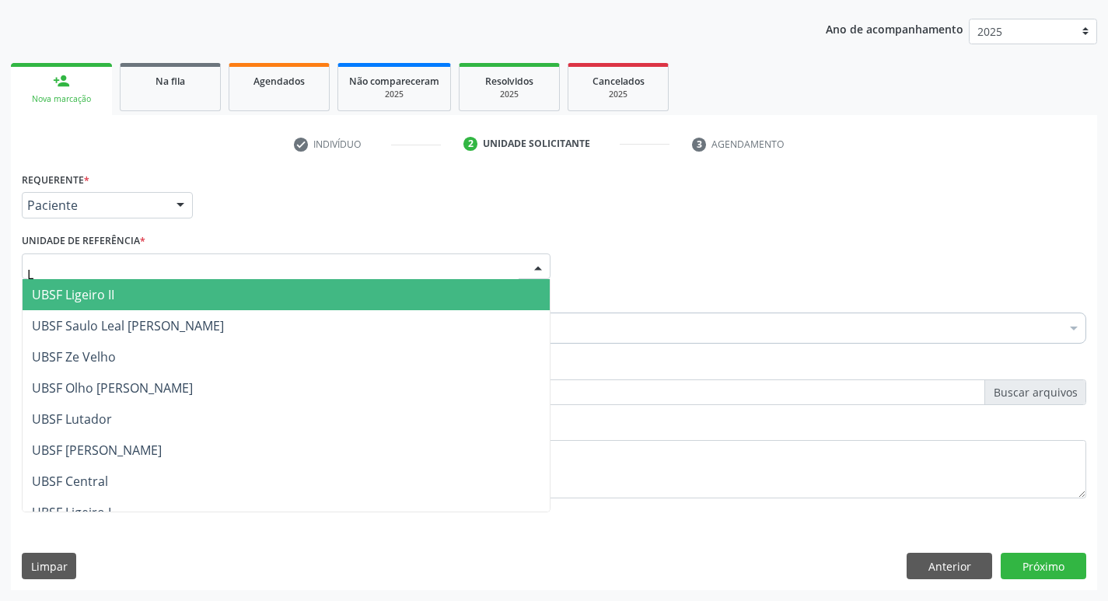
type input "LI"
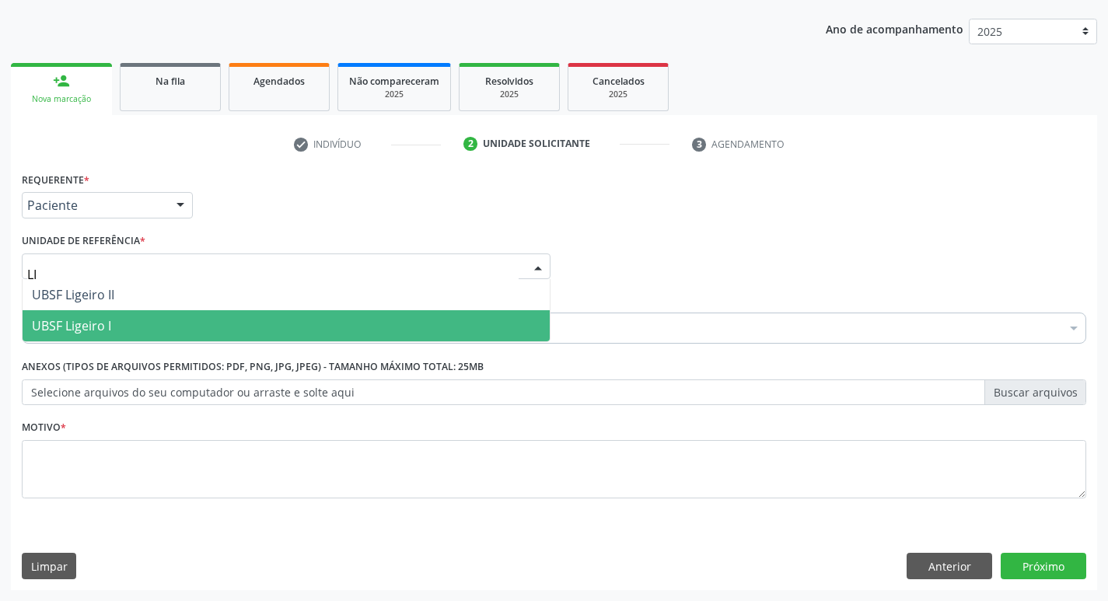
click at [131, 318] on span "UBSF Ligeiro I" at bounding box center [286, 325] width 527 height 31
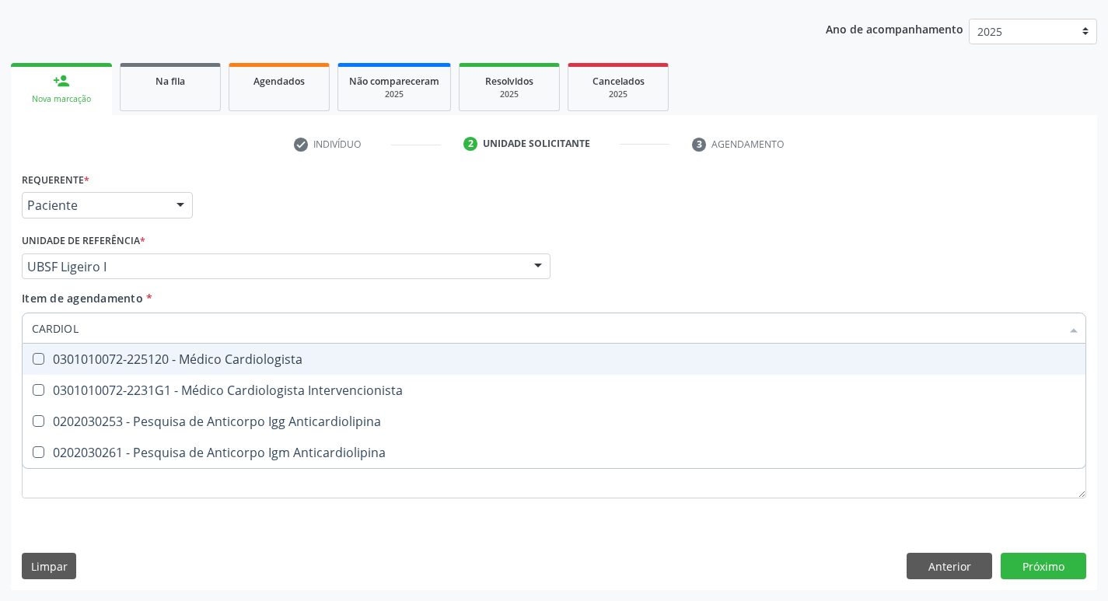
type input "CARDIOLO"
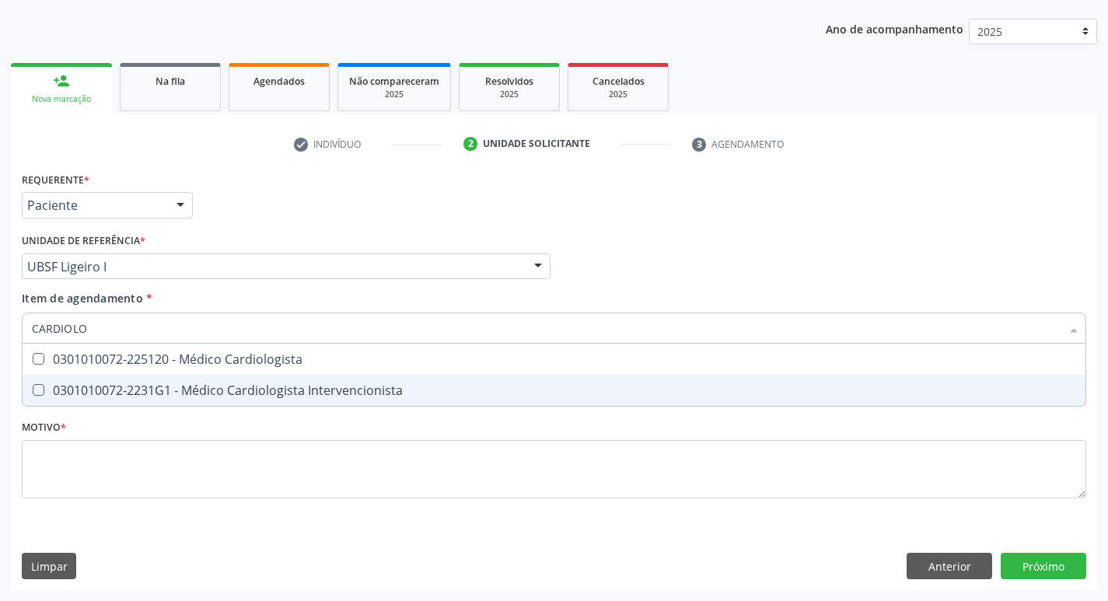
click at [148, 381] on span "0301010072-2231G1 - Médico Cardiologista Intervencionista" at bounding box center [554, 390] width 1063 height 31
checkbox Intervencionista "true"
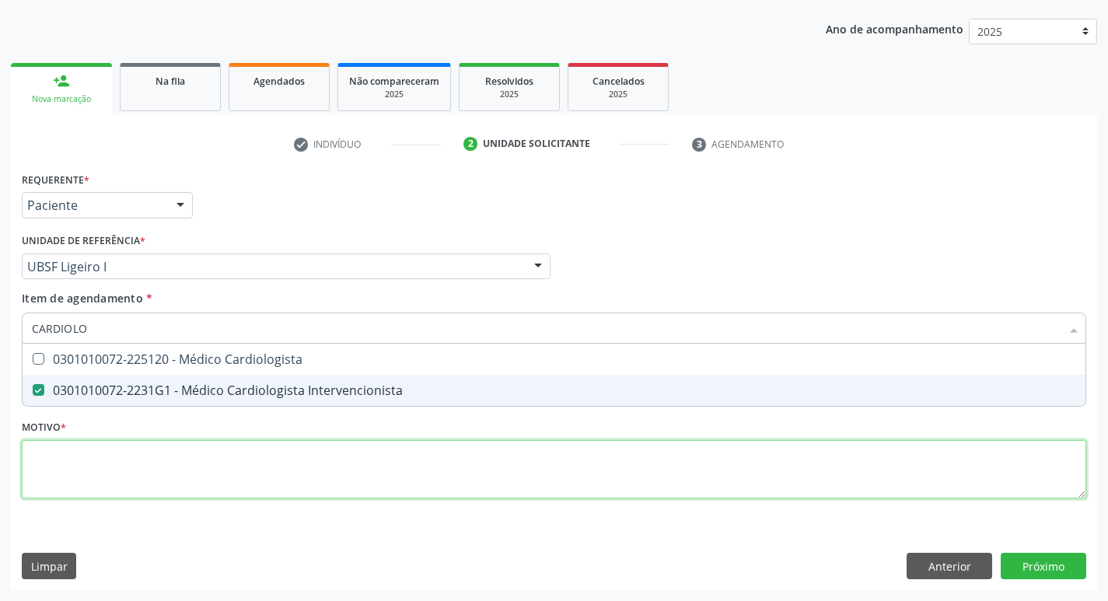
click at [161, 458] on div "Requerente * Paciente Profissional de Saúde Paciente Nenhum resultado encontrad…" at bounding box center [554, 344] width 1064 height 352
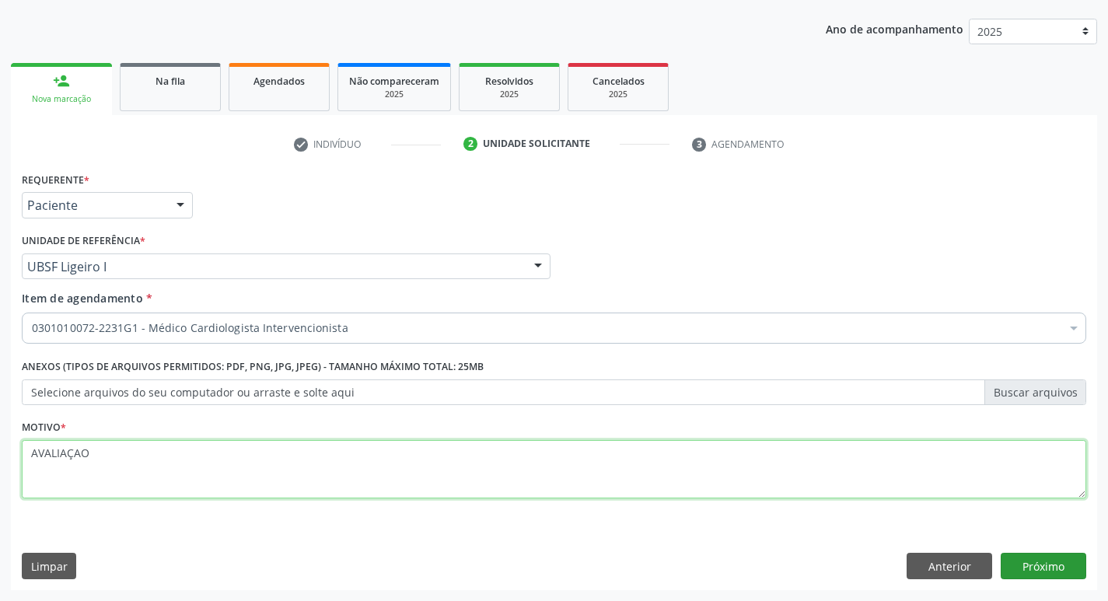
type textarea "AVALIAÇAO"
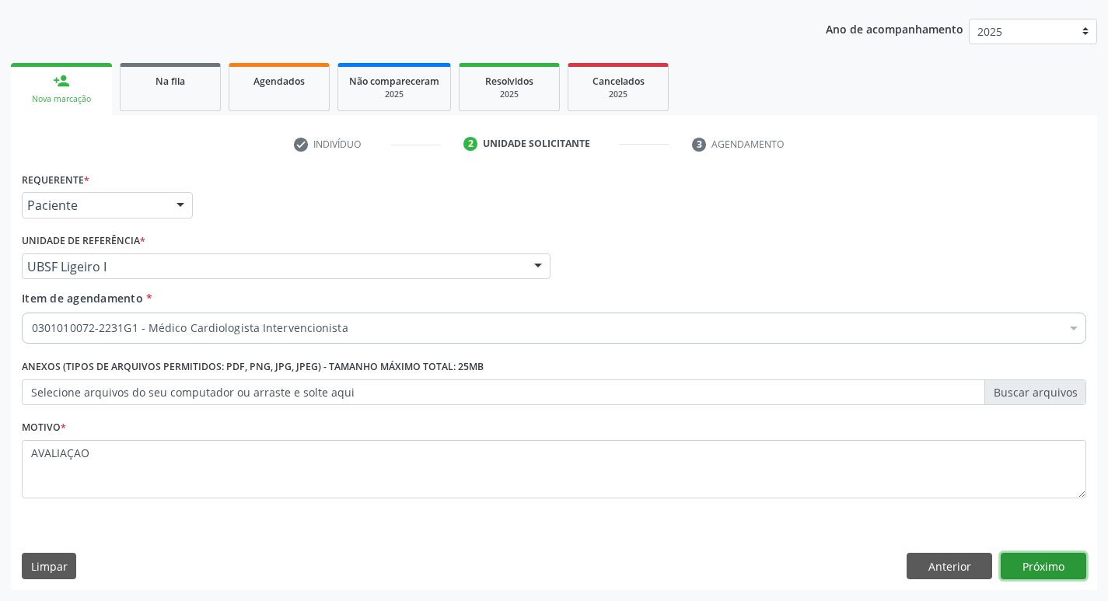
click at [1073, 577] on button "Próximo" at bounding box center [1044, 566] width 86 height 26
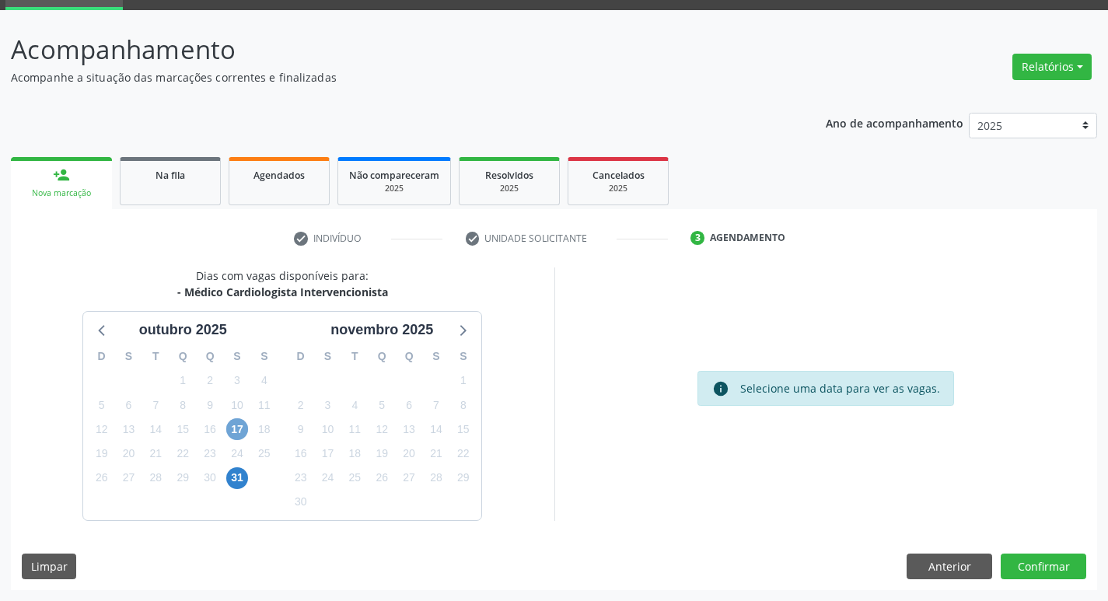
click at [239, 430] on span "17" at bounding box center [237, 429] width 22 height 22
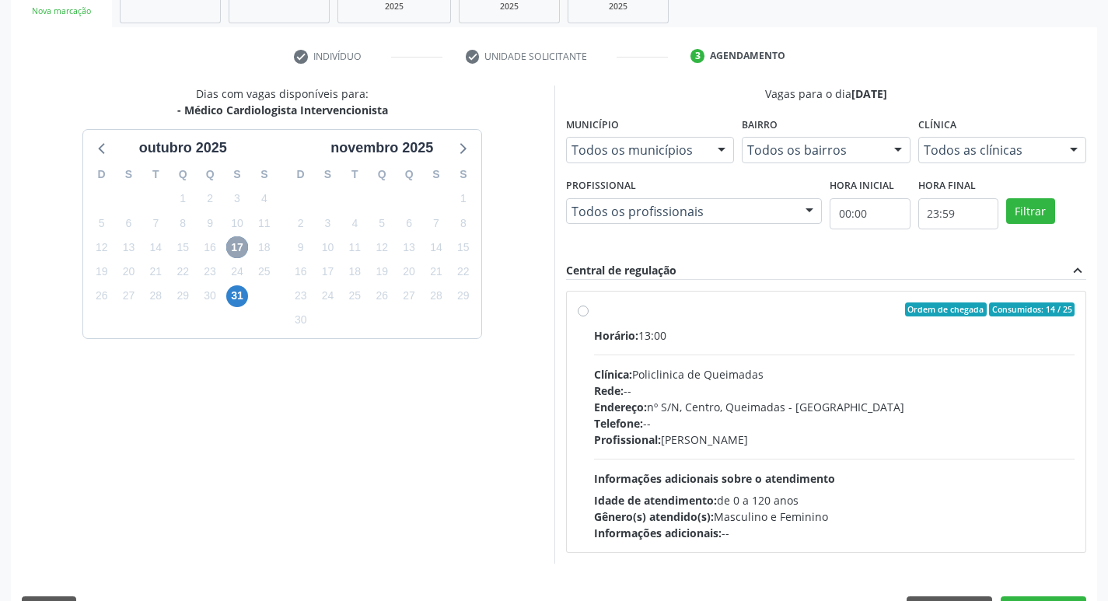
scroll to position [300, 0]
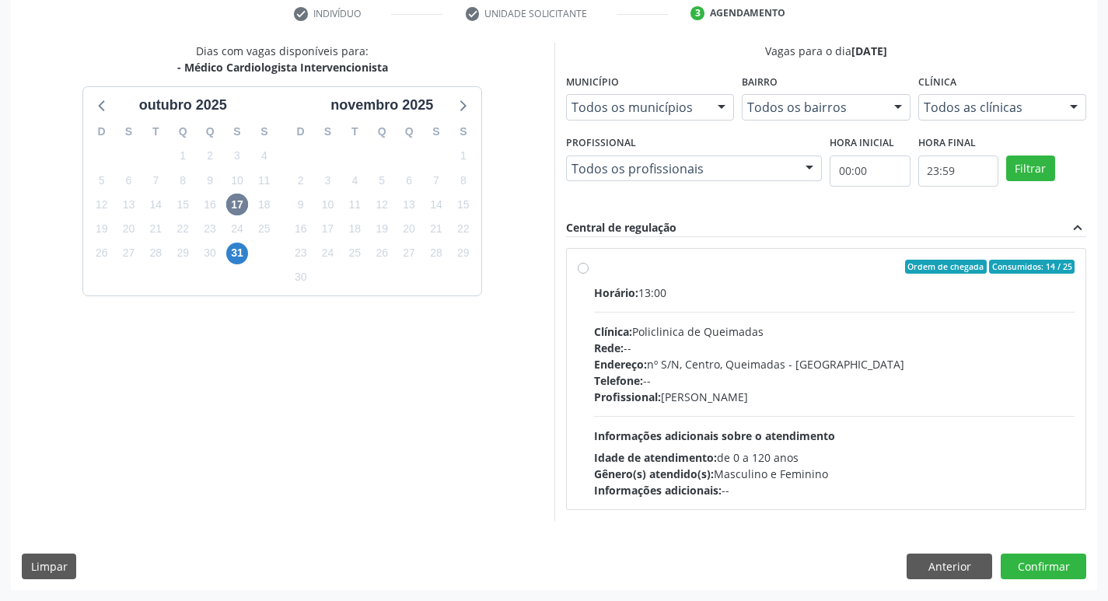
click at [935, 435] on div "Horário: 13:00 Clínica: Policlinica de Queimadas Rede: -- Endereço: nº S/N, Cen…" at bounding box center [834, 392] width 481 height 214
click at [589, 274] on input "Ordem de chegada Consumidos: 14 / 25 Horário: 13:00 Clínica: Policlinica de Que…" at bounding box center [583, 267] width 11 height 14
radio input "true"
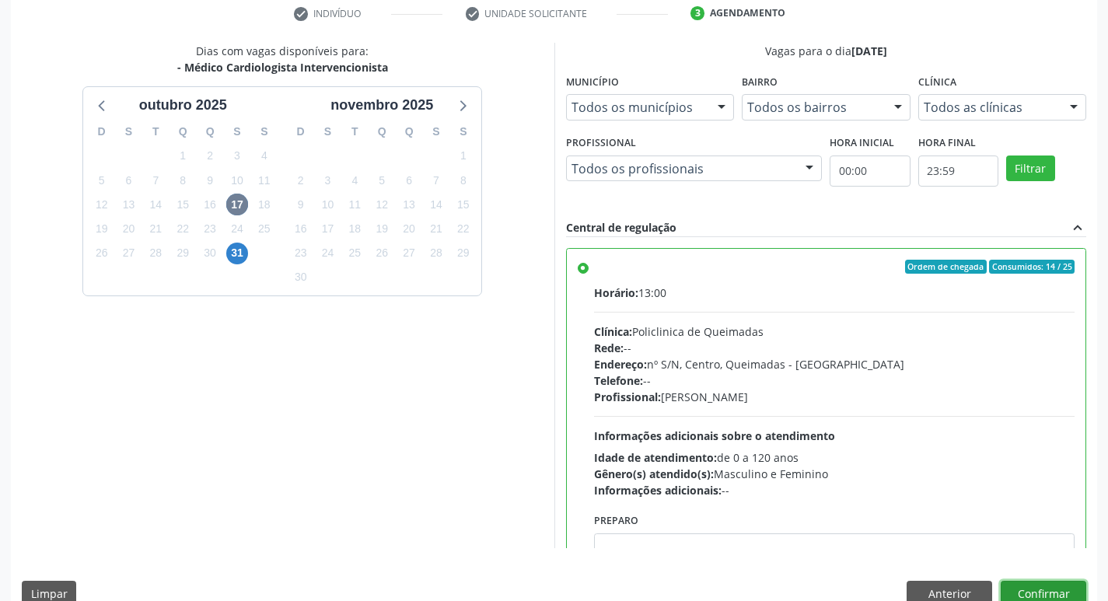
click at [1033, 585] on button "Confirmar" at bounding box center [1044, 594] width 86 height 26
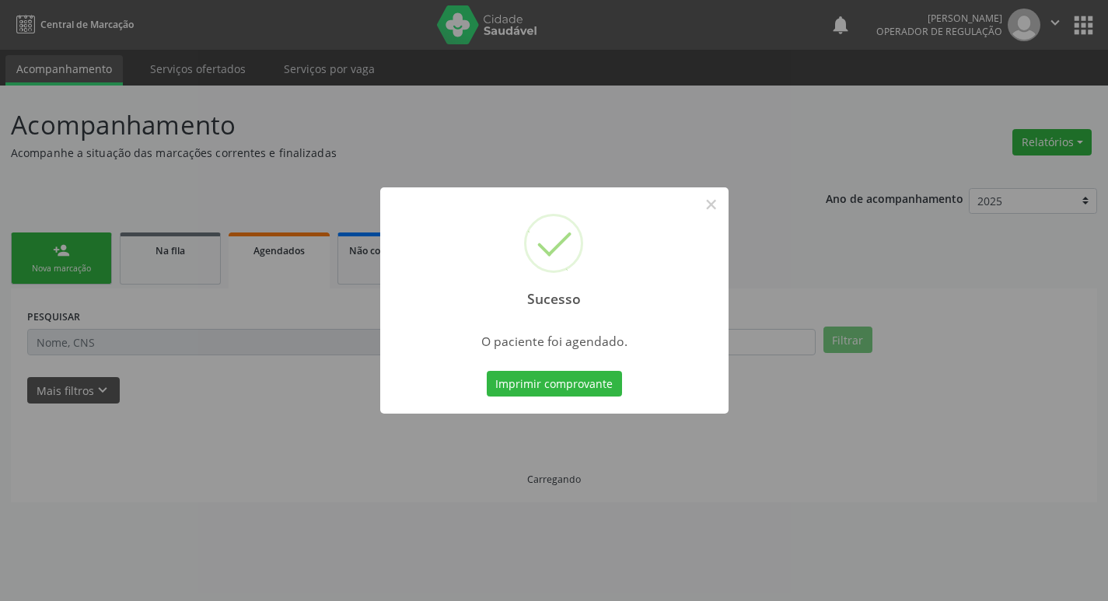
scroll to position [0, 0]
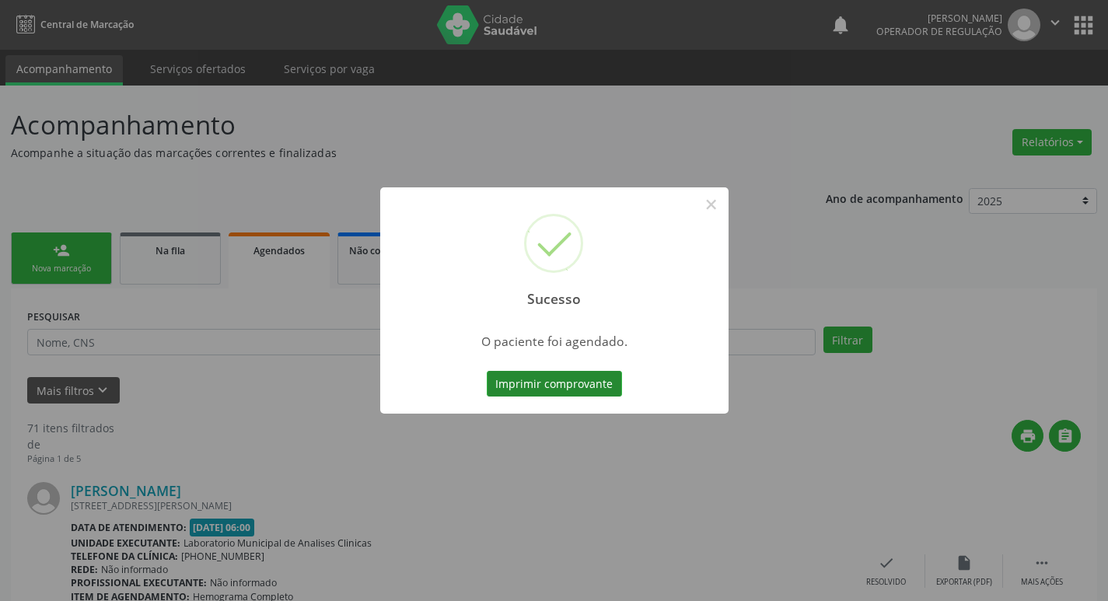
click at [557, 387] on button "Imprimir comprovante" at bounding box center [554, 384] width 135 height 26
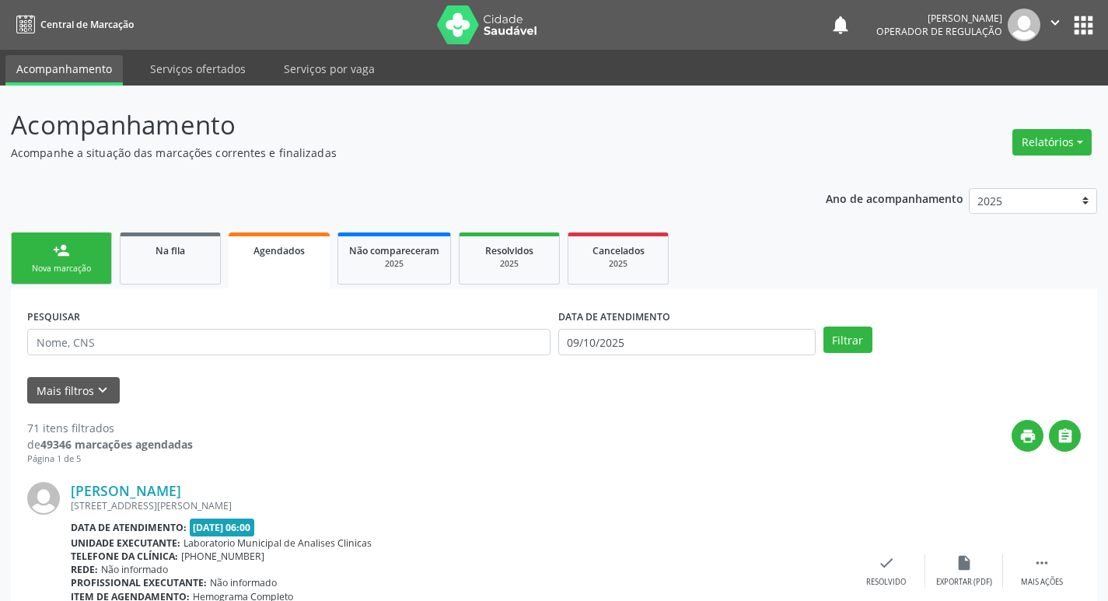
click at [103, 268] on link "person_add Nova marcação" at bounding box center [61, 258] width 101 height 52
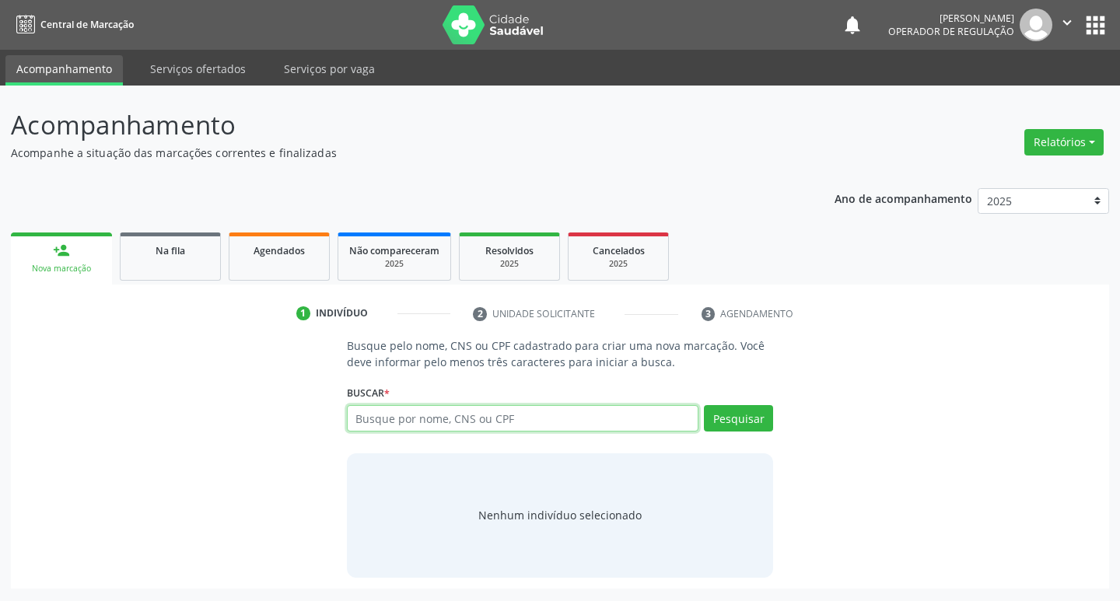
click at [560, 415] on input "text" at bounding box center [523, 418] width 352 height 26
type input "700202969748226"
click at [765, 423] on button "Pesquisar" at bounding box center [738, 418] width 69 height 26
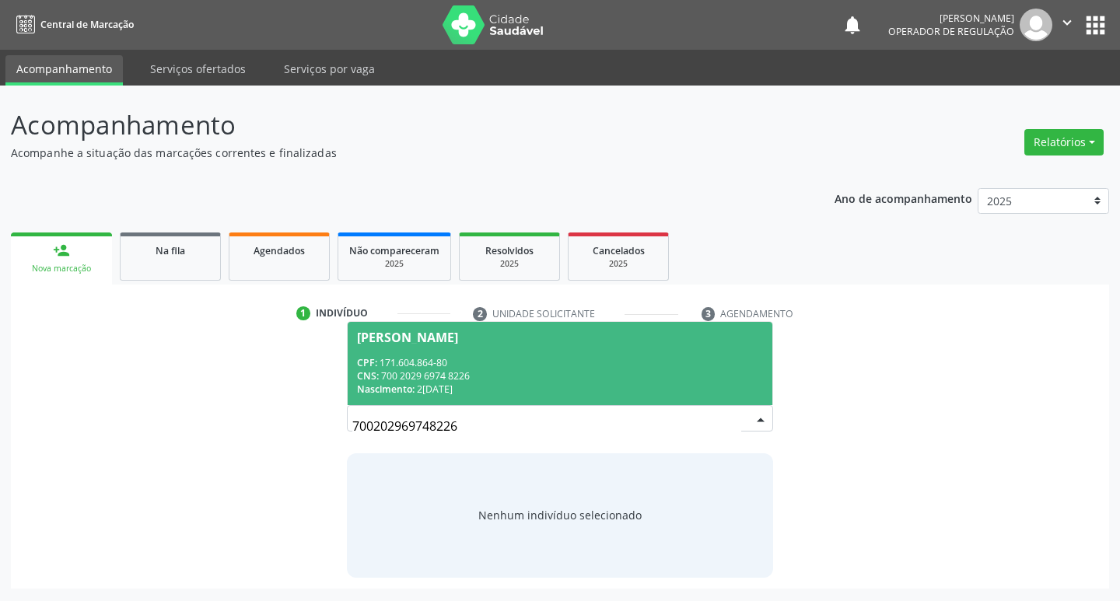
click at [579, 356] on div "CPF: 171.604.864-80" at bounding box center [560, 362] width 407 height 13
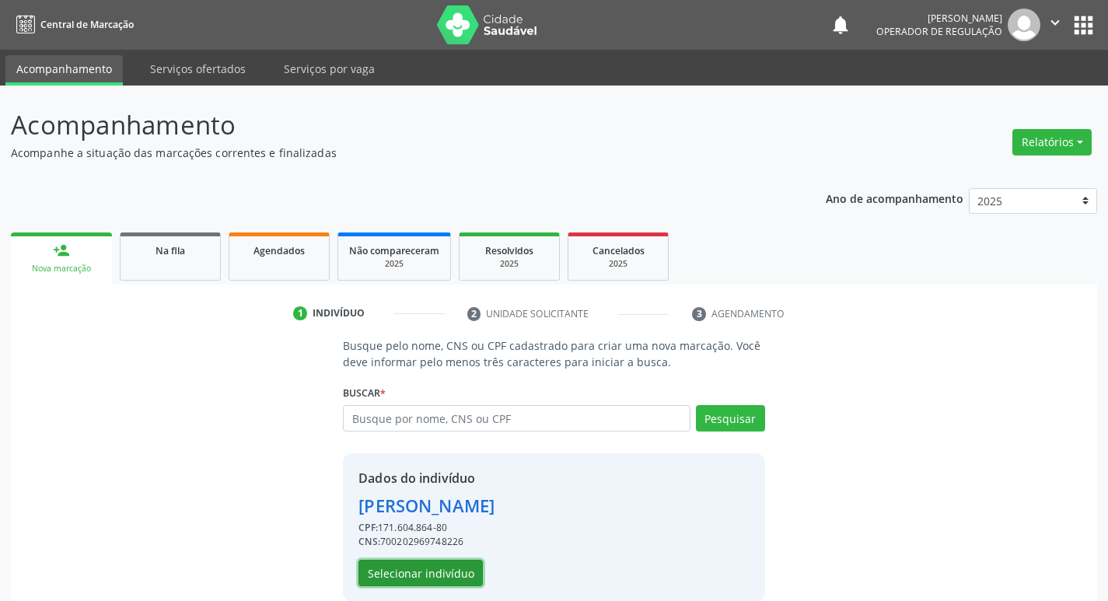
click at [428, 564] on button "Selecionar indivíduo" at bounding box center [420, 573] width 124 height 26
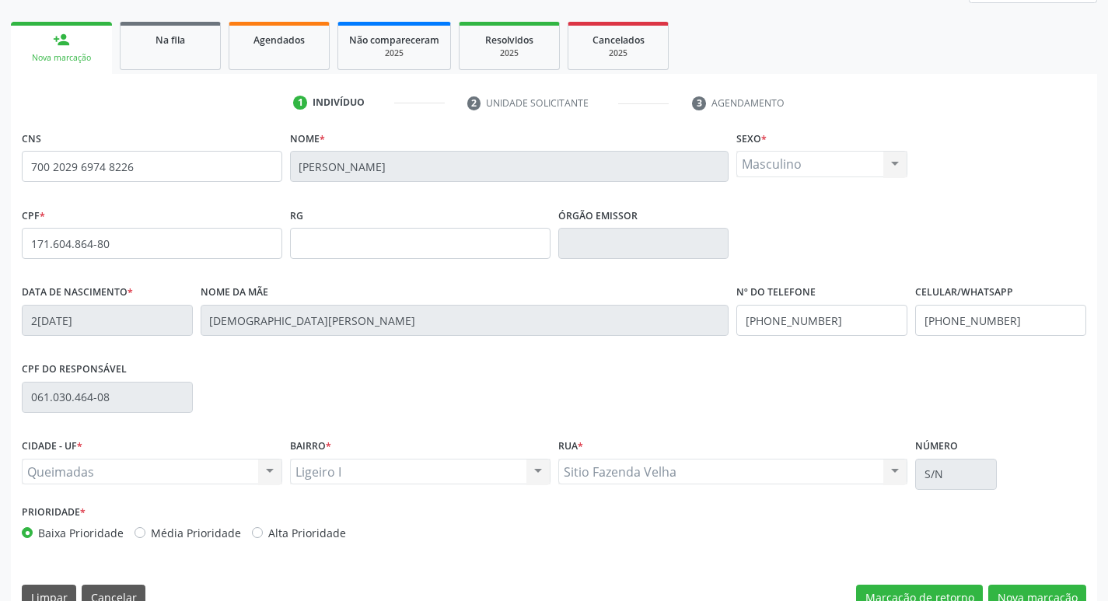
scroll to position [242, 0]
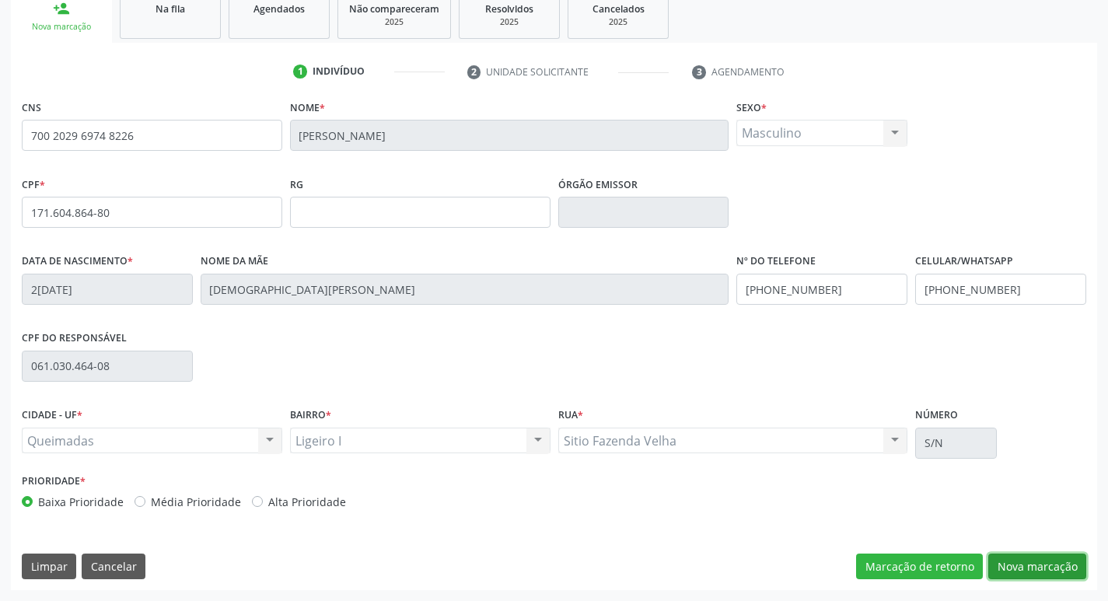
click at [1028, 565] on button "Nova marcação" at bounding box center [1037, 567] width 98 height 26
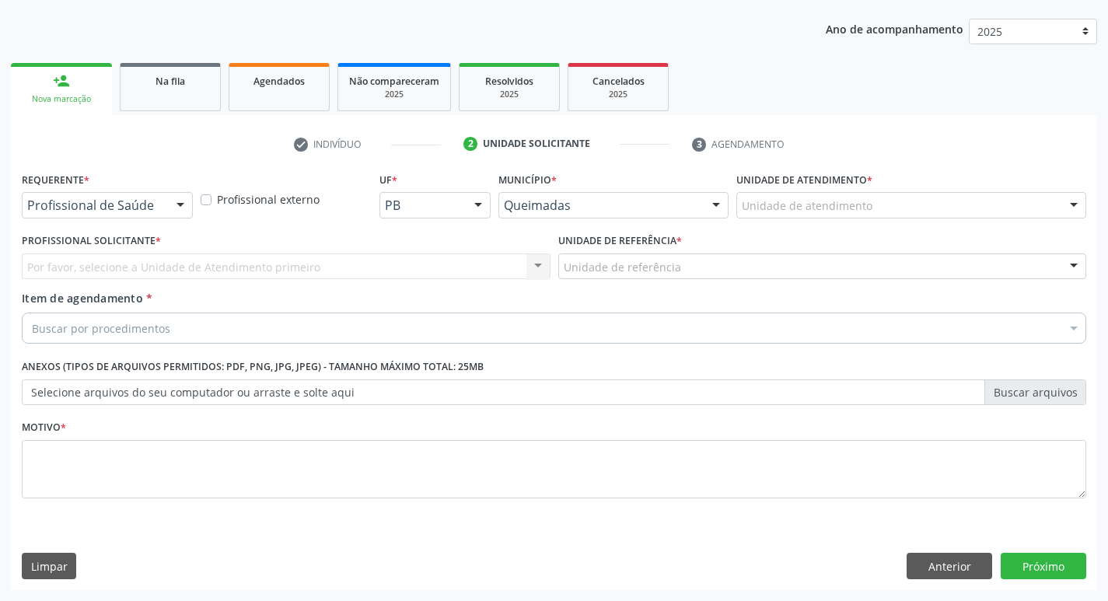
scroll to position [169, 0]
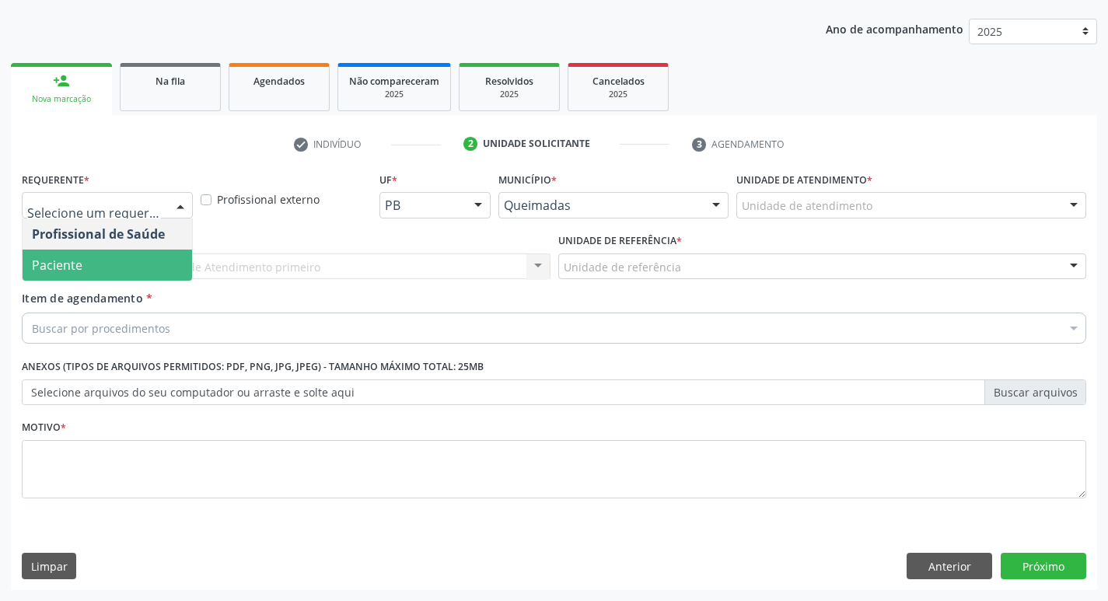
click at [117, 267] on span "Paciente" at bounding box center [107, 265] width 169 height 31
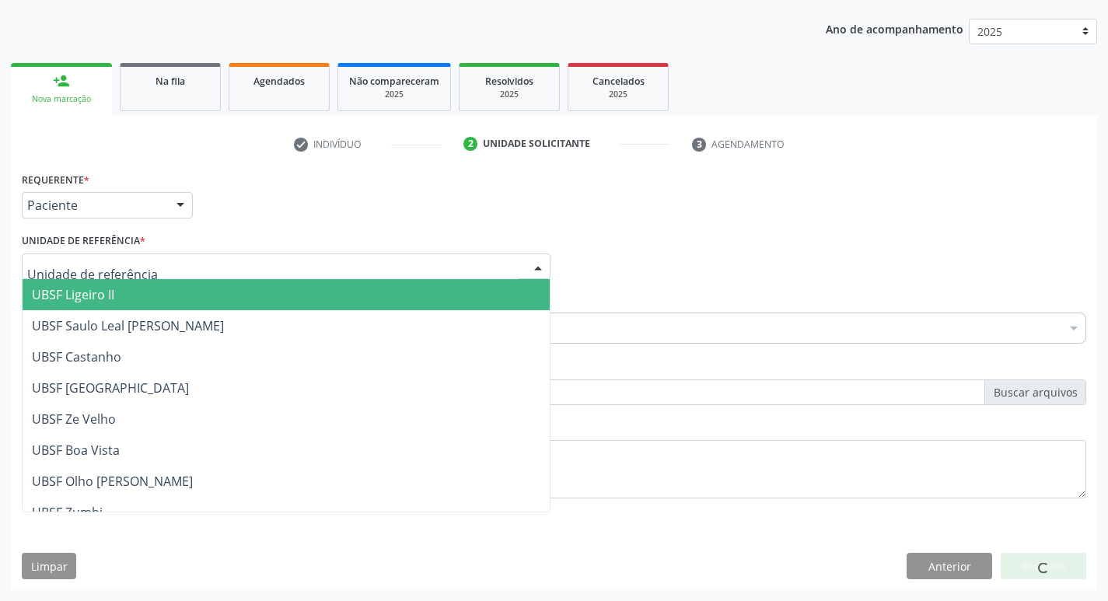
click at [141, 259] on div at bounding box center [286, 266] width 529 height 26
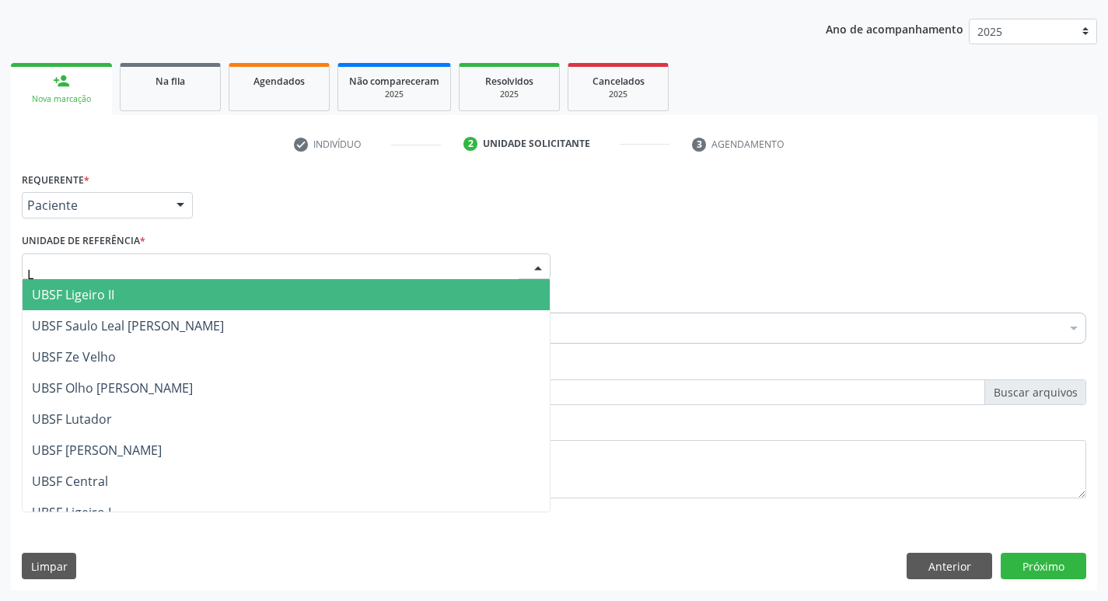
type input "LI"
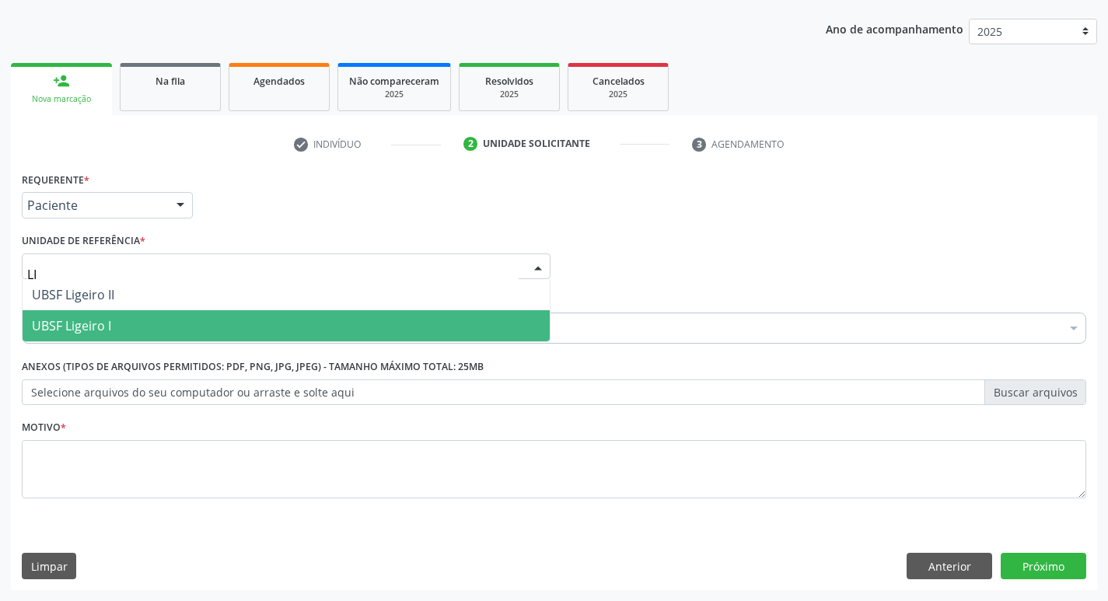
click at [118, 331] on span "UBSF Ligeiro I" at bounding box center [286, 325] width 527 height 31
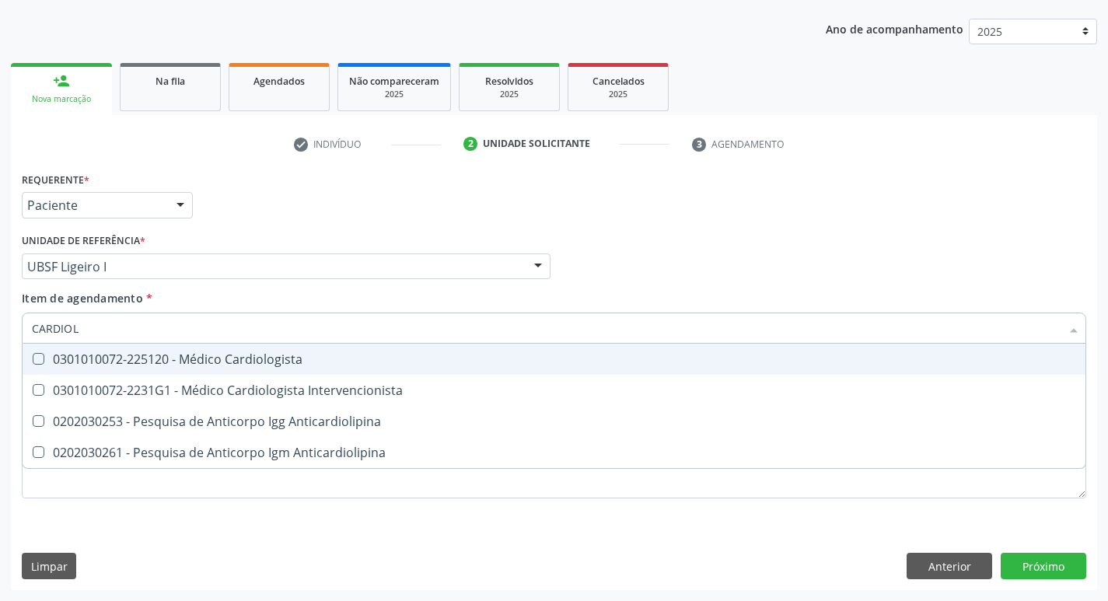
type input "CARDIOLO"
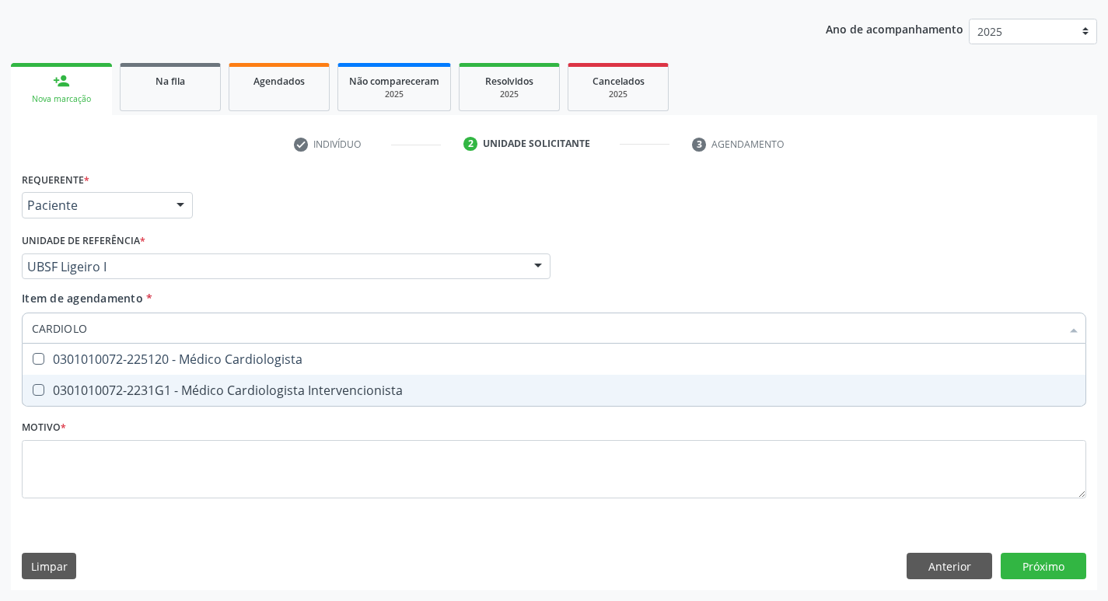
click at [244, 379] on span "0301010072-2231G1 - Médico Cardiologista Intervencionista" at bounding box center [554, 390] width 1063 height 31
checkbox Intervencionista "true"
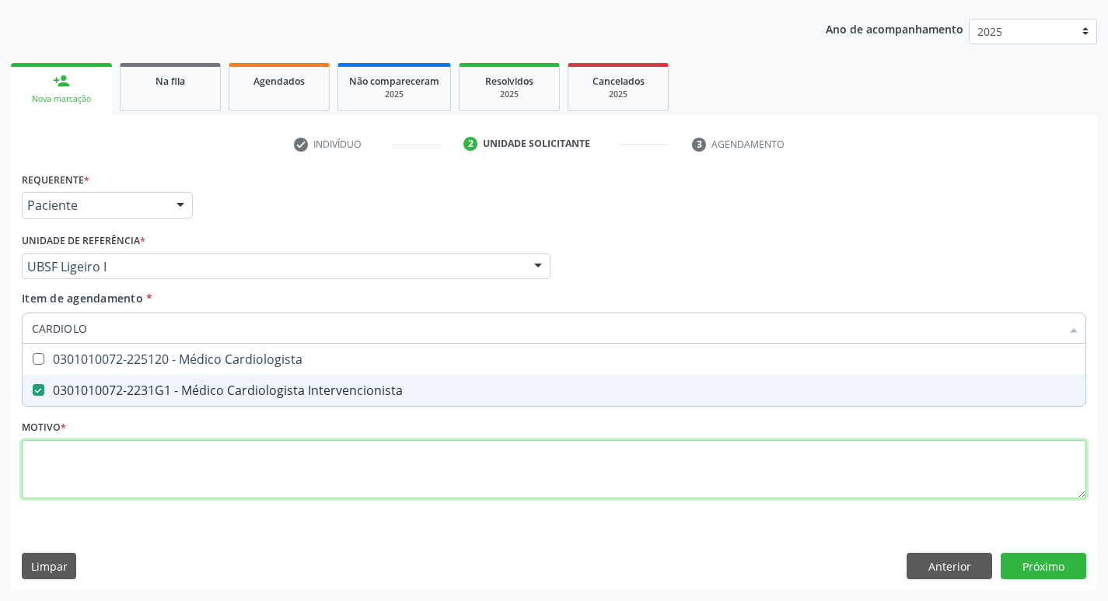
click at [239, 463] on div "Requerente * Paciente Profissional de Saúde Paciente Nenhum resultado encontrad…" at bounding box center [554, 344] width 1064 height 352
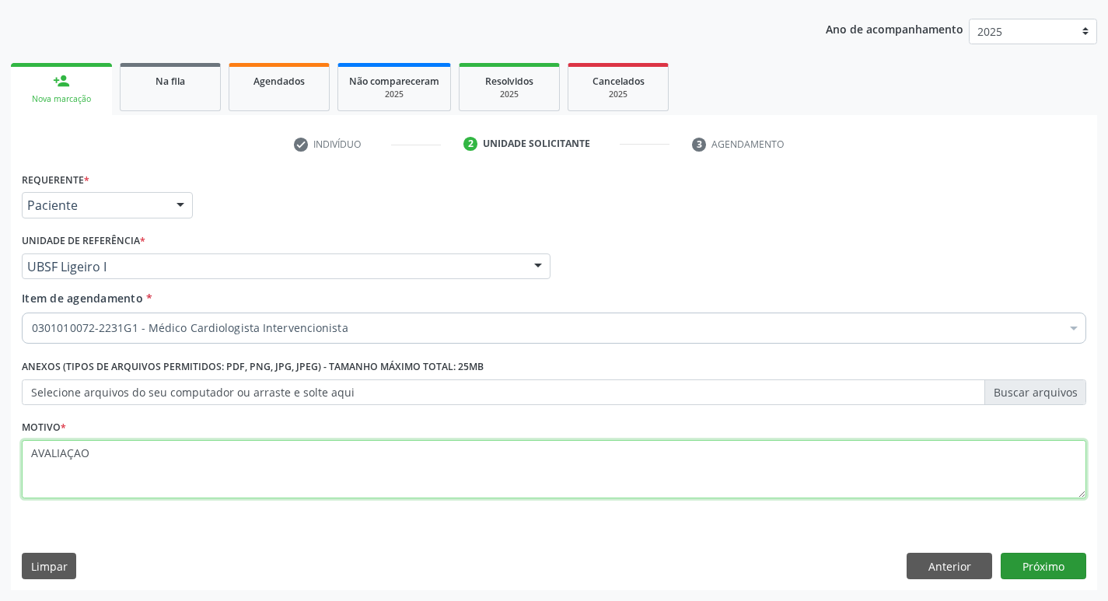
type textarea "AVALIAÇAO"
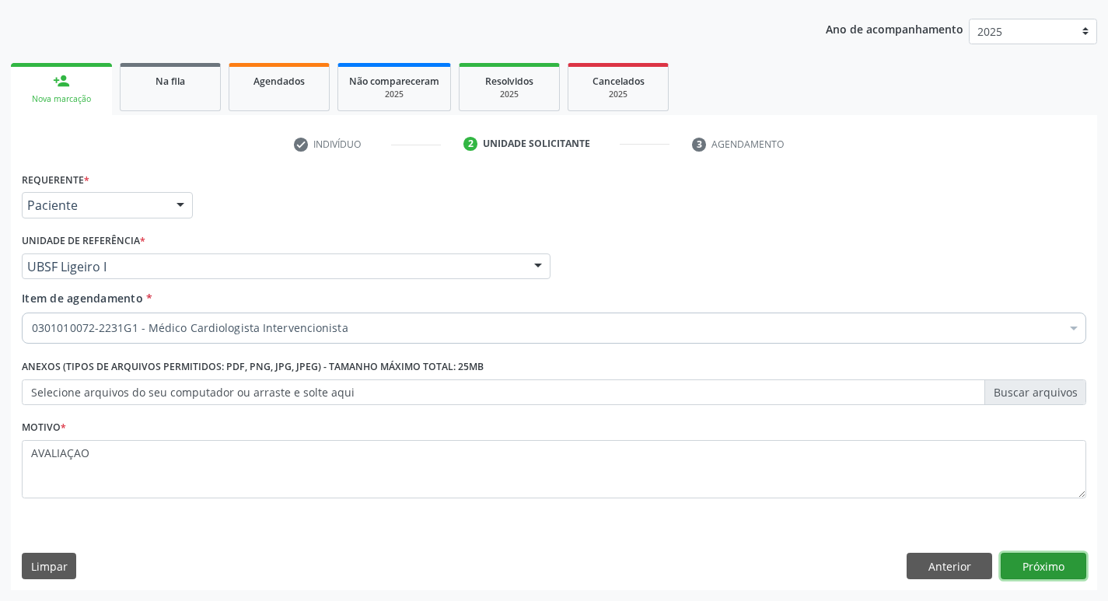
click at [1003, 561] on button "Próximo" at bounding box center [1044, 566] width 86 height 26
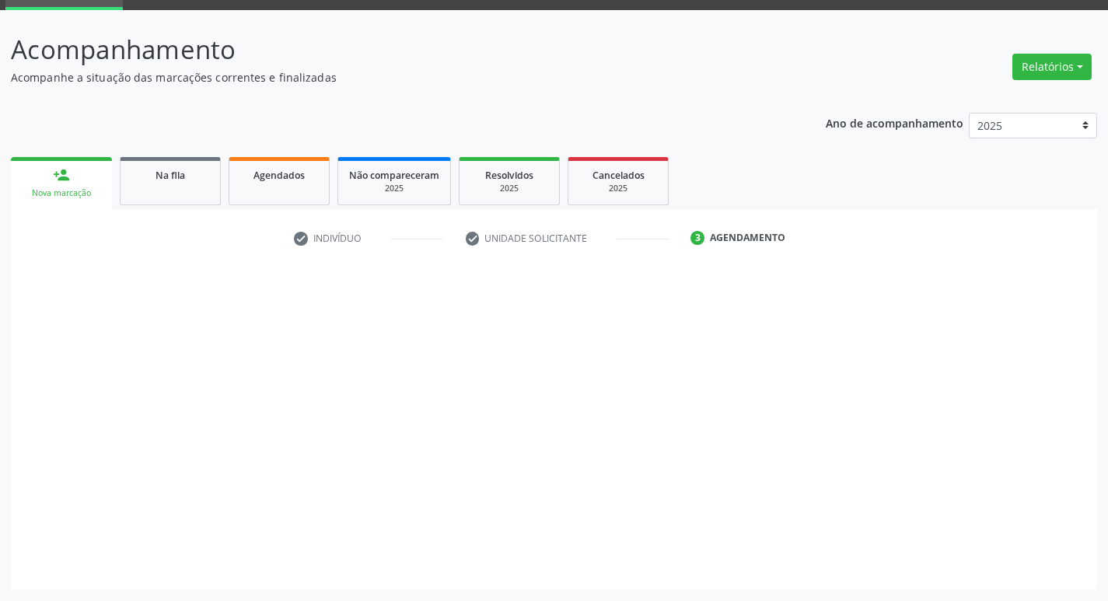
scroll to position [75, 0]
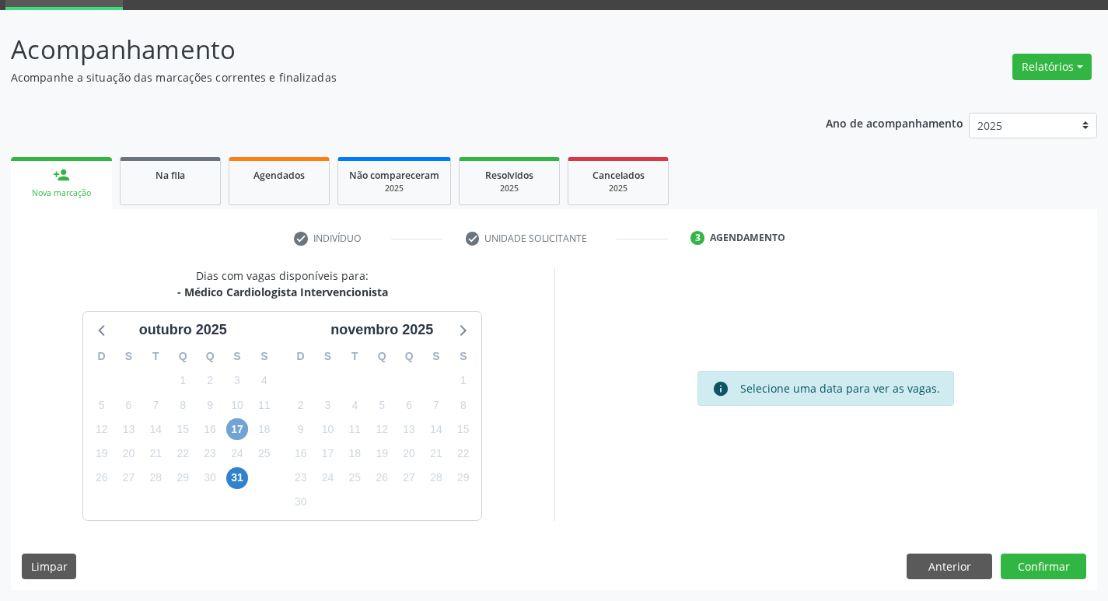
click at [232, 435] on span "17" at bounding box center [237, 429] width 22 height 22
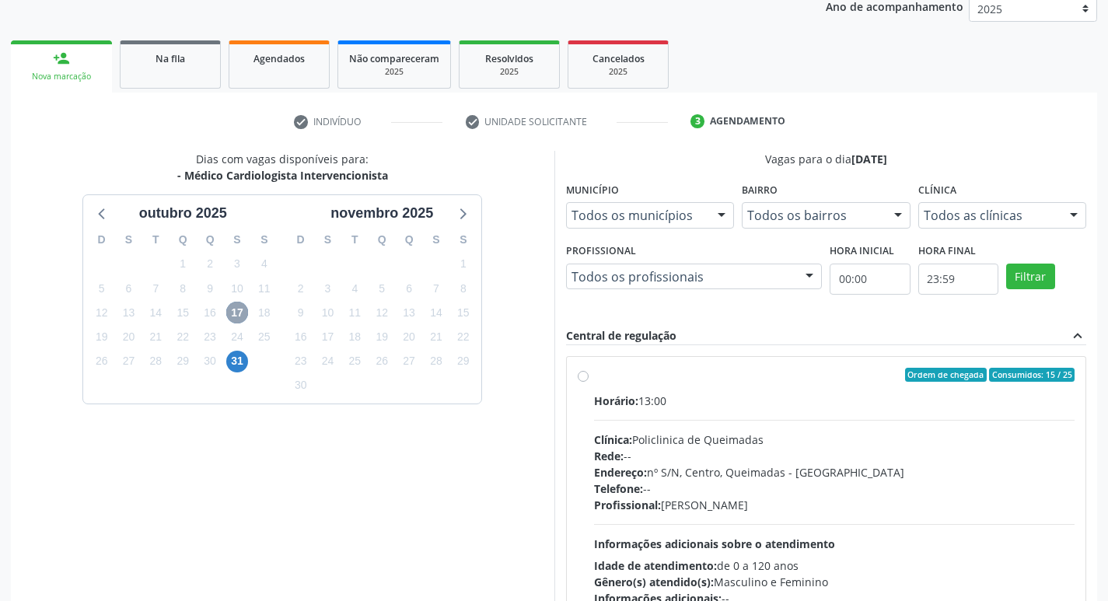
scroll to position [300, 0]
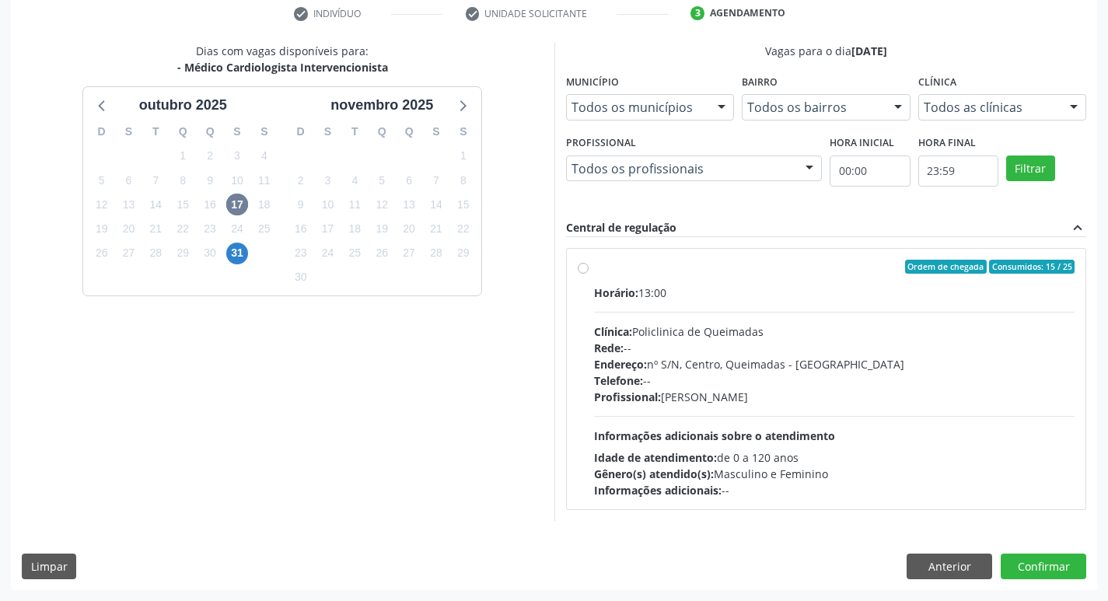
click at [1018, 471] on div "Gênero(s) atendido(s): Masculino e Feminino" at bounding box center [834, 474] width 481 height 16
click at [589, 274] on input "Ordem de chegada Consumidos: 15 / 25 Horário: 13:00 Clínica: Policlinica de Que…" at bounding box center [583, 267] width 11 height 14
radio input "true"
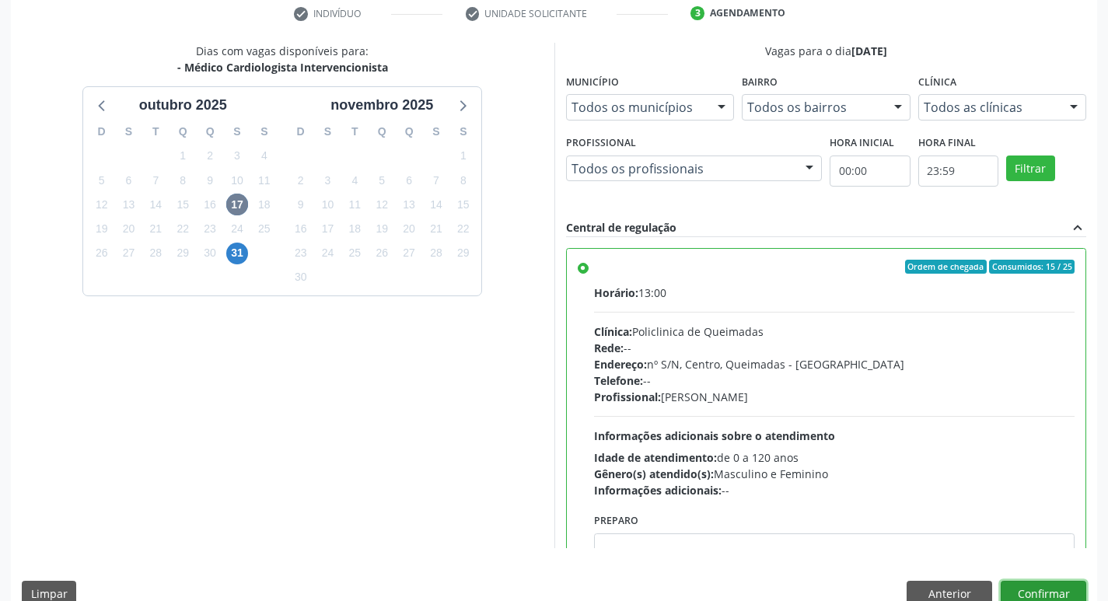
click at [1054, 592] on button "Confirmar" at bounding box center [1044, 594] width 86 height 26
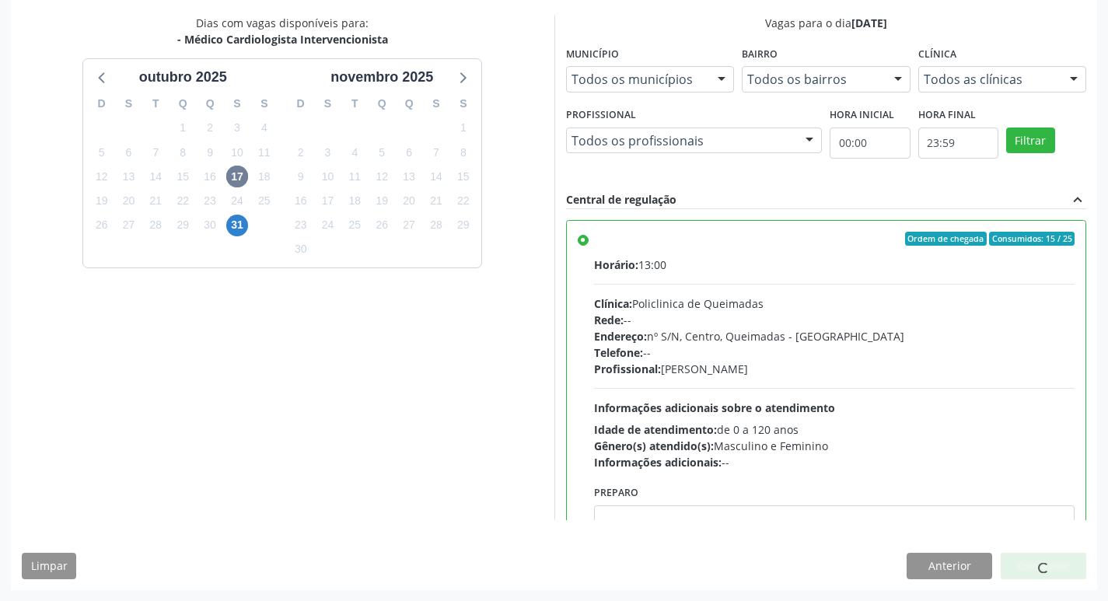
scroll to position [0, 0]
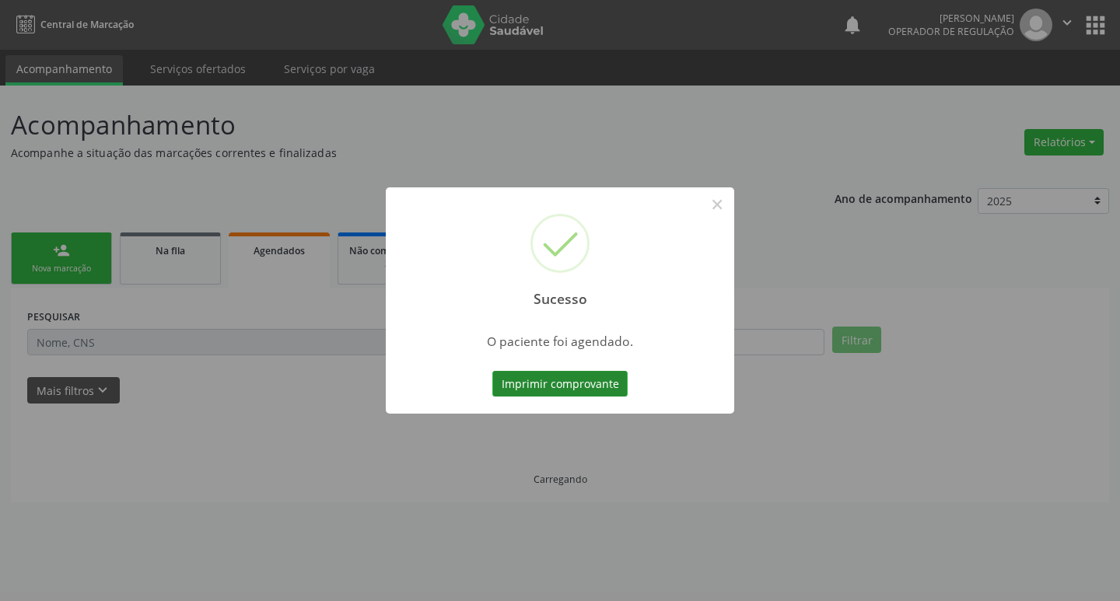
click at [526, 388] on button "Imprimir comprovante" at bounding box center [559, 384] width 135 height 26
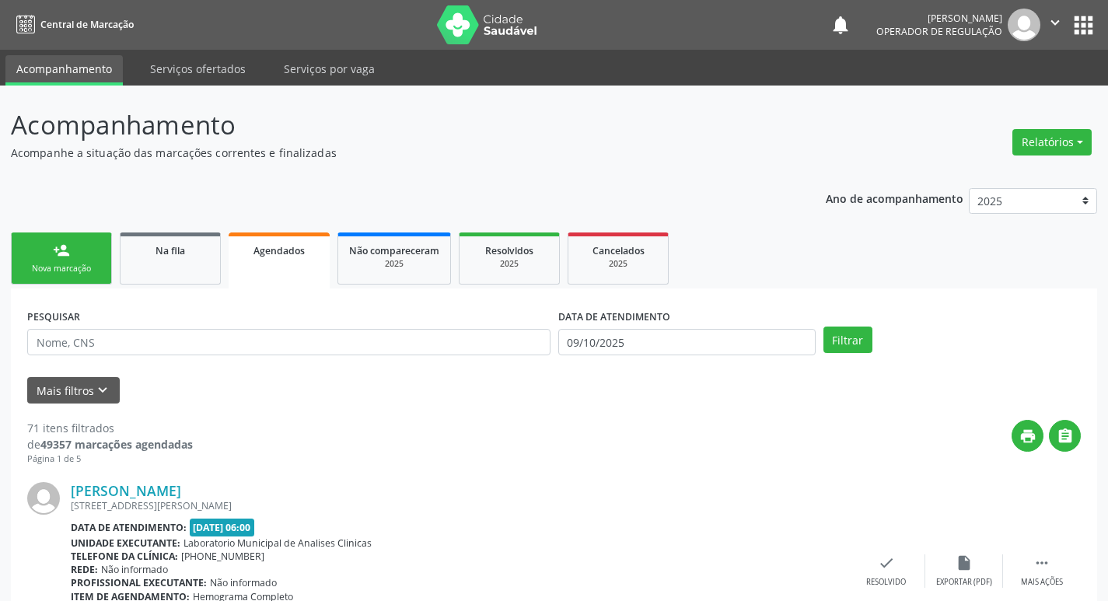
click at [1093, 29] on div "Sucesso × O paciente foi agendado. Imprimir comprovante Cancel" at bounding box center [554, 300] width 1108 height 601
click at [1079, 23] on div "Sucesso × O paciente foi agendado. Imprimir comprovante Cancel" at bounding box center [554, 300] width 1108 height 601
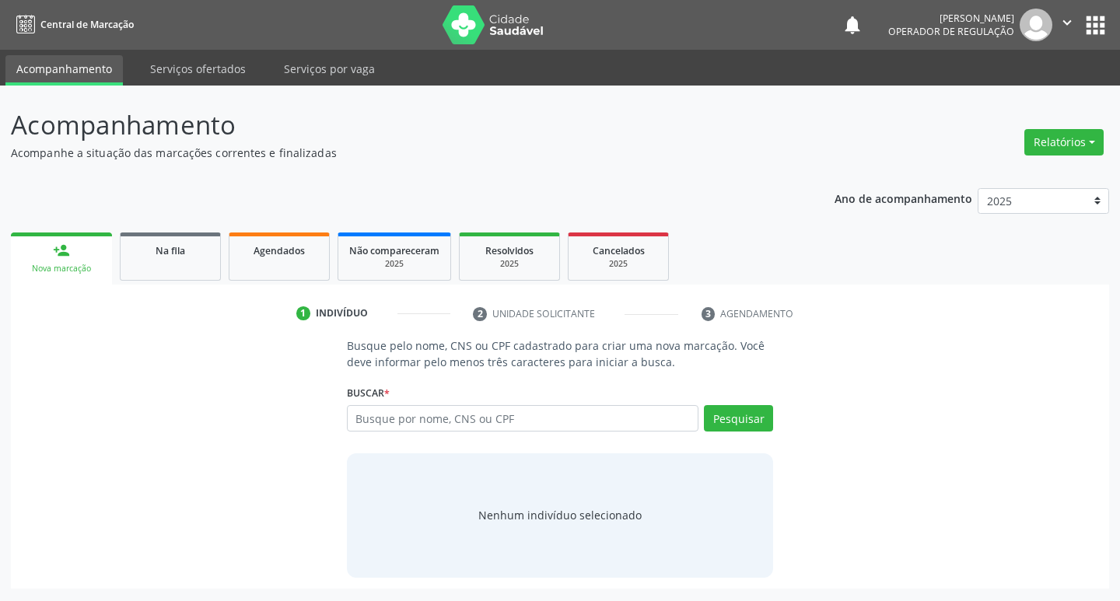
click at [1101, 30] on button "apps" at bounding box center [1094, 25] width 27 height 27
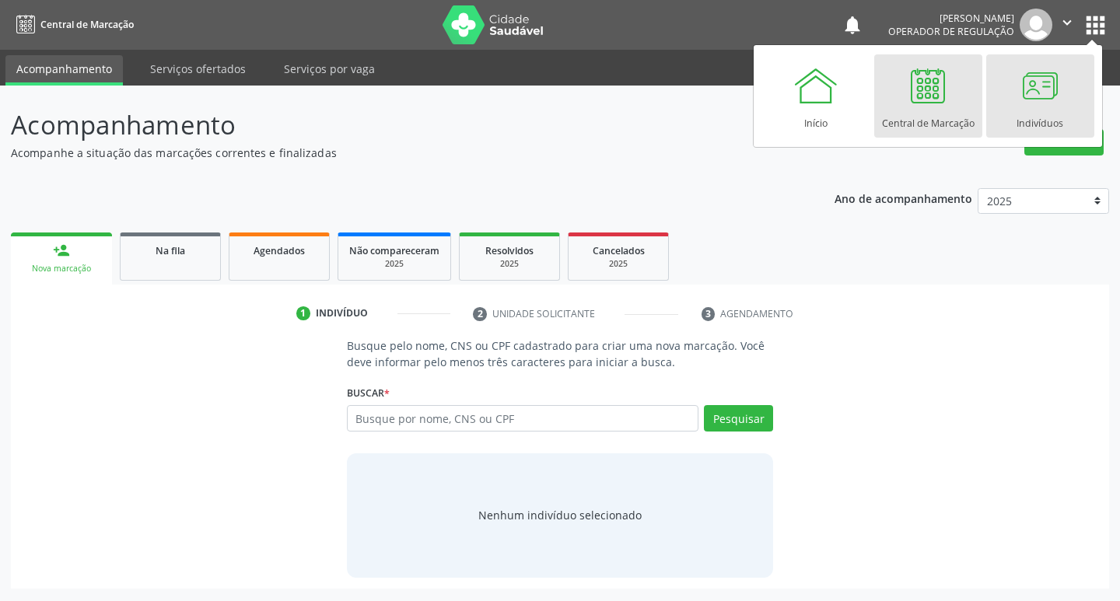
click at [1046, 110] on div "Indivíduos" at bounding box center [1039, 119] width 47 height 21
